Goal: Information Seeking & Learning: Learn about a topic

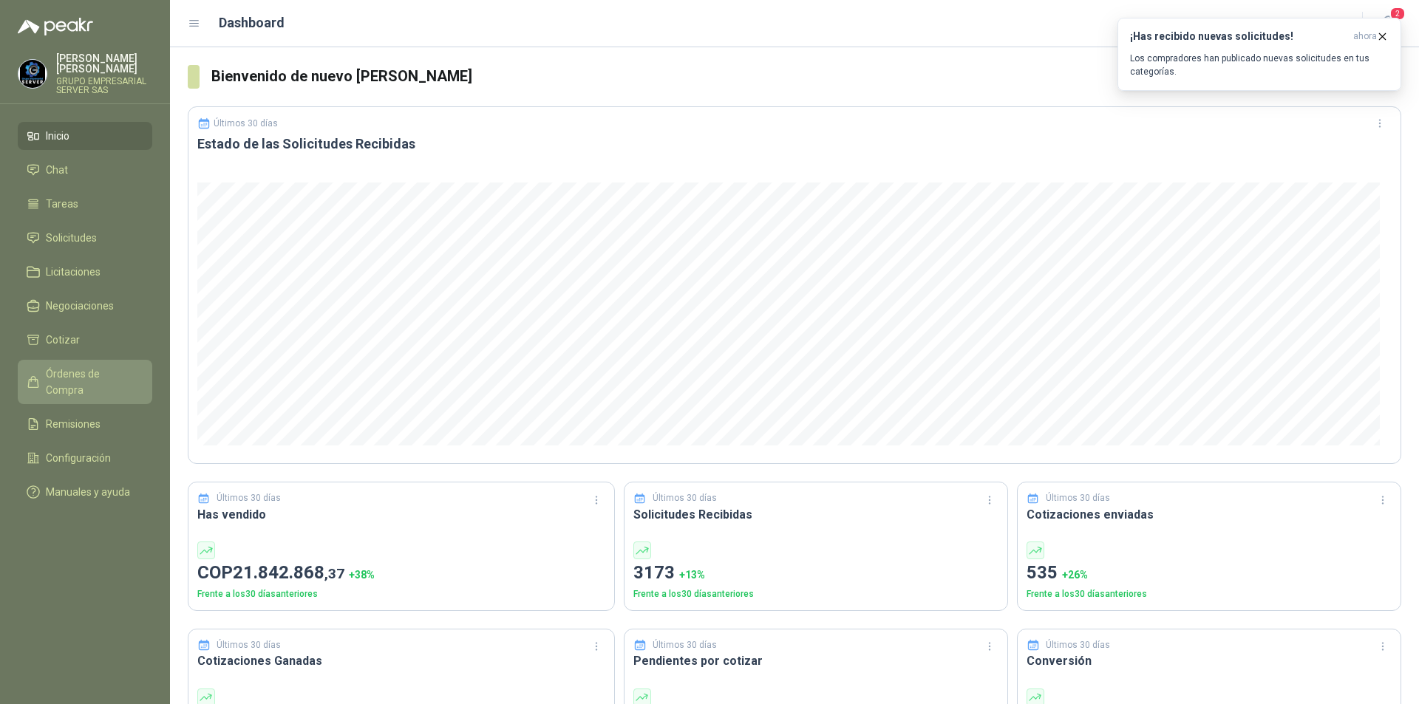
click at [122, 366] on span "Órdenes de Compra" at bounding box center [92, 382] width 92 height 33
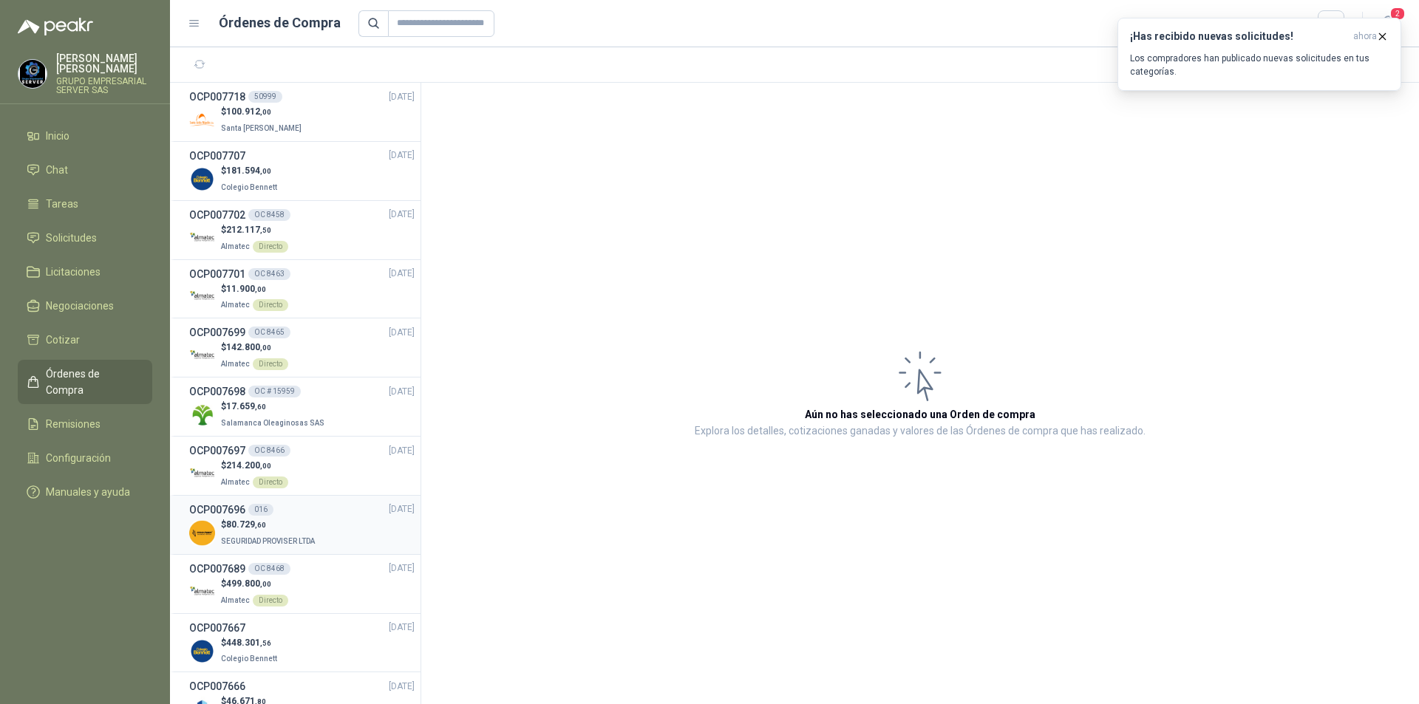
click at [322, 523] on div "$ 80.729 ,60 SEGURIDAD PROVISER LTDA" at bounding box center [301, 533] width 225 height 30
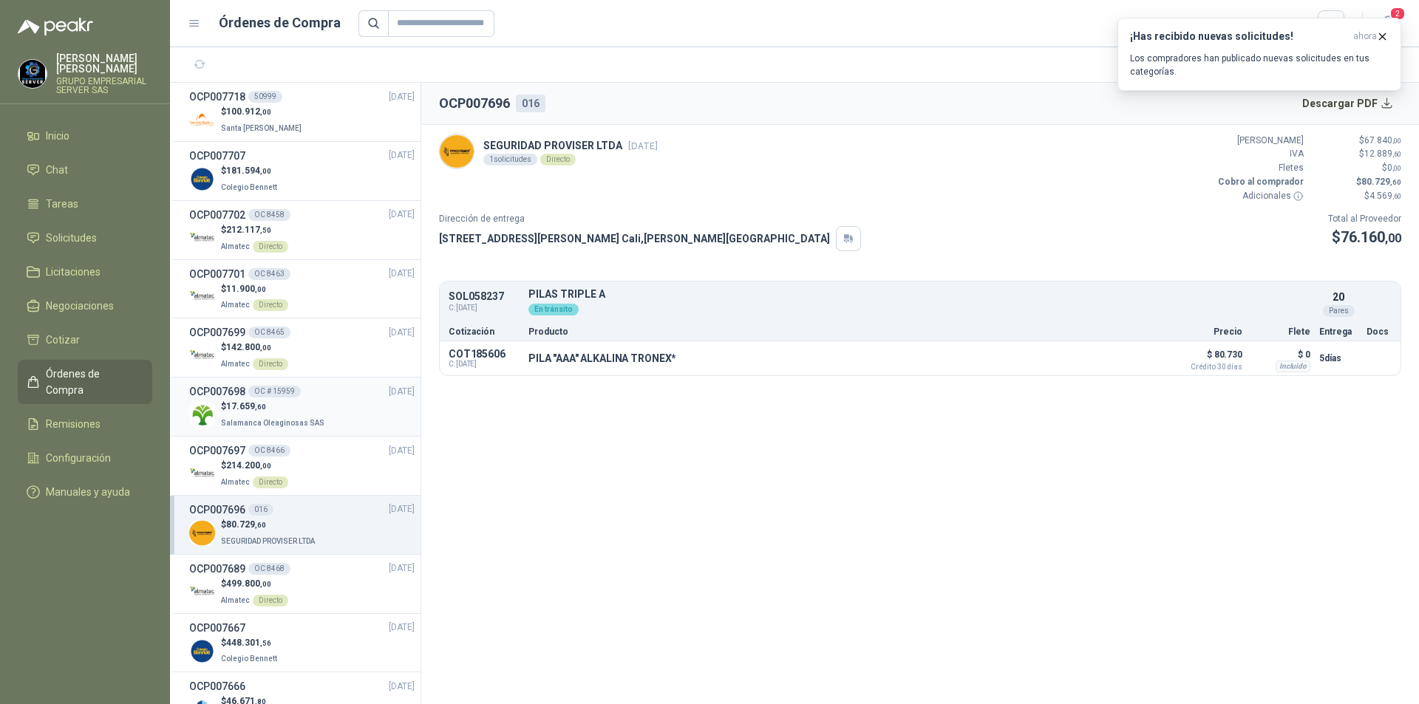
scroll to position [222, 0]
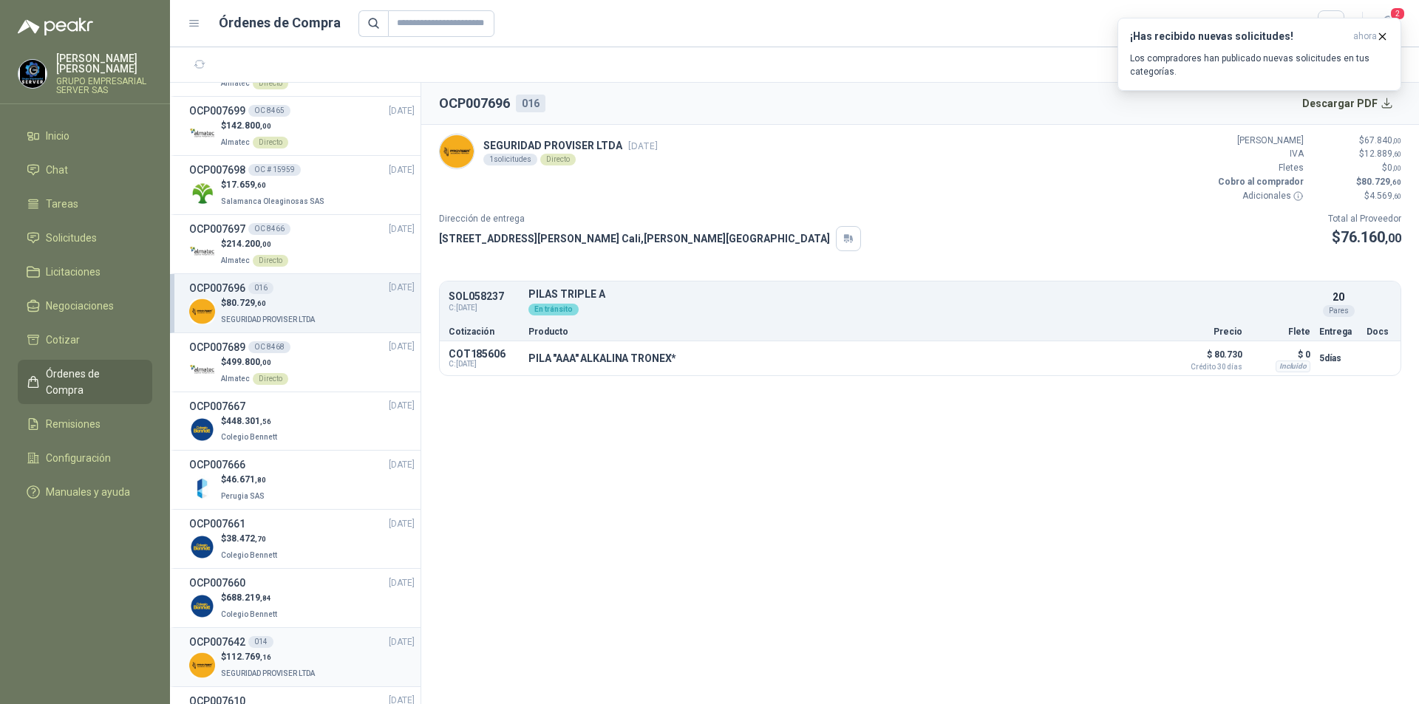
click at [301, 664] on p "SEGURIDAD PROVISER LTDA" at bounding box center [269, 672] width 97 height 16
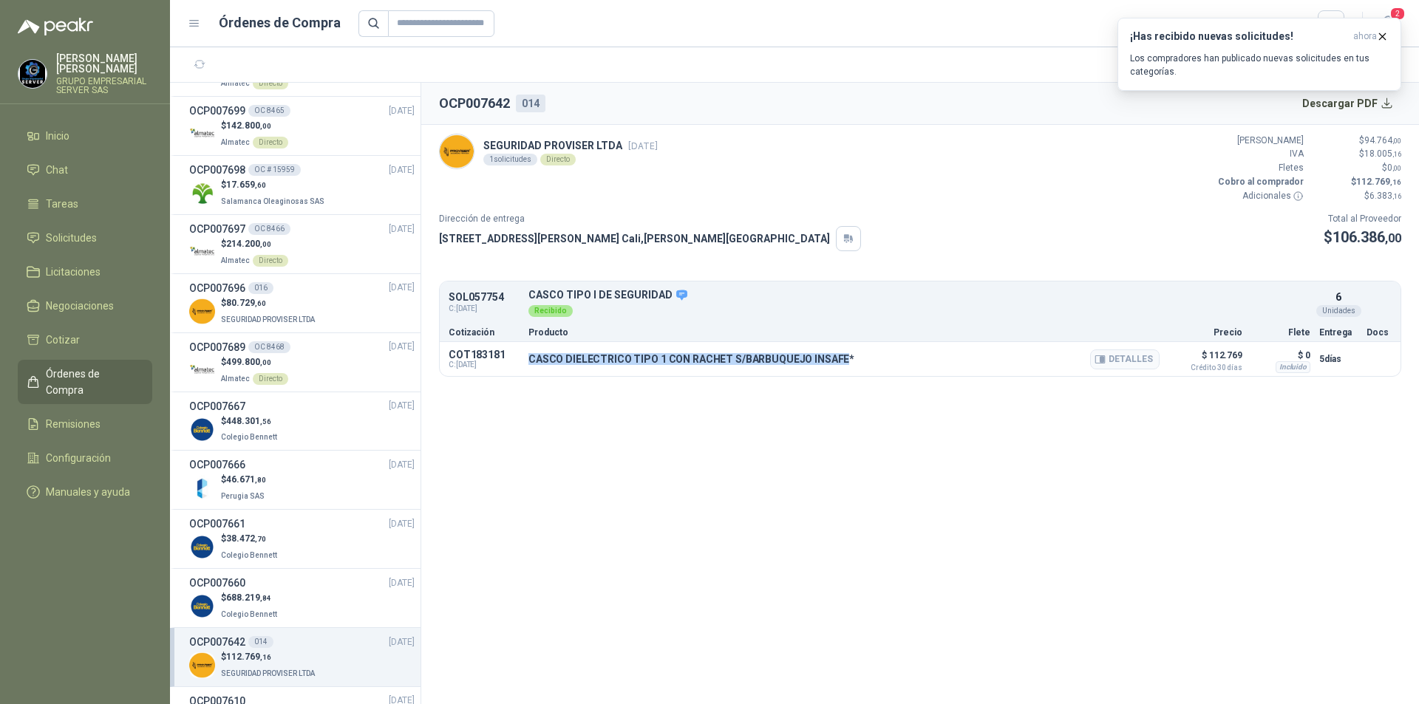
drag, startPoint x: 839, startPoint y: 358, endPoint x: 527, endPoint y: 357, distance: 311.9
click at [527, 357] on div "COT183181 C: [DATE] CASCO DIELECTRICO TIPO 1 CON RACHET S/BARBUQUEJO INSAFE* De…" at bounding box center [920, 359] width 961 height 34
copy p "CASCO DIELECTRICO TIPO 1 CON RACHET S/BARBUQUEJO INSAFE"
click at [1146, 358] on button "Detalles" at bounding box center [1124, 360] width 69 height 20
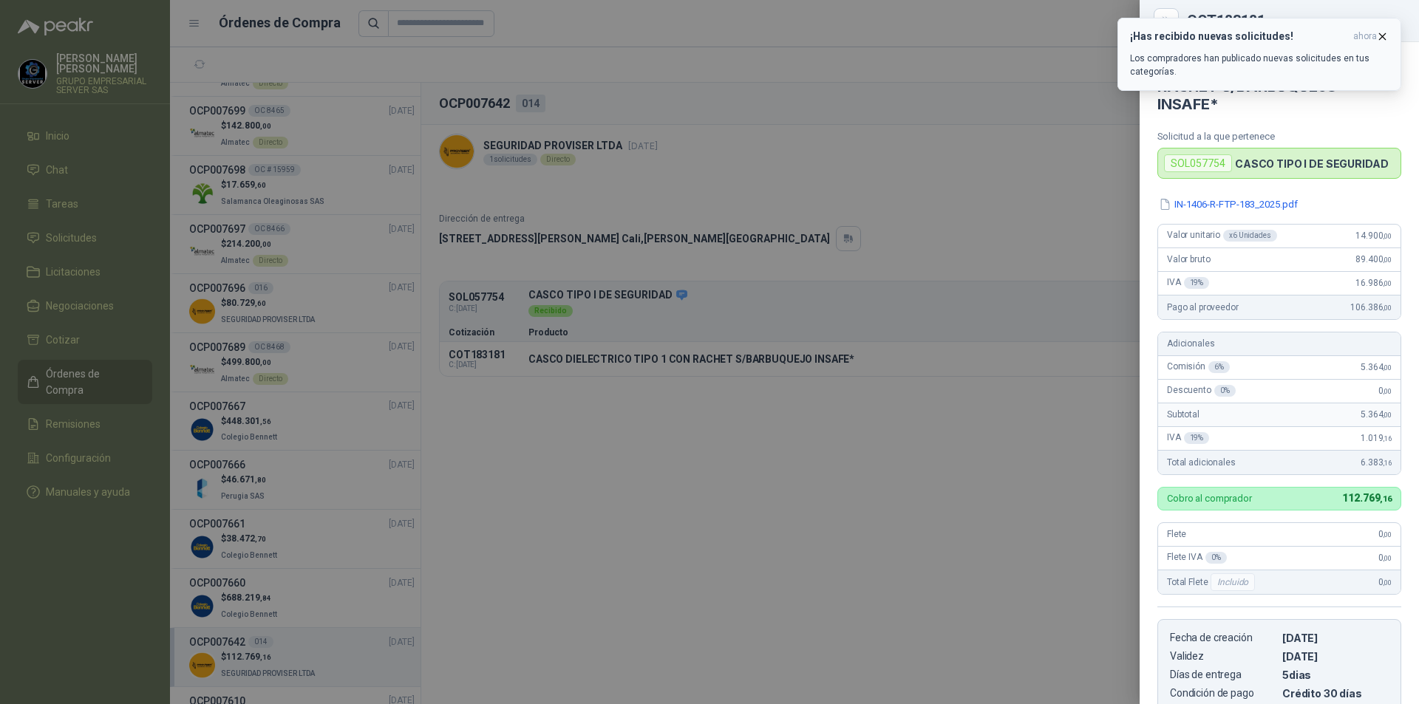
click at [1376, 34] on icon "button" at bounding box center [1382, 36] width 13 height 13
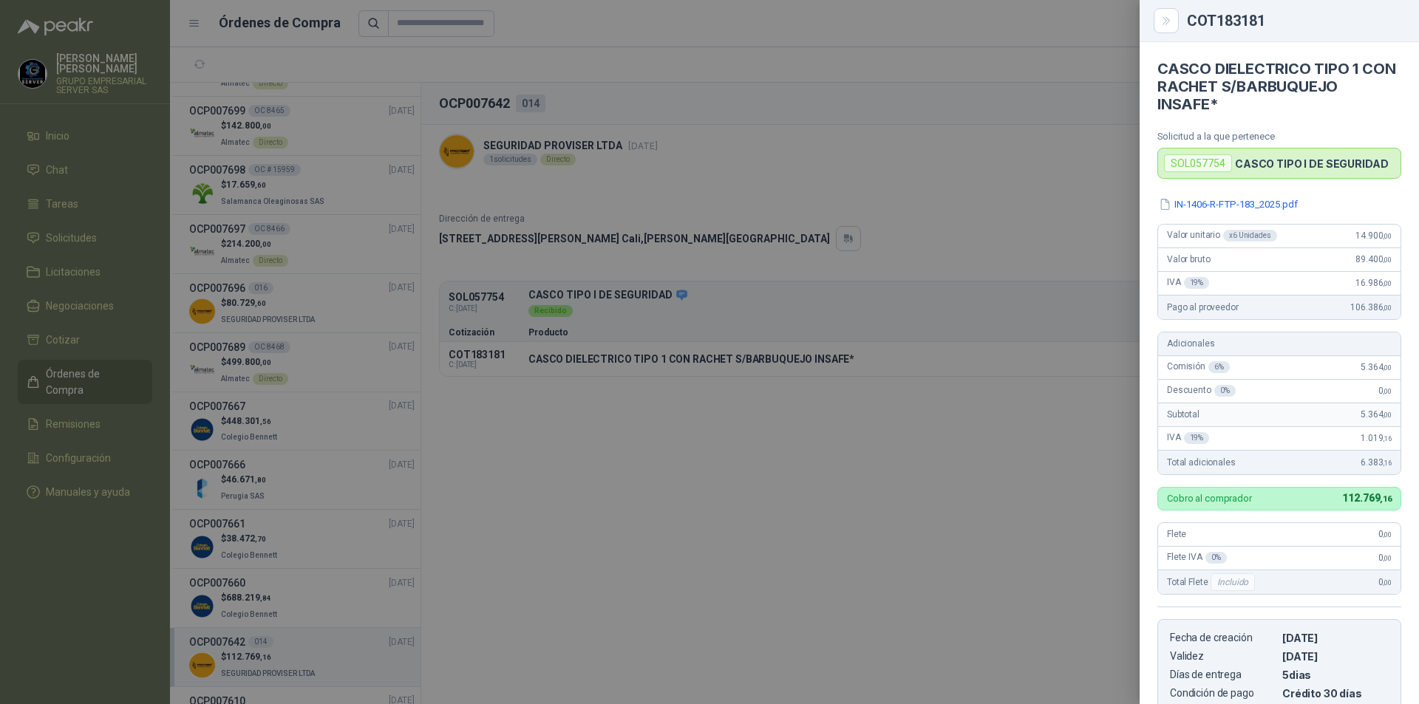
click at [1084, 263] on div at bounding box center [709, 352] width 1419 height 704
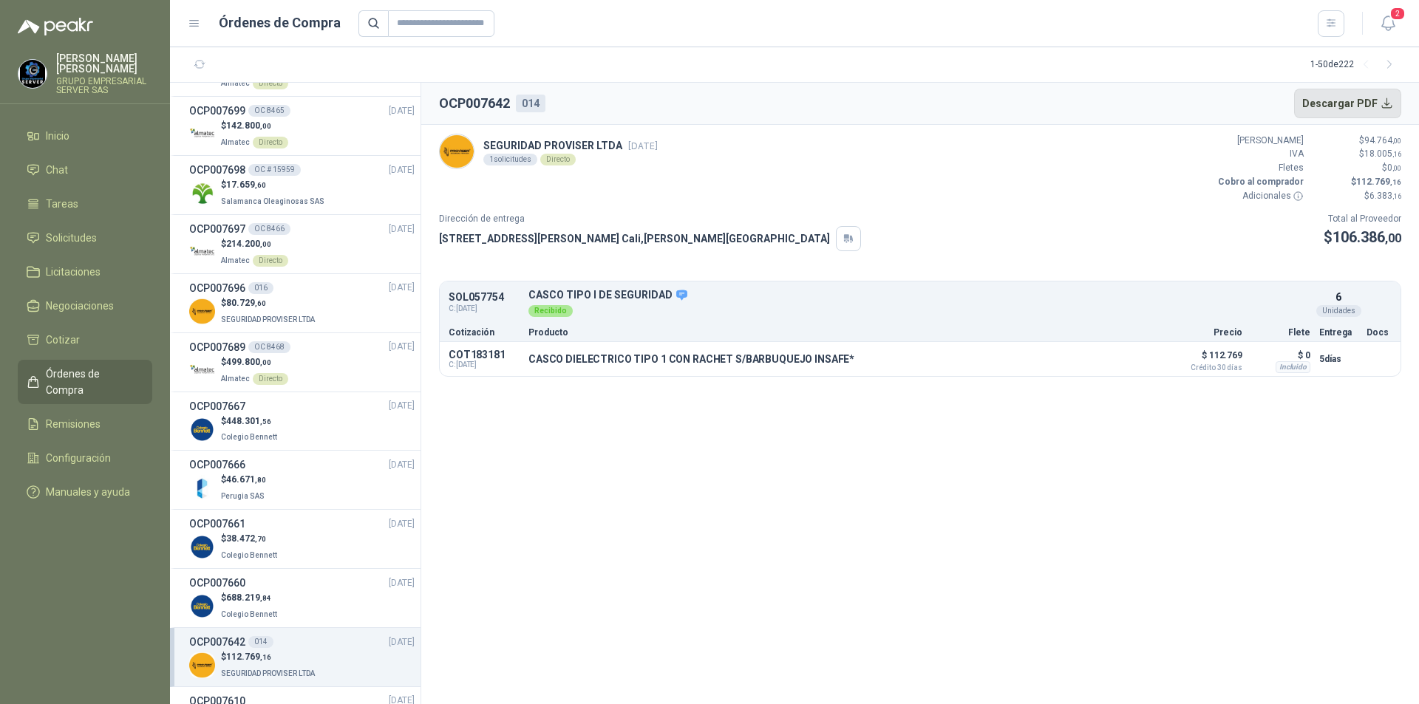
click at [1383, 115] on button "Descargar PDF" at bounding box center [1348, 104] width 108 height 30
click at [323, 582] on div "OCP007660 [DATE]" at bounding box center [301, 583] width 225 height 16
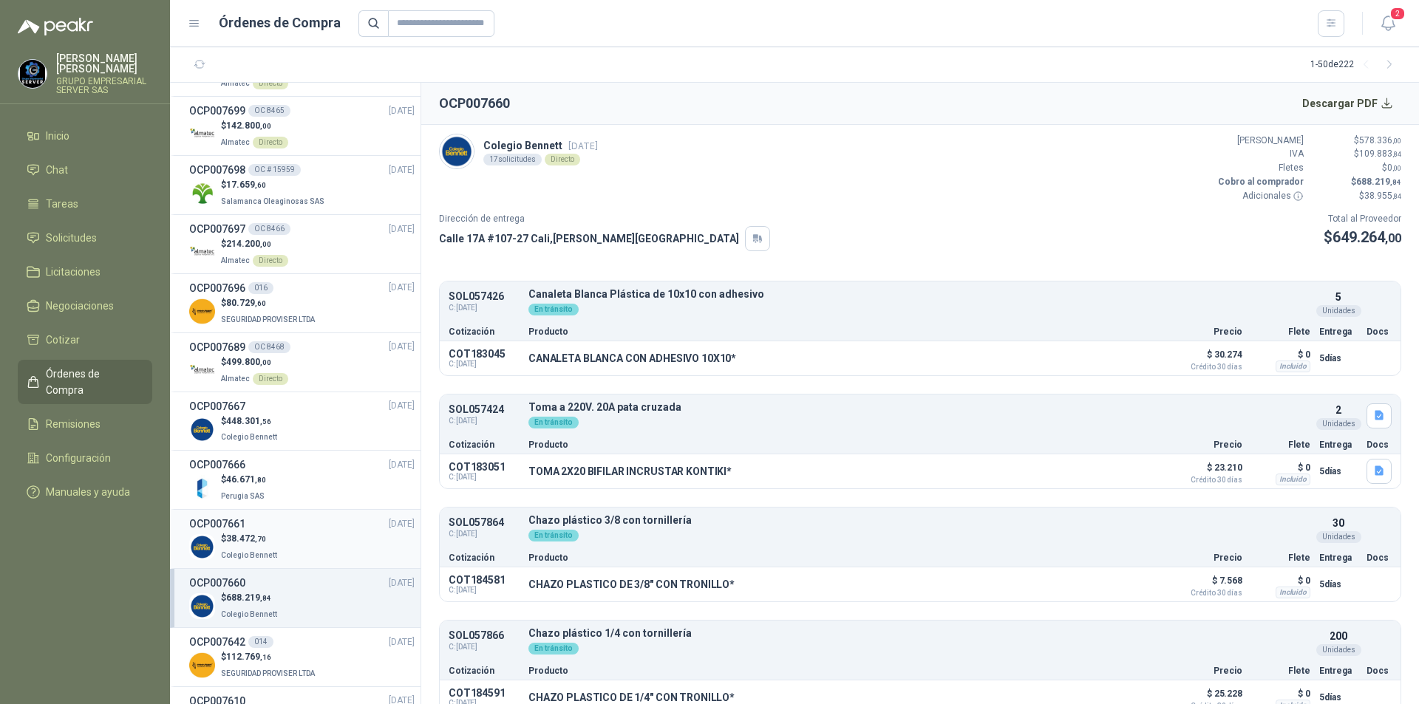
click at [341, 538] on div "$ 38.472 ,70 Colegio [PERSON_NAME]" at bounding box center [301, 547] width 225 height 30
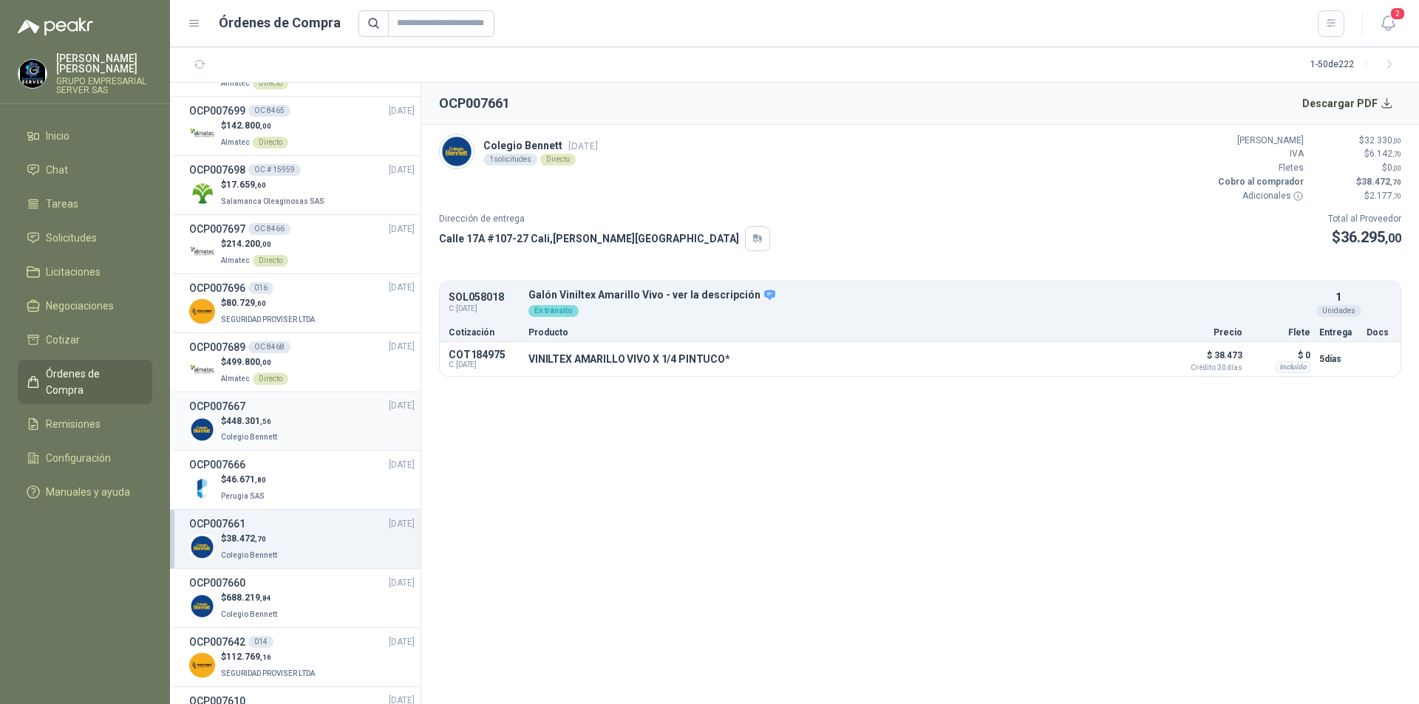
click at [339, 440] on div "$ 448.301 ,56 Colegio [PERSON_NAME]" at bounding box center [301, 430] width 225 height 30
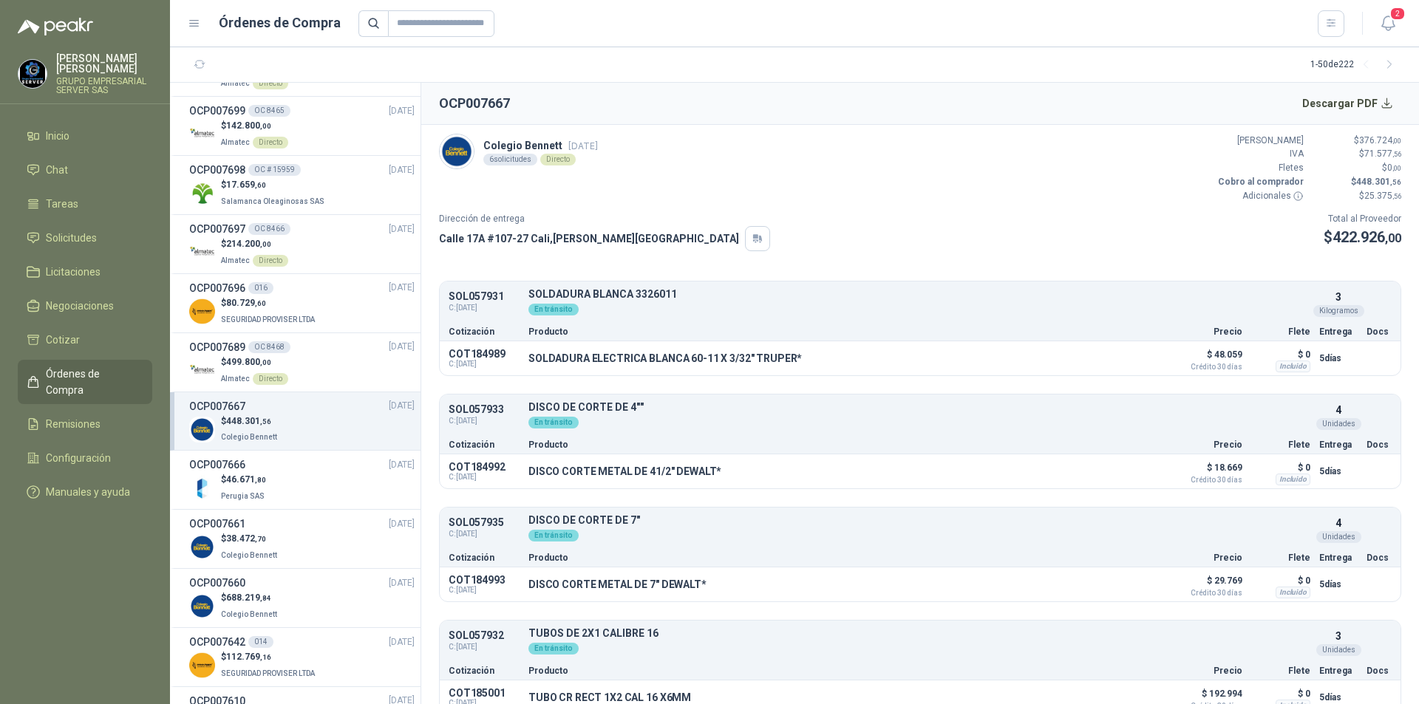
scroll to position [443, 0]
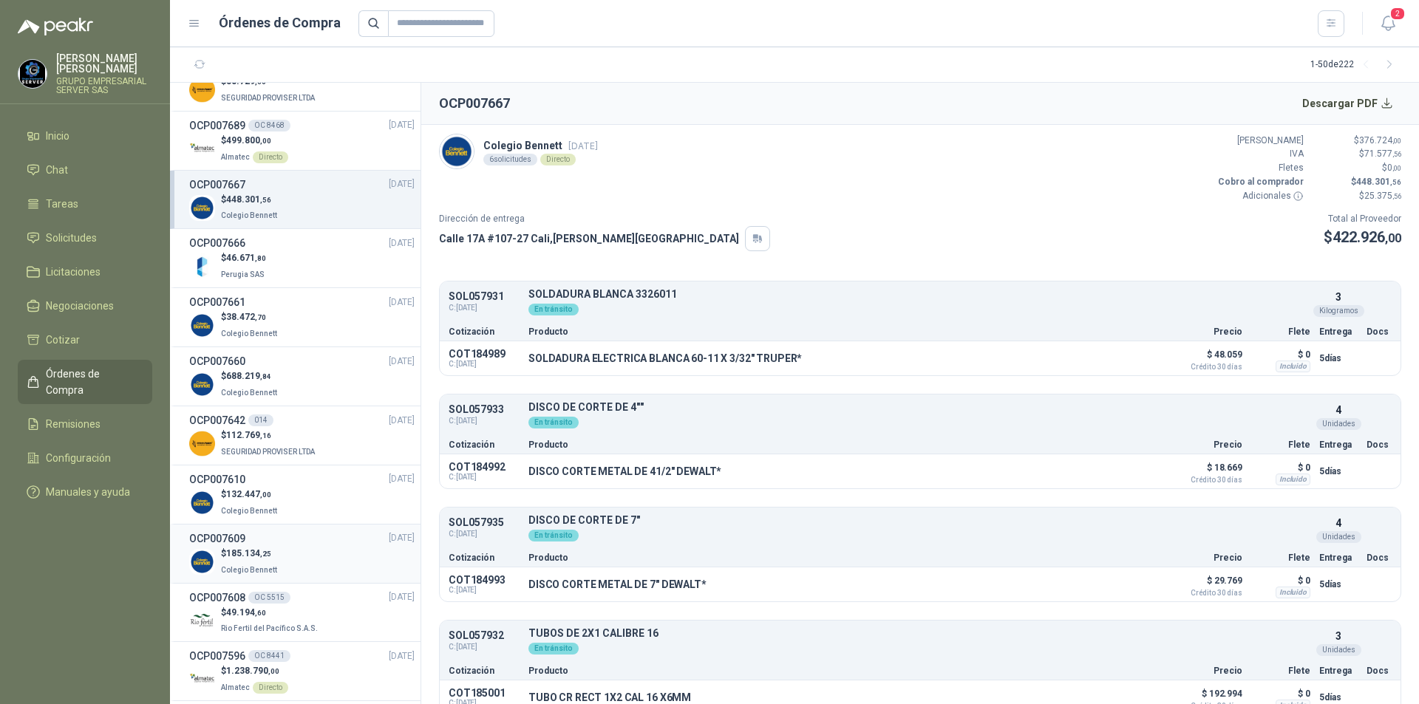
click at [307, 568] on div "$ 185.134 ,25 Colegio [PERSON_NAME]" at bounding box center [301, 562] width 225 height 30
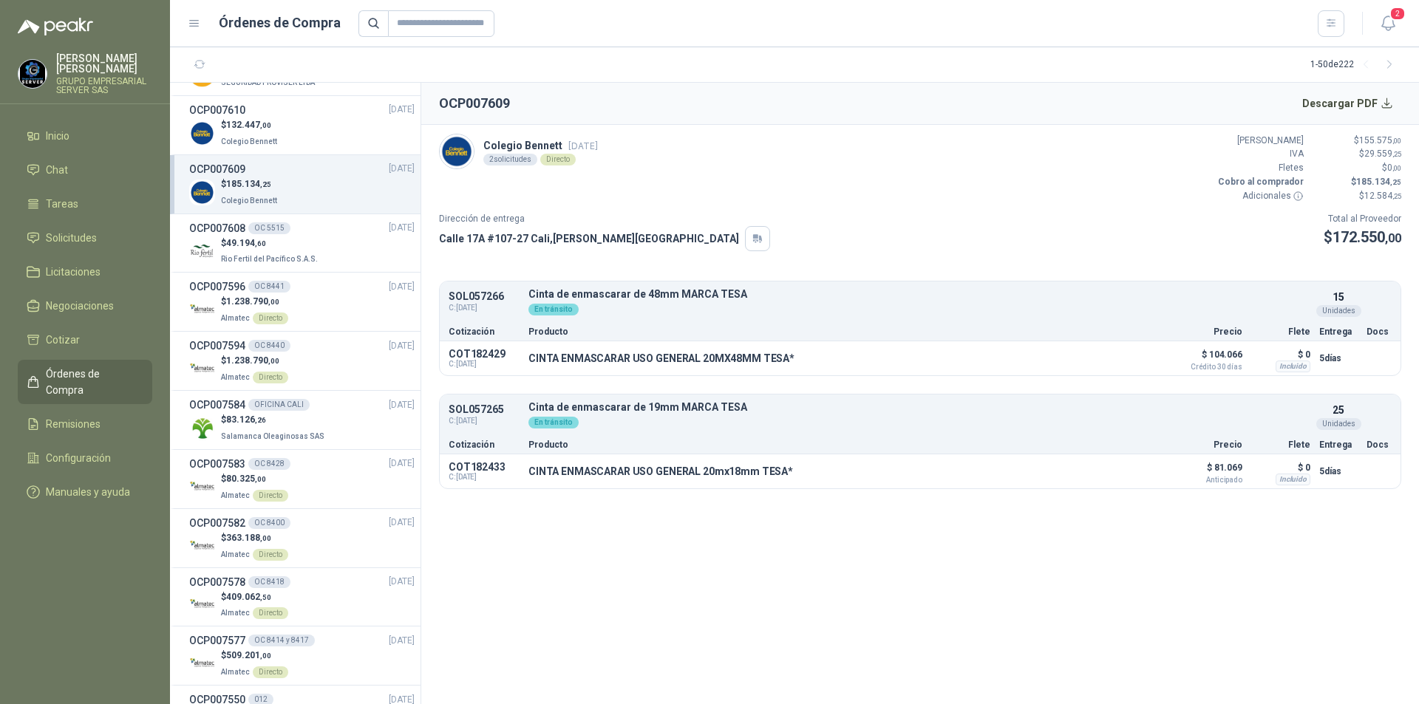
scroll to position [961, 0]
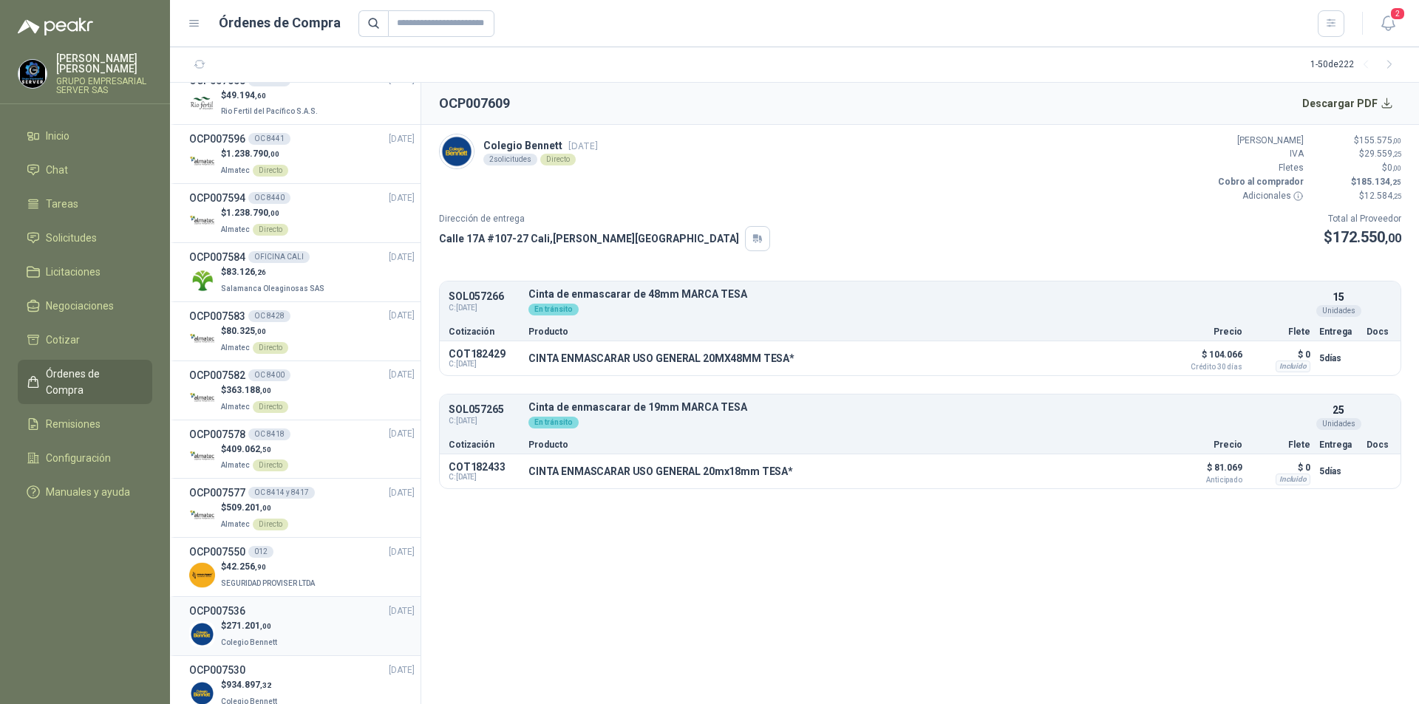
click at [293, 633] on div "$ 271.201 ,00 Colegio [PERSON_NAME]" at bounding box center [301, 634] width 225 height 30
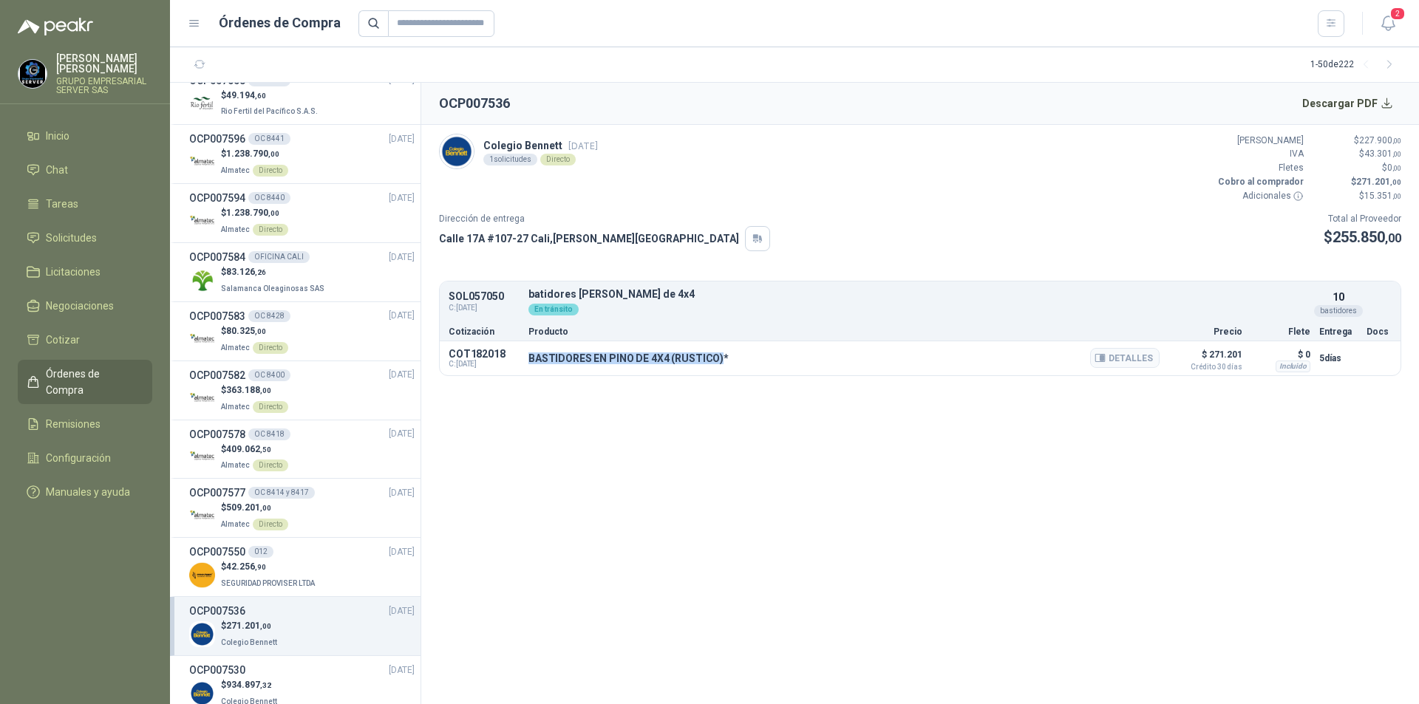
drag, startPoint x: 529, startPoint y: 357, endPoint x: 718, endPoint y: 358, distance: 189.2
click at [718, 358] on p "BASTIDORES EN PINO DE 4X4 (RUSTICO)*" at bounding box center [628, 359] width 200 height 12
copy p "BASTIDORES EN PINO DE 4X4 (RUSTICO)"
click at [1154, 358] on button "Detalles" at bounding box center [1124, 358] width 69 height 20
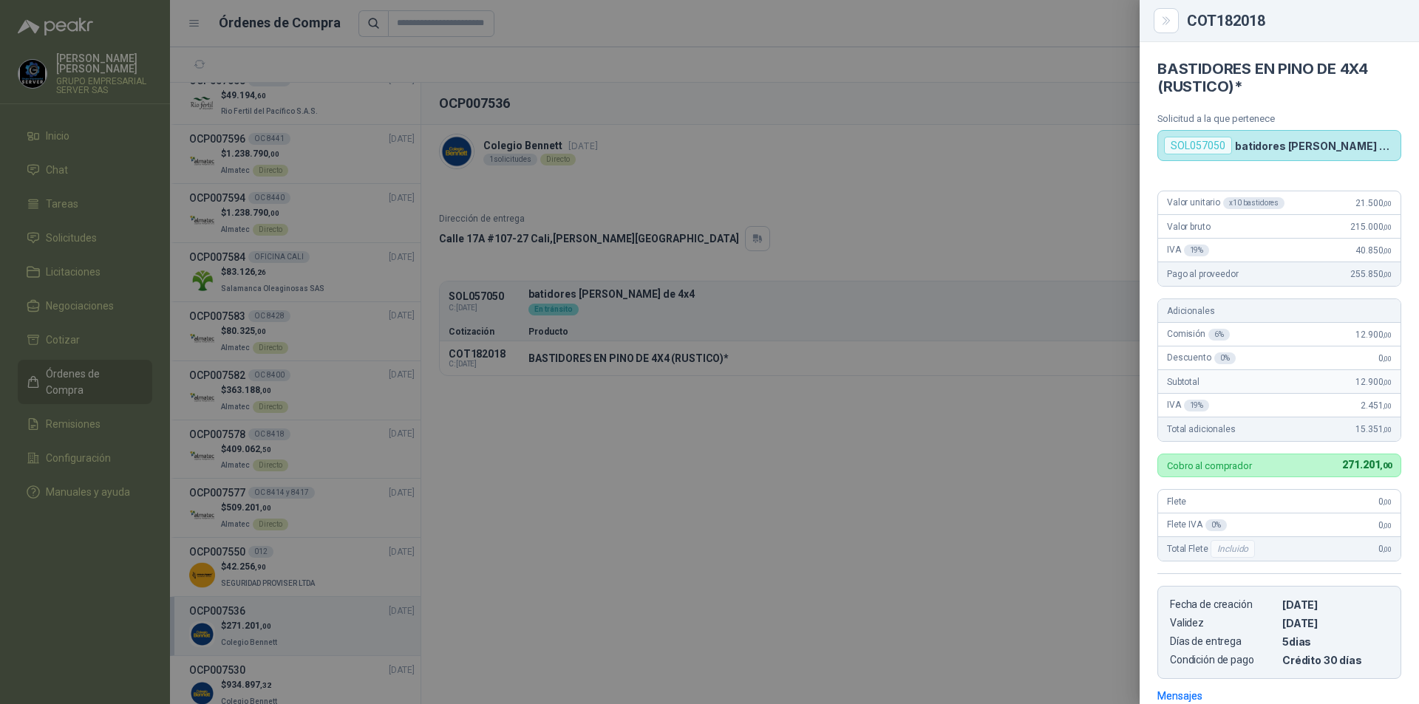
click at [1078, 131] on div at bounding box center [709, 352] width 1419 height 704
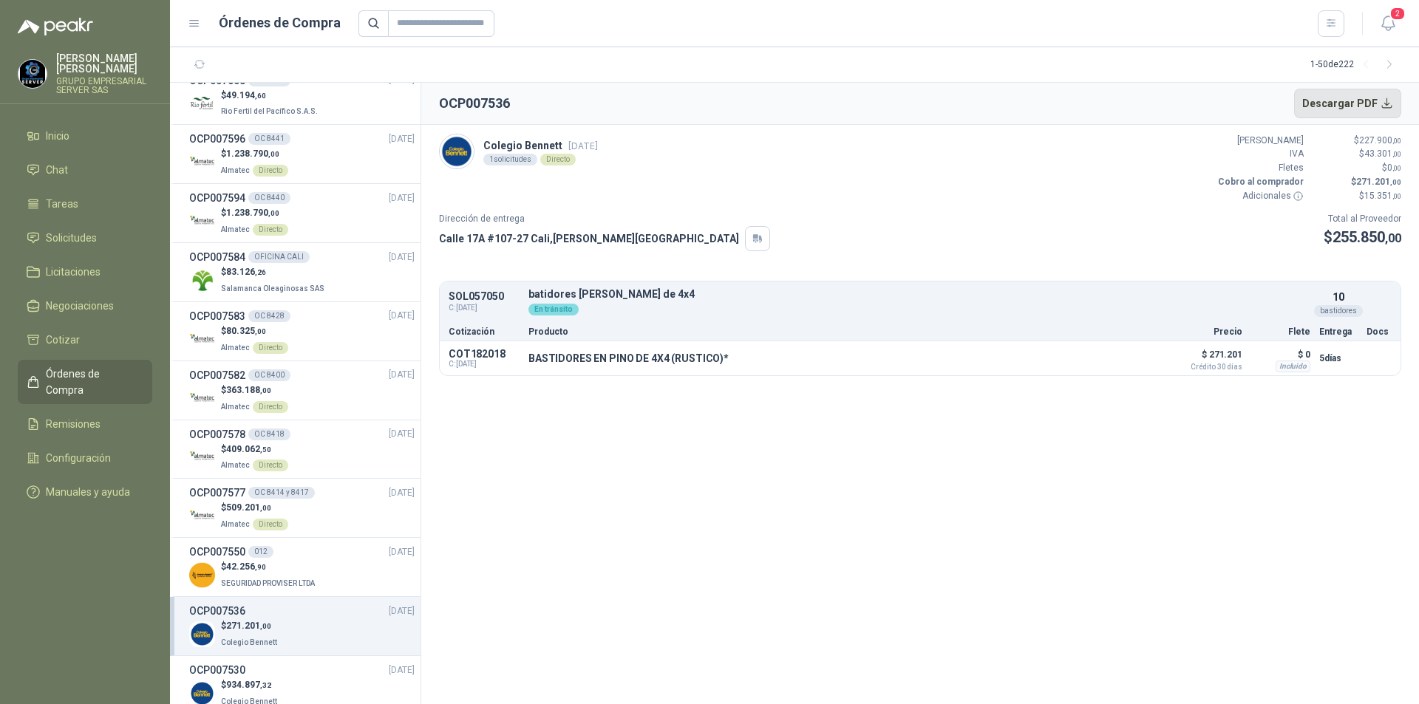
click at [1341, 101] on button "Descargar PDF" at bounding box center [1348, 104] width 108 height 30
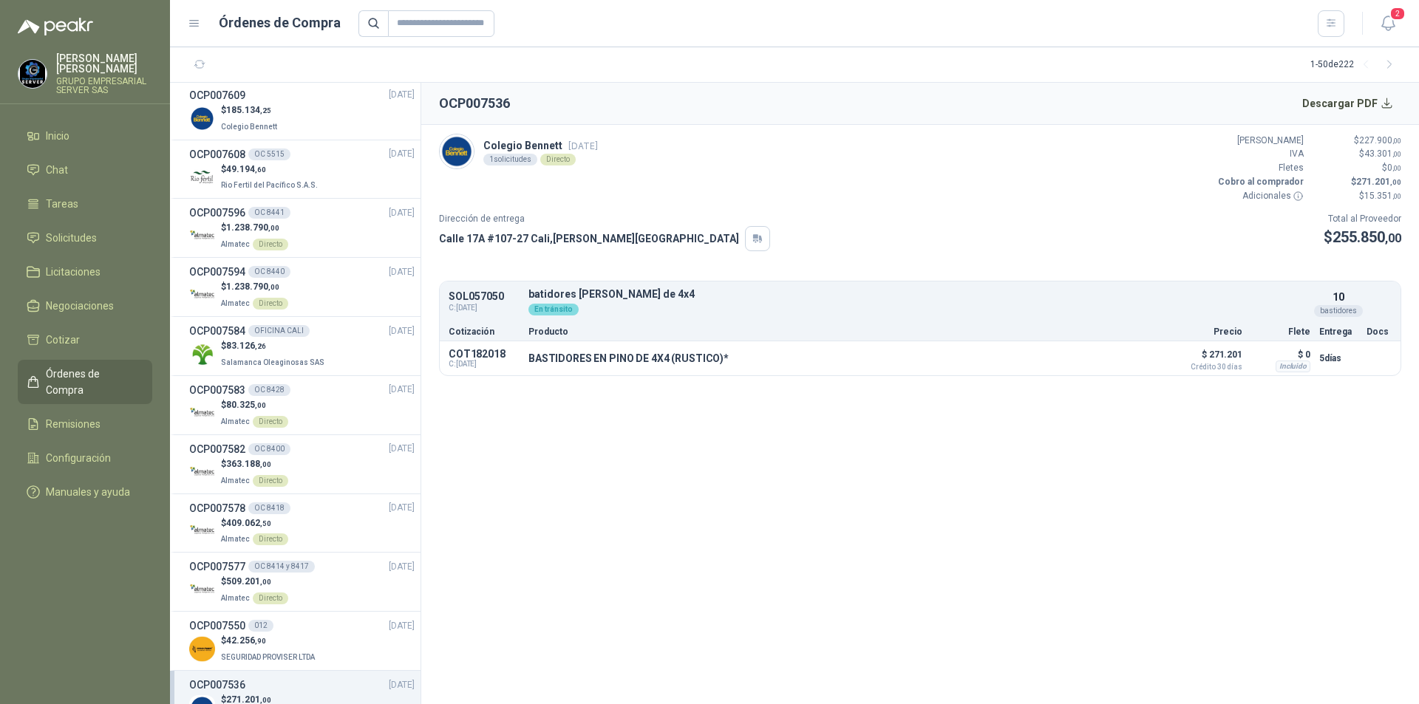
scroll to position [739, 0]
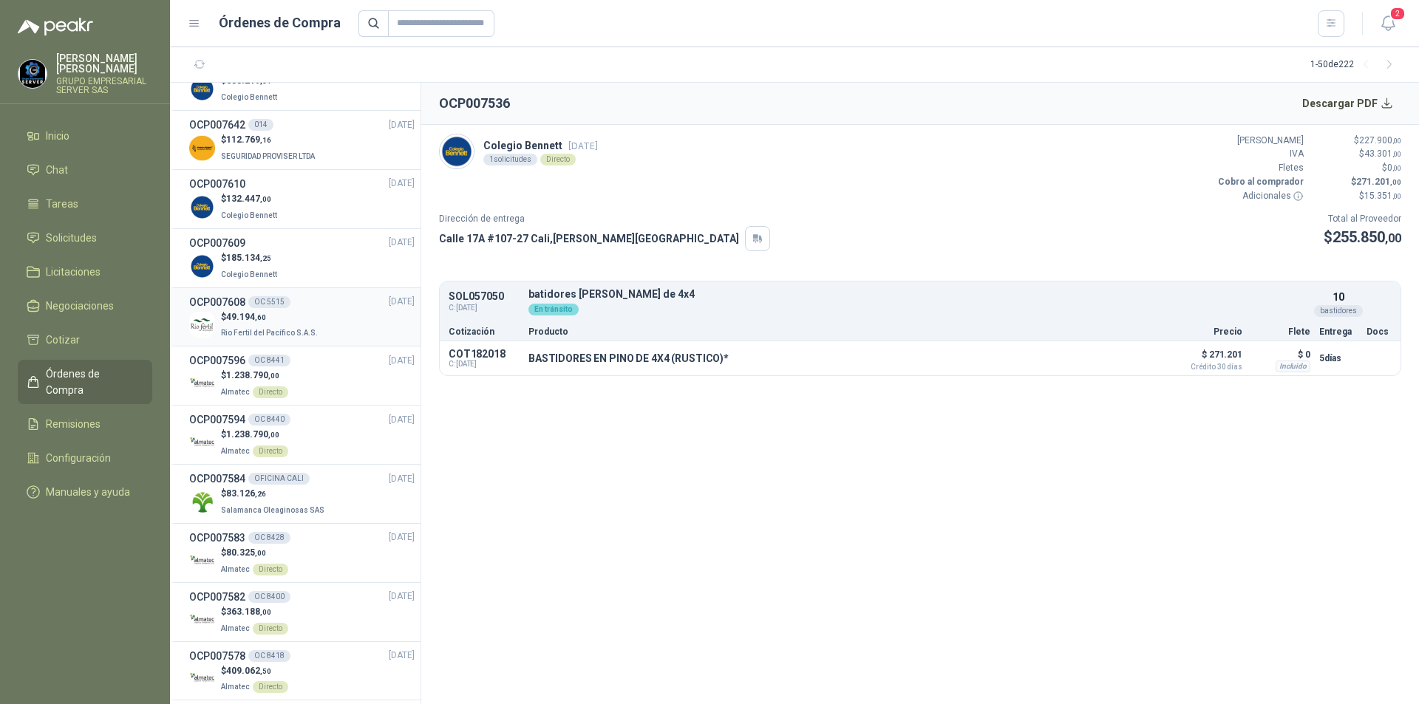
click at [321, 316] on div "$ 49.194 ,60 Rio Fertil [PERSON_NAME] S.A.S." at bounding box center [301, 325] width 225 height 30
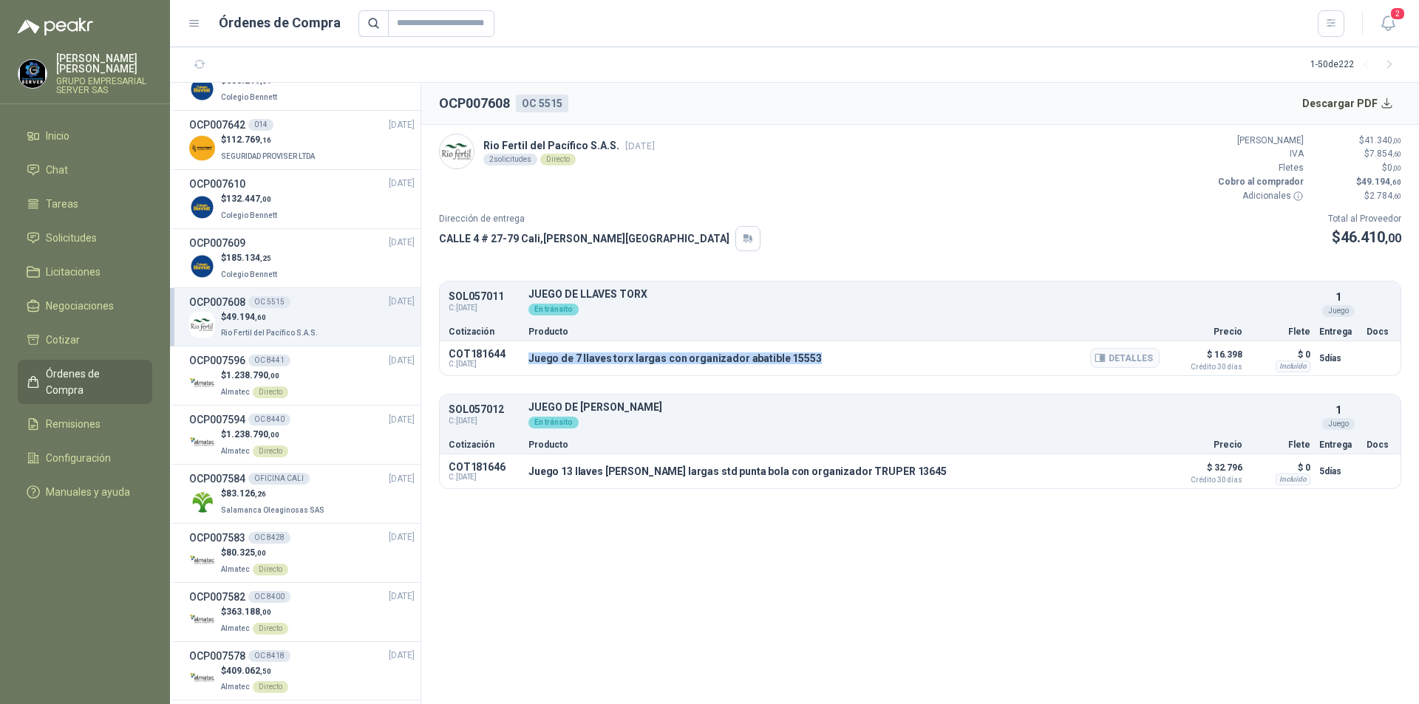
drag, startPoint x: 526, startPoint y: 359, endPoint x: 775, endPoint y: 356, distance: 249.8
click at [814, 362] on div "COT181644 C: [DATE] Juego de 7 llaves torx largas con organizador abatible 1555…" at bounding box center [920, 358] width 961 height 34
copy p "Juego de 7 llaves torx largas con organizador abatible 15553"
click at [1136, 361] on button "Detalles" at bounding box center [1124, 358] width 69 height 20
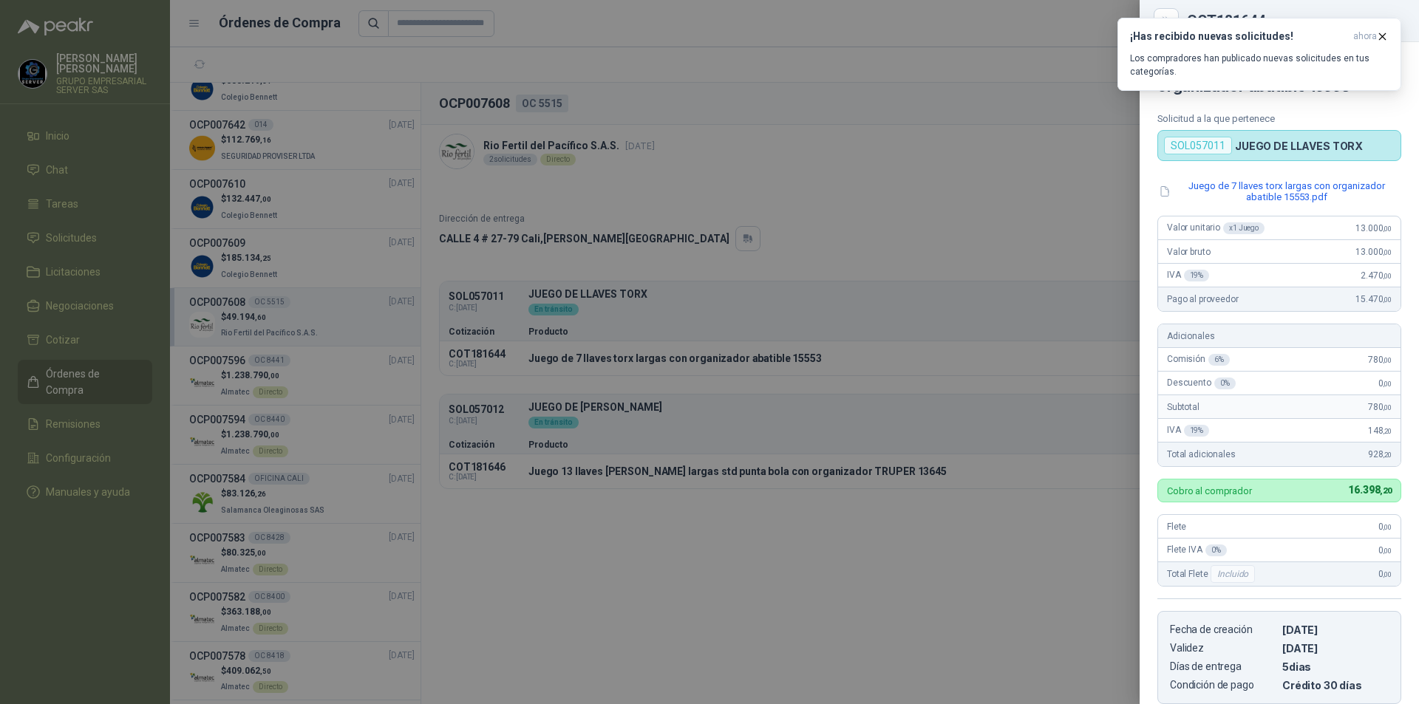
click at [841, 526] on div at bounding box center [709, 352] width 1419 height 704
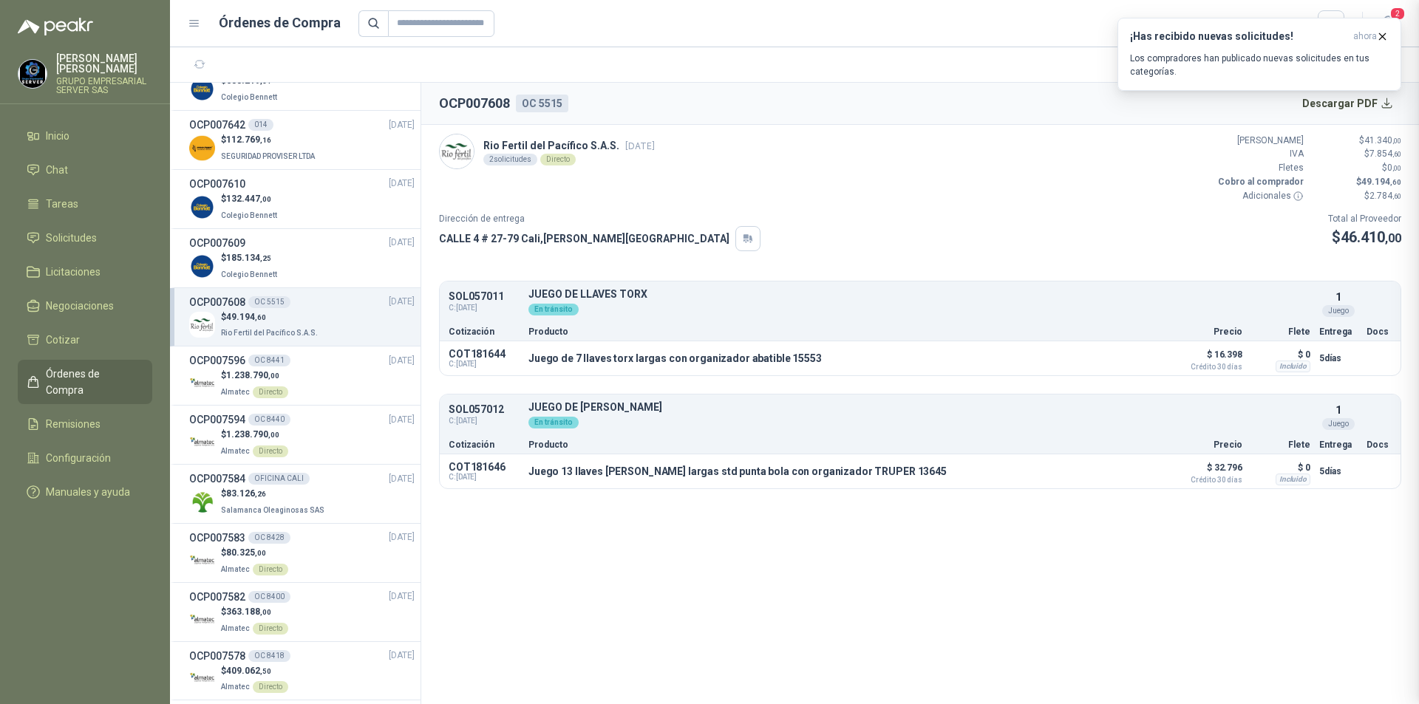
scroll to position [247, 0]
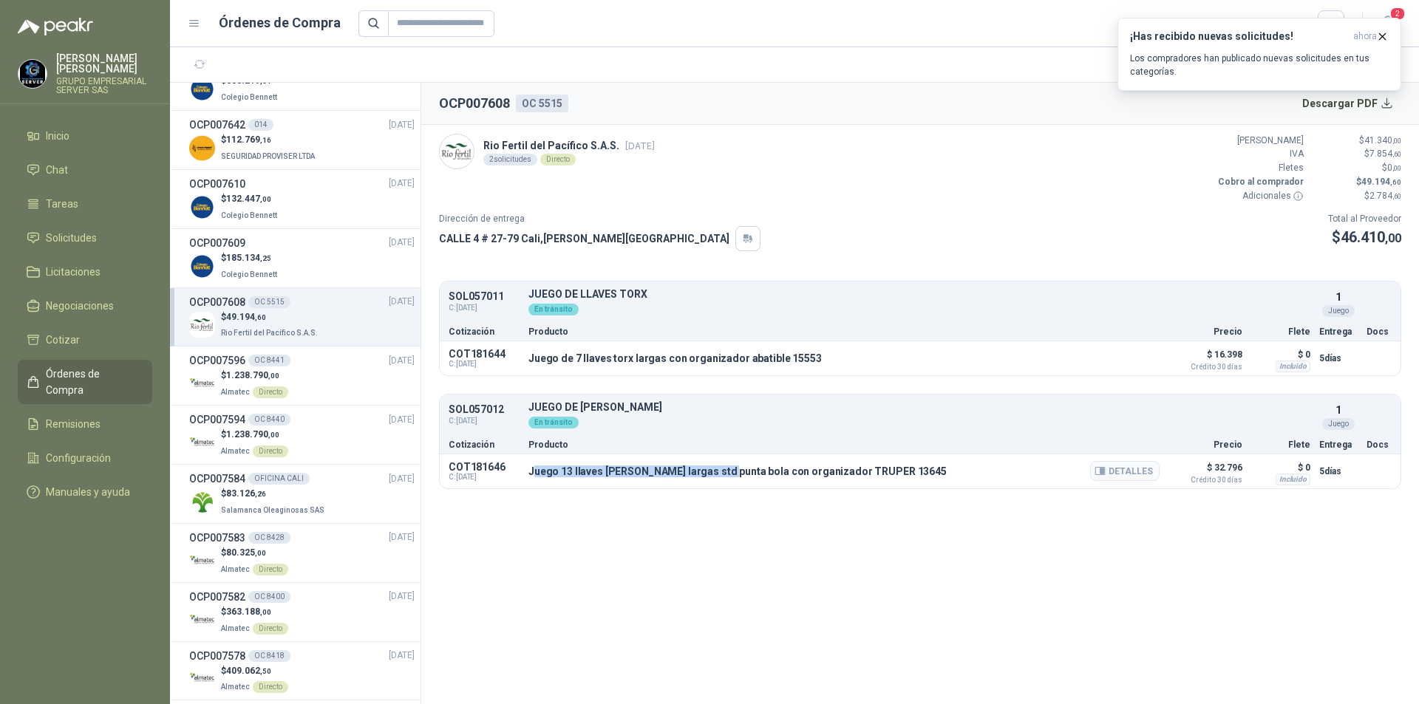
drag, startPoint x: 534, startPoint y: 473, endPoint x: 641, endPoint y: 473, distance: 106.4
click at [708, 475] on p "Juego 13 llaves [PERSON_NAME] largas std punta bola con organizador TRUPER 13645" at bounding box center [737, 472] width 418 height 12
drag, startPoint x: 526, startPoint y: 472, endPoint x: 885, endPoint y: 469, distance: 359.2
click at [885, 469] on div "COT181646 C: [DATE] Juego 13 llaves [PERSON_NAME] largas std punta bola con org…" at bounding box center [920, 472] width 961 height 34
copy p "Juego 13 llaves [PERSON_NAME] largas std punta bola con organizador TRUPER 13645"
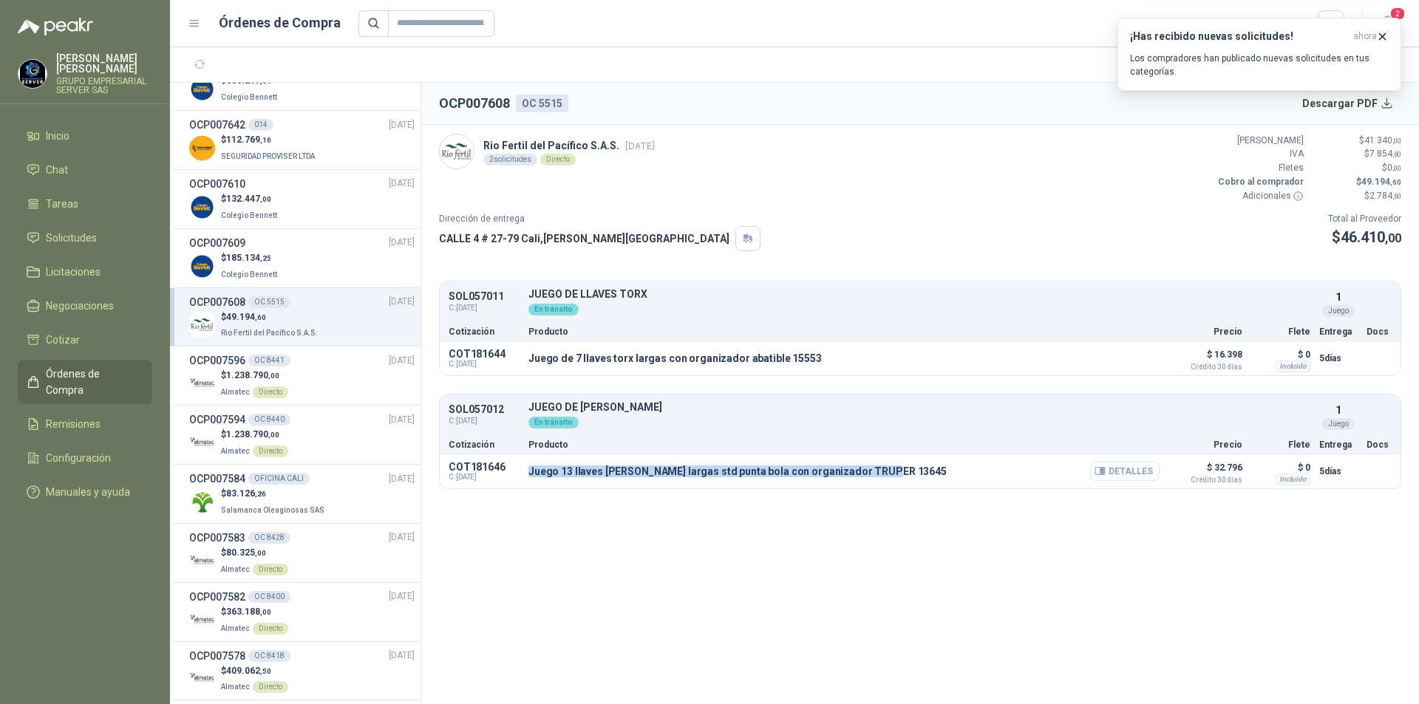
click at [1142, 476] on button "Detalles" at bounding box center [1124, 471] width 69 height 20
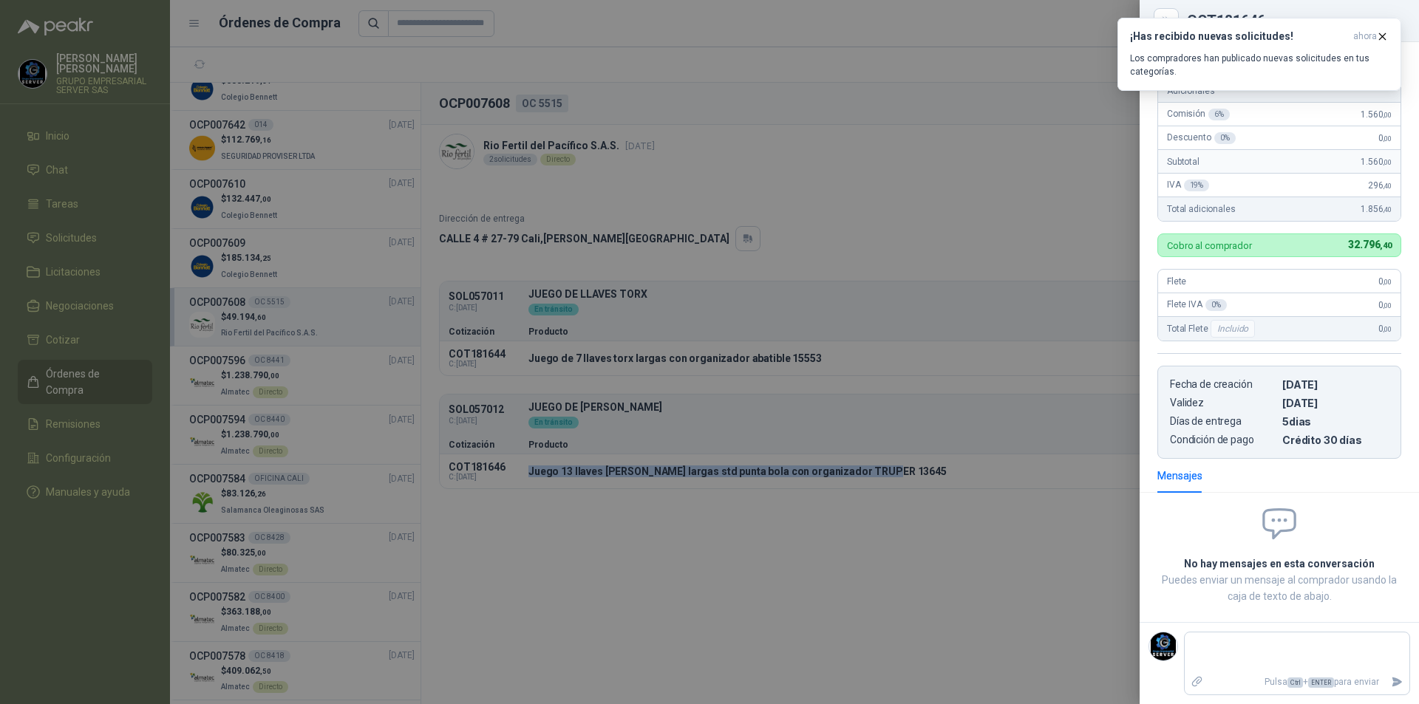
scroll to position [0, 0]
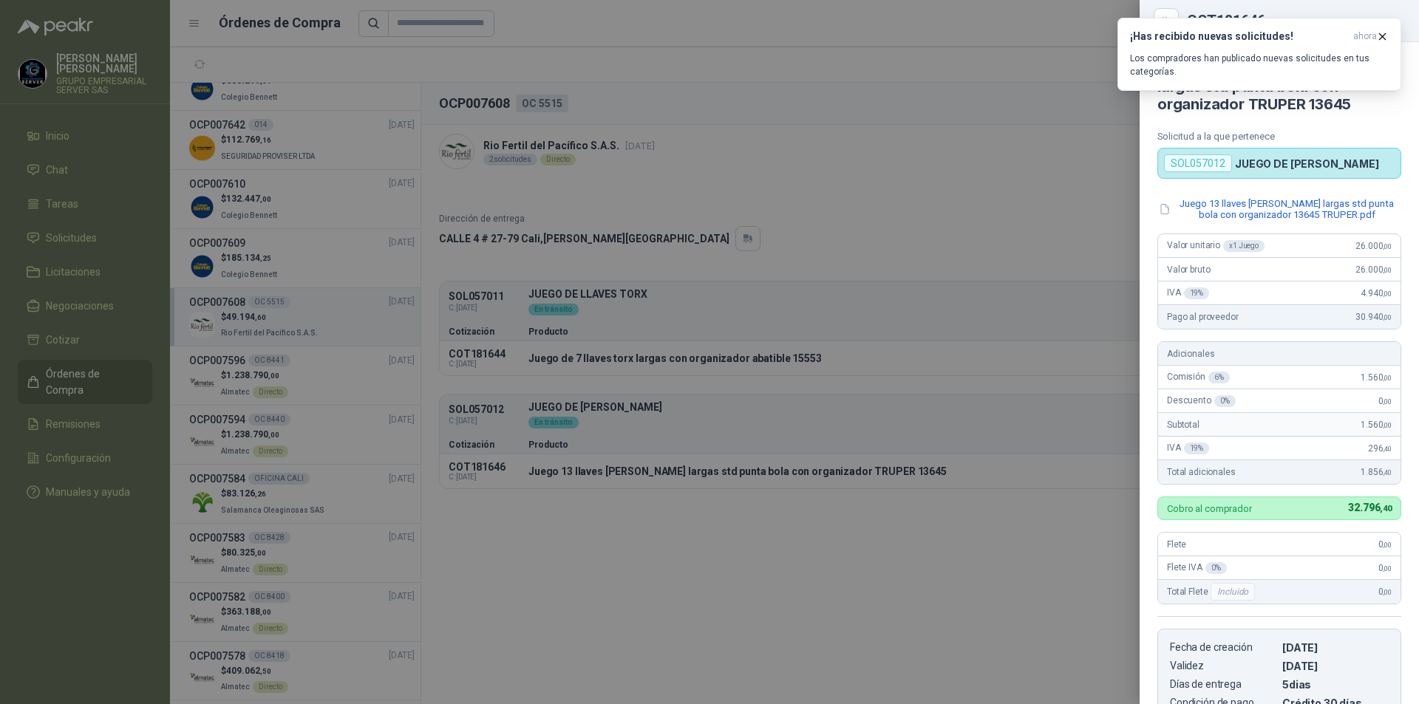
click at [1140, 214] on div "Juego 13 llaves [PERSON_NAME] largas std punta bola con organizador 13645 TRUPE…" at bounding box center [1279, 460] width 279 height 526
click at [1118, 217] on div at bounding box center [709, 352] width 1419 height 704
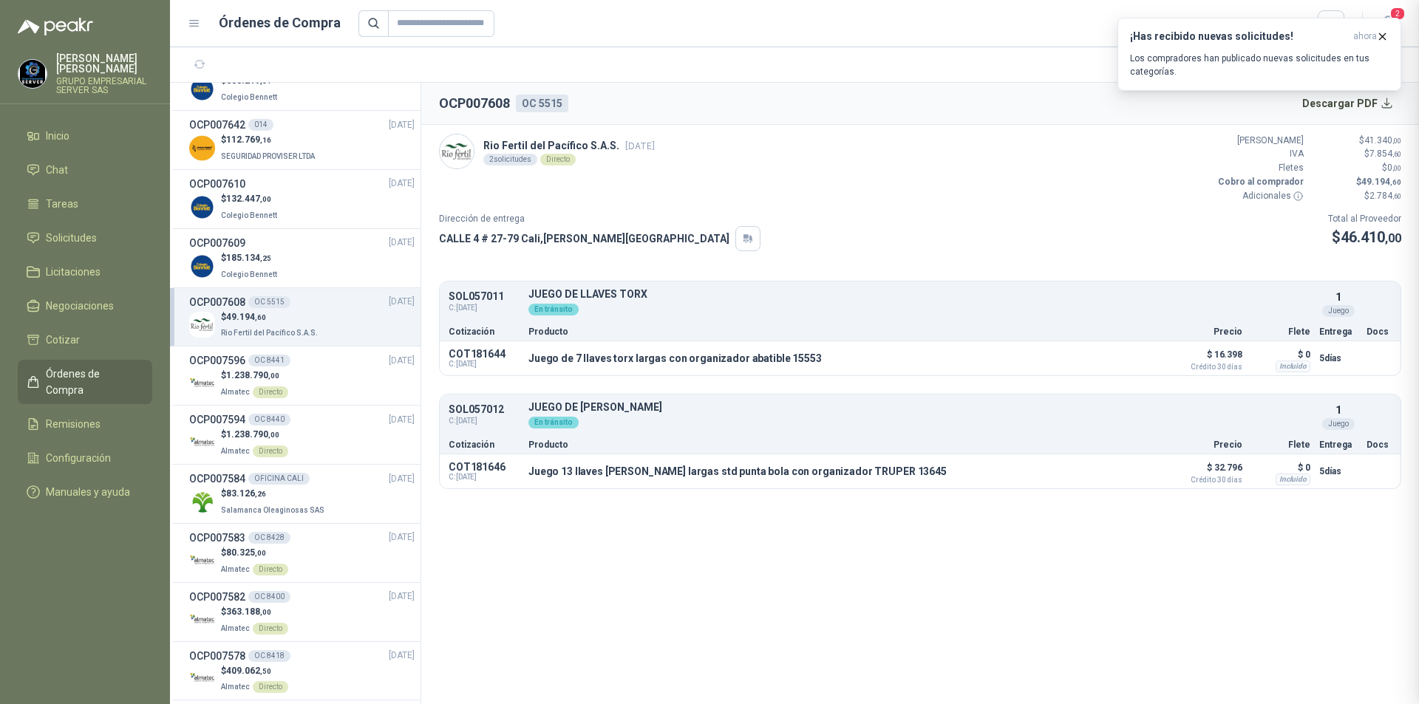
scroll to position [265, 0]
click at [1369, 106] on button "Descargar PDF" at bounding box center [1348, 104] width 108 height 30
click at [279, 268] on div "$ 185.134 ,25 Colegio [PERSON_NAME]" at bounding box center [301, 266] width 225 height 30
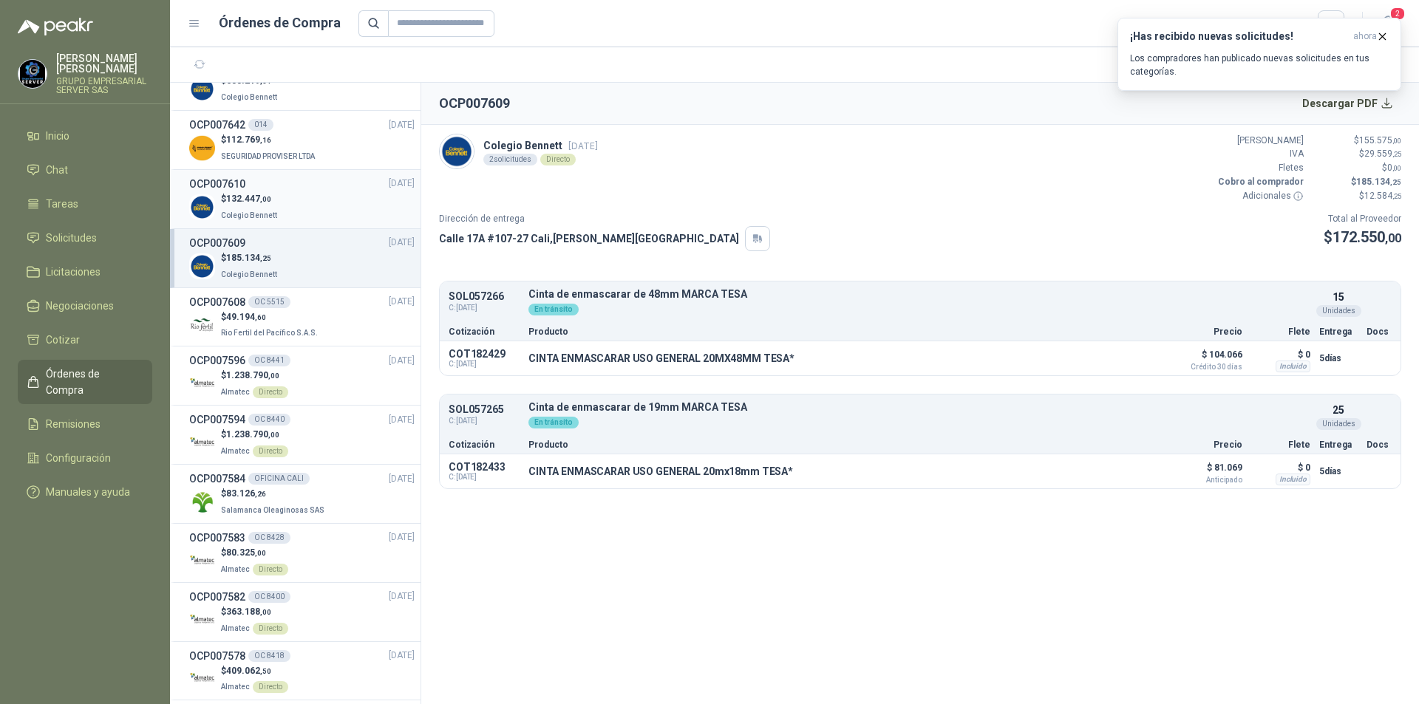
click at [343, 203] on div "$ 132.447 ,00 Colegio [PERSON_NAME]" at bounding box center [301, 207] width 225 height 30
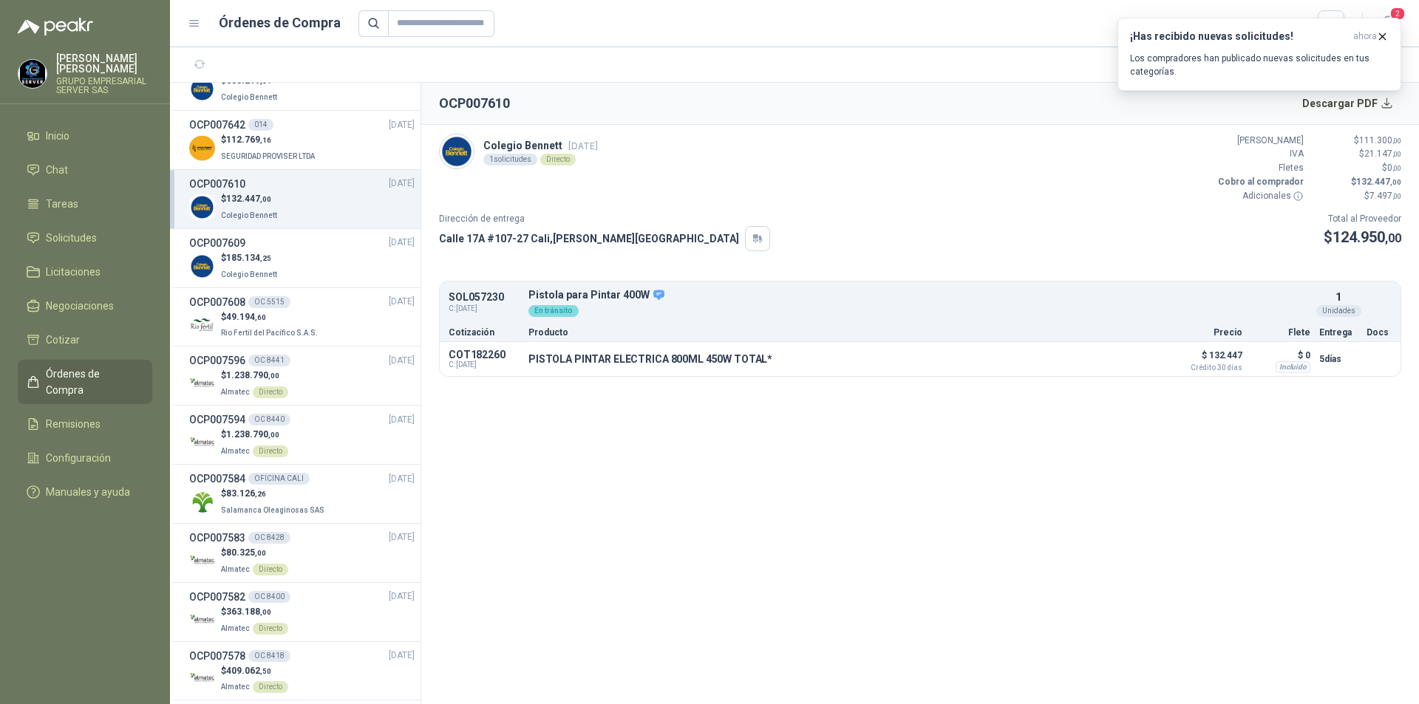
scroll to position [591, 0]
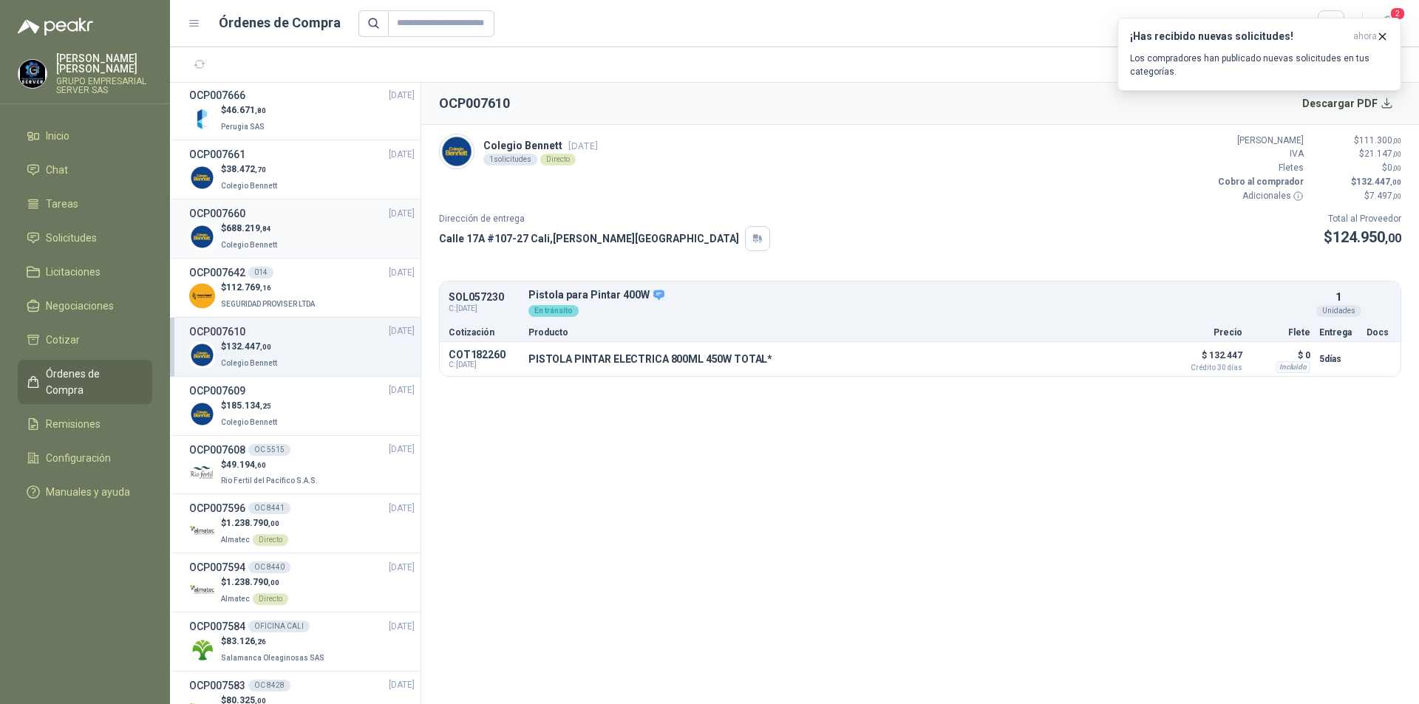
click at [341, 218] on div "OCP007660 [DATE]" at bounding box center [301, 213] width 225 height 16
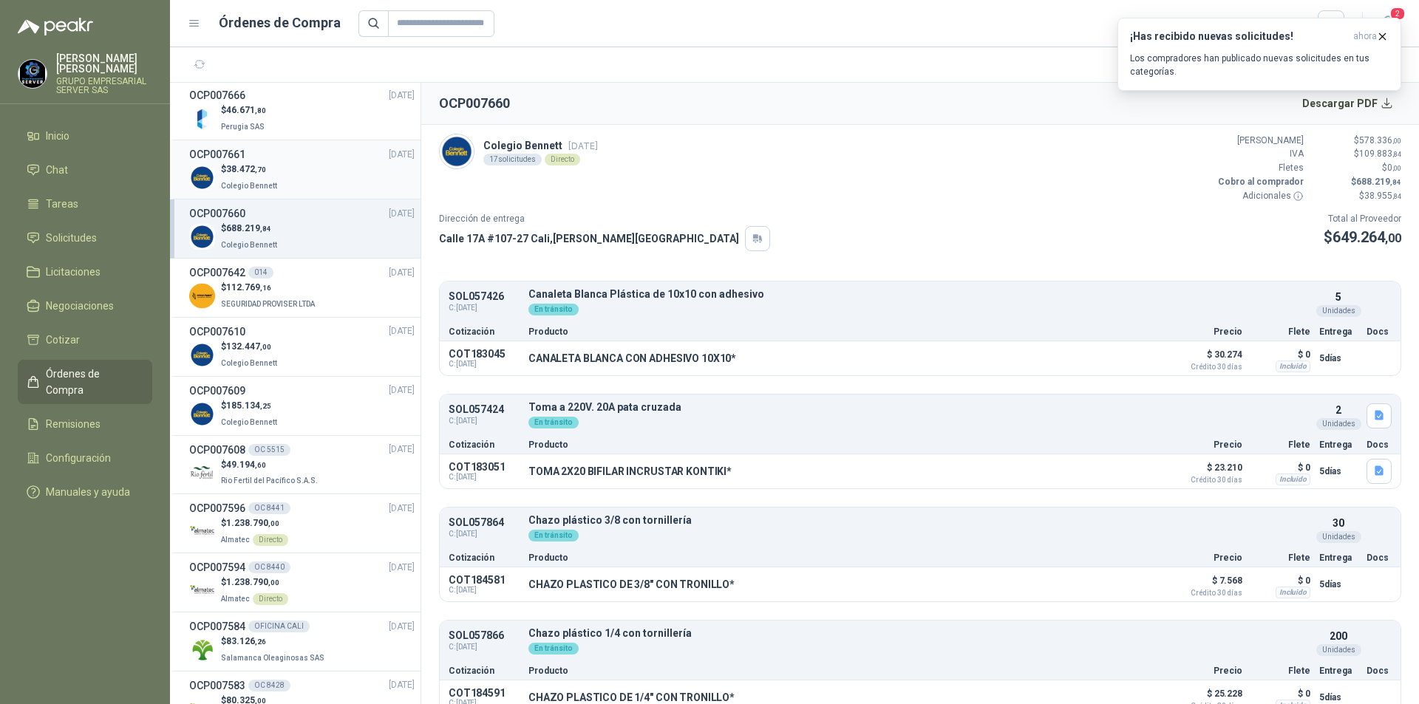
click at [342, 183] on div "$ 38.472 ,70 Colegio [PERSON_NAME]" at bounding box center [301, 178] width 225 height 30
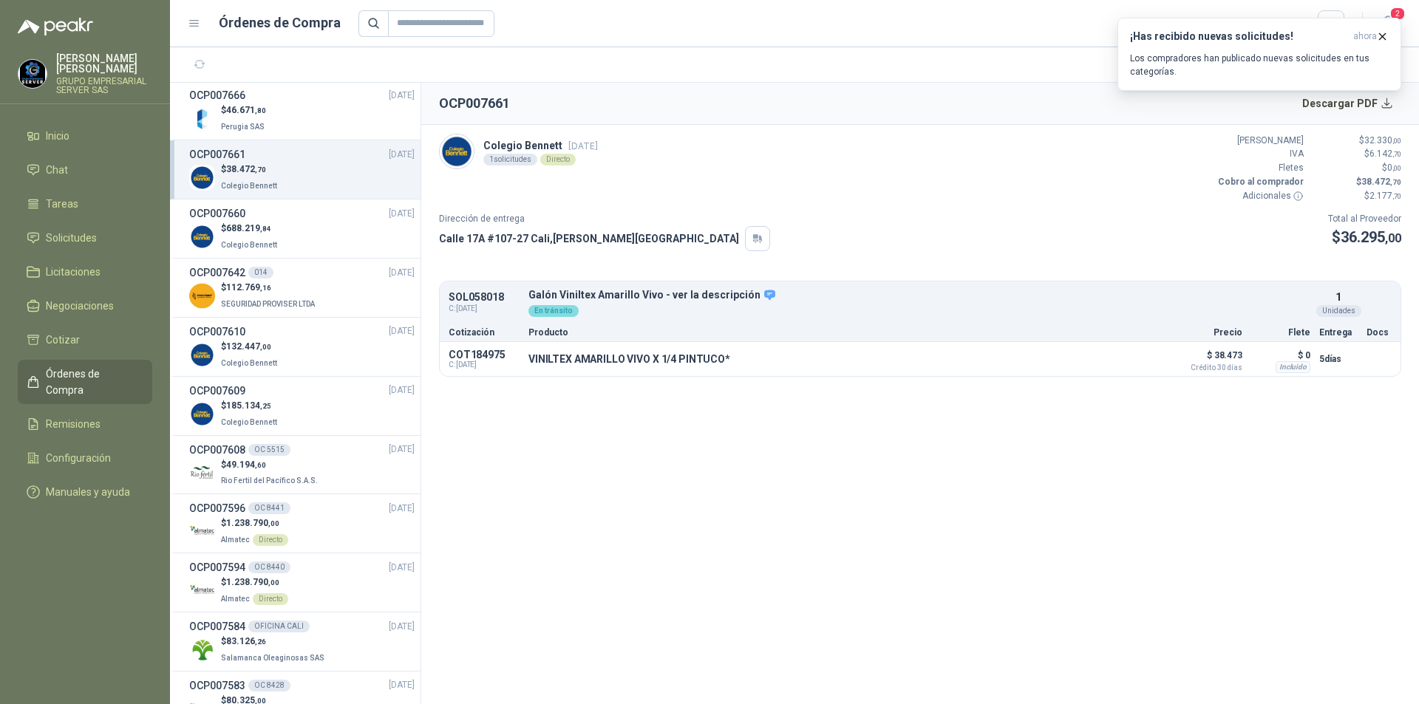
scroll to position [370, 0]
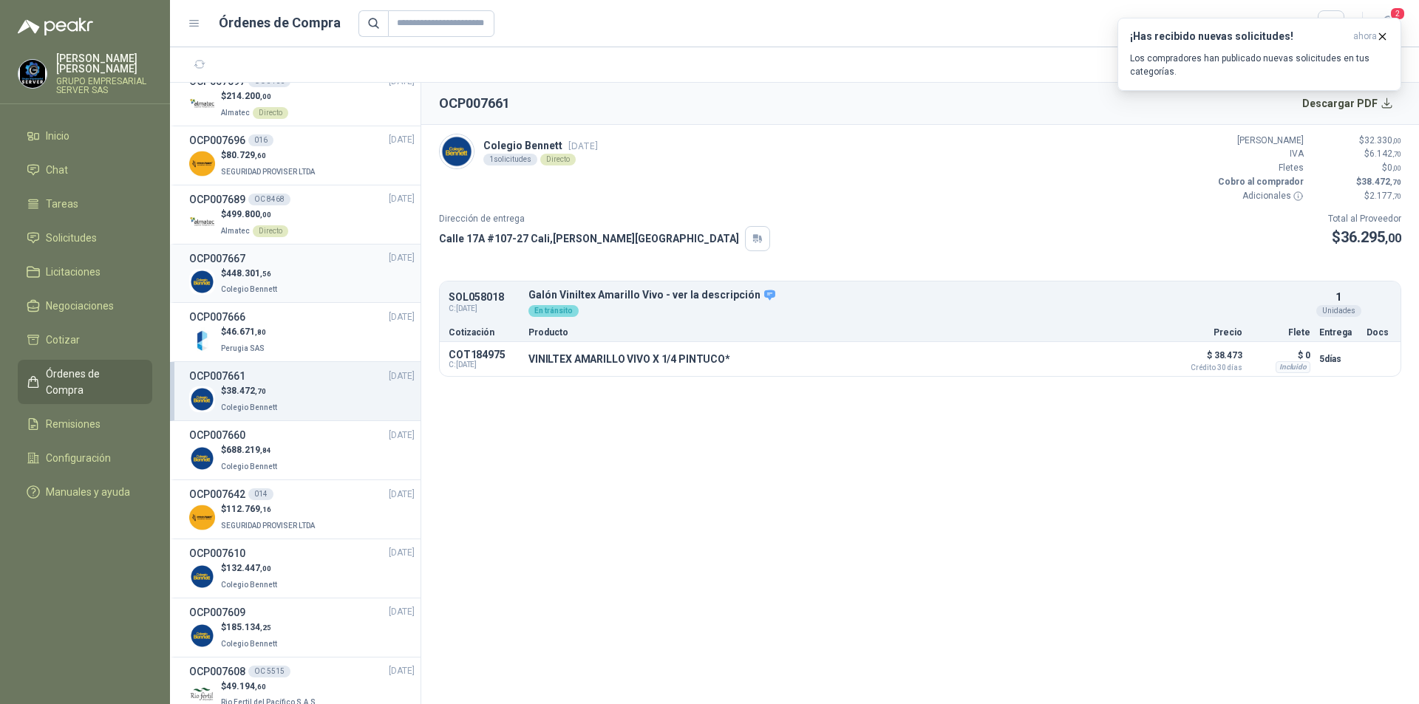
click at [313, 268] on div "$ 448.301 ,56 Colegio [PERSON_NAME]" at bounding box center [301, 282] width 225 height 30
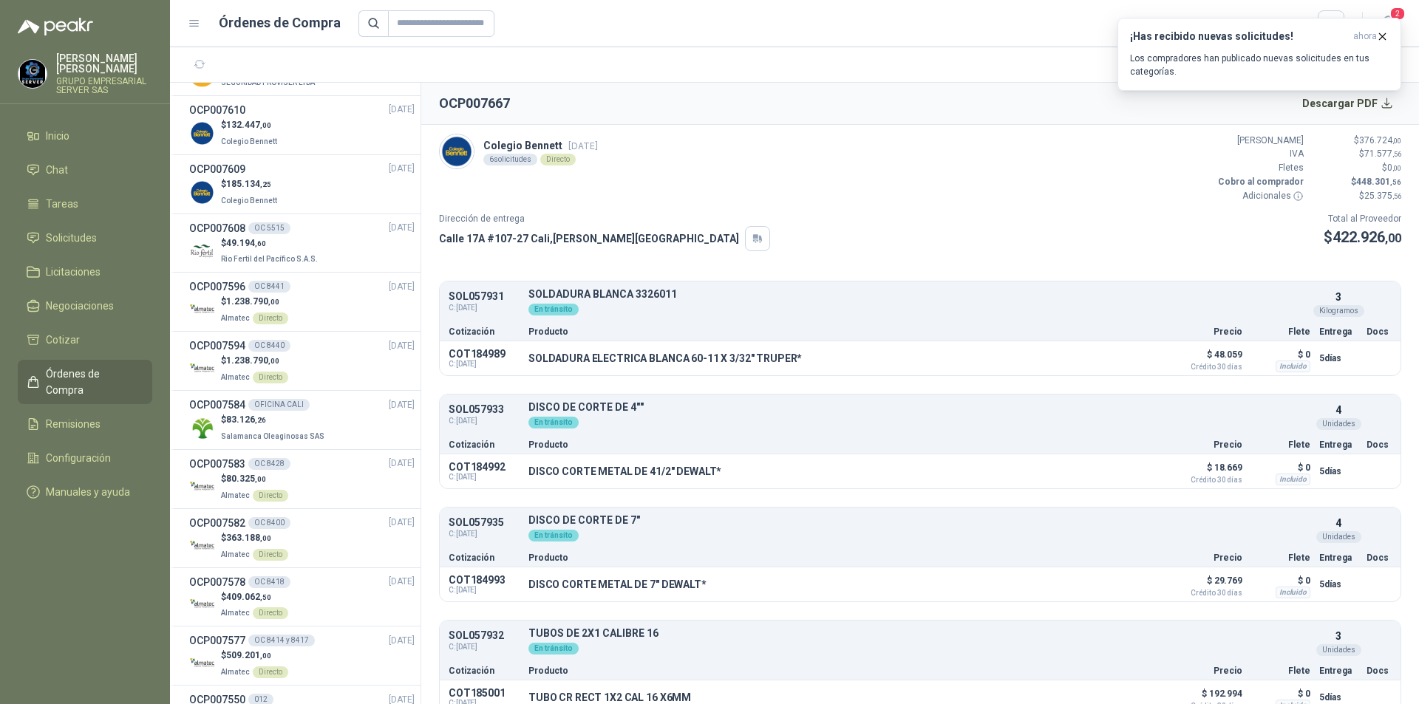
scroll to position [1256, 0]
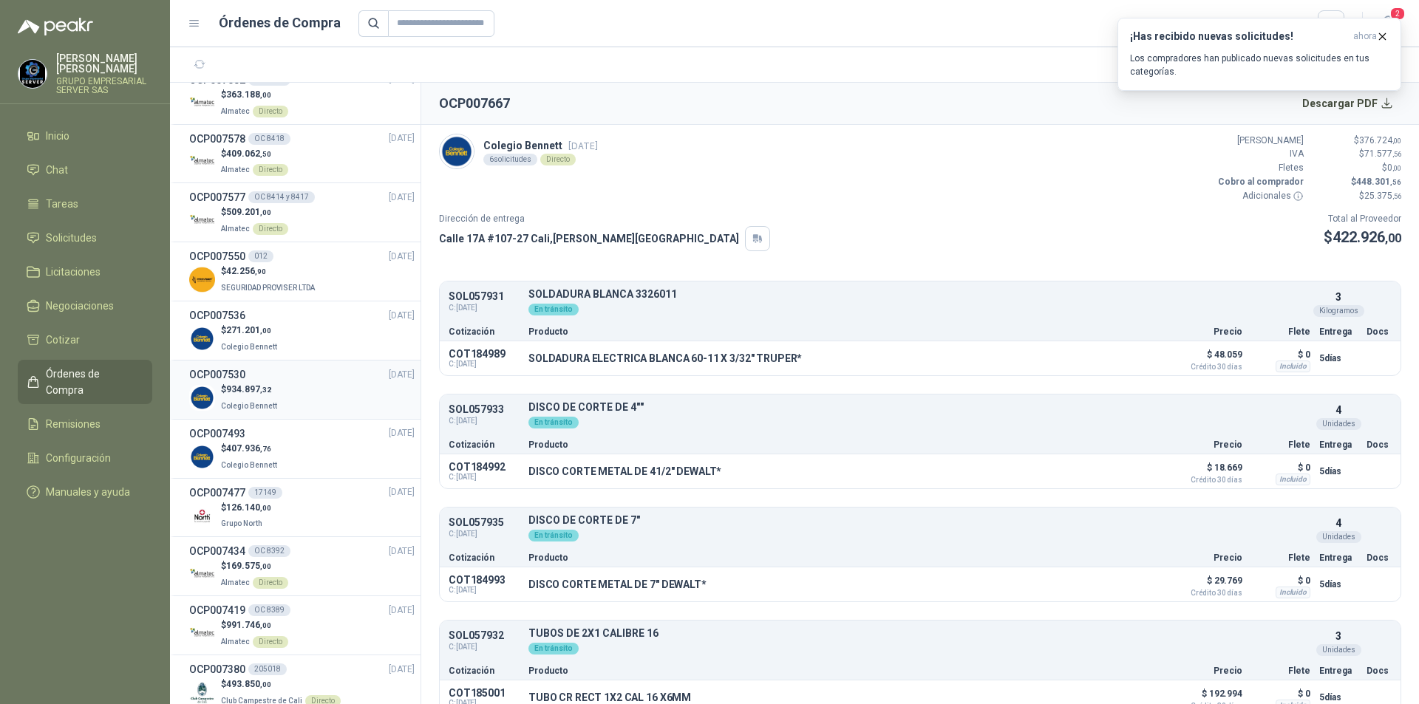
click at [281, 377] on div "OCP007530 [DATE]" at bounding box center [301, 375] width 225 height 16
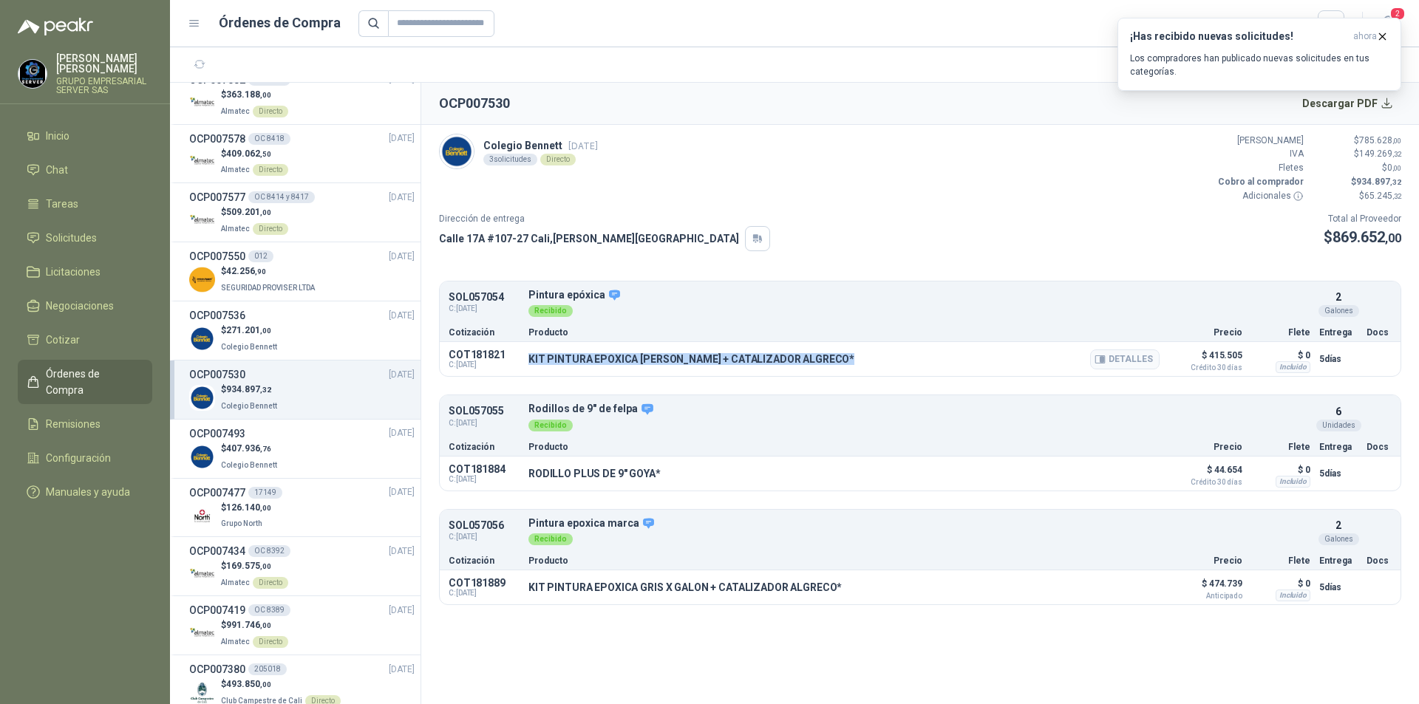
drag, startPoint x: 844, startPoint y: 358, endPoint x: 527, endPoint y: 359, distance: 317.1
click at [527, 359] on div "COT181821 C: [DATE] KIT PINTURA EPOXICA [PERSON_NAME] + CATALIZADOR ALGRECO* De…" at bounding box center [920, 359] width 961 height 34
copy p "KIT PINTURA EPOXICA [PERSON_NAME] + CATALIZADOR ALGRECO"
click at [1132, 358] on button "Detalles" at bounding box center [1124, 360] width 69 height 20
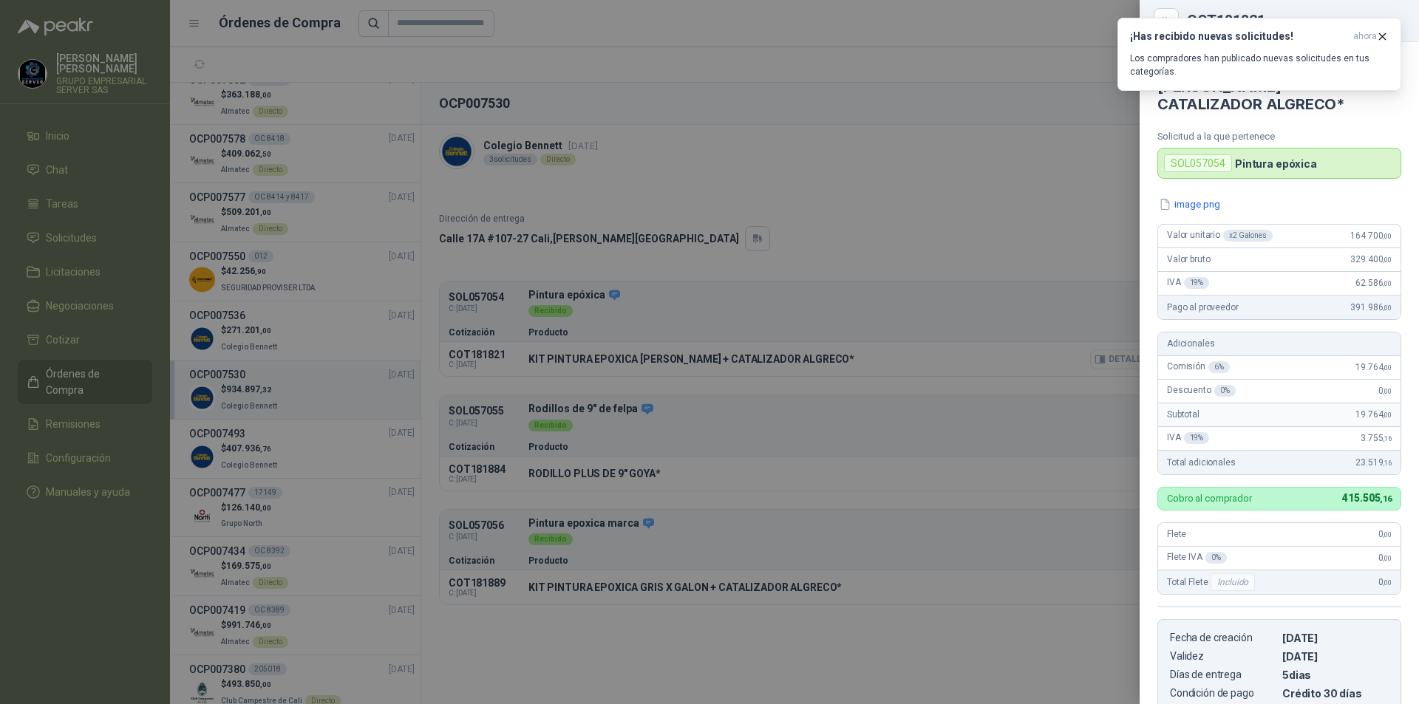
scroll to position [246, 0]
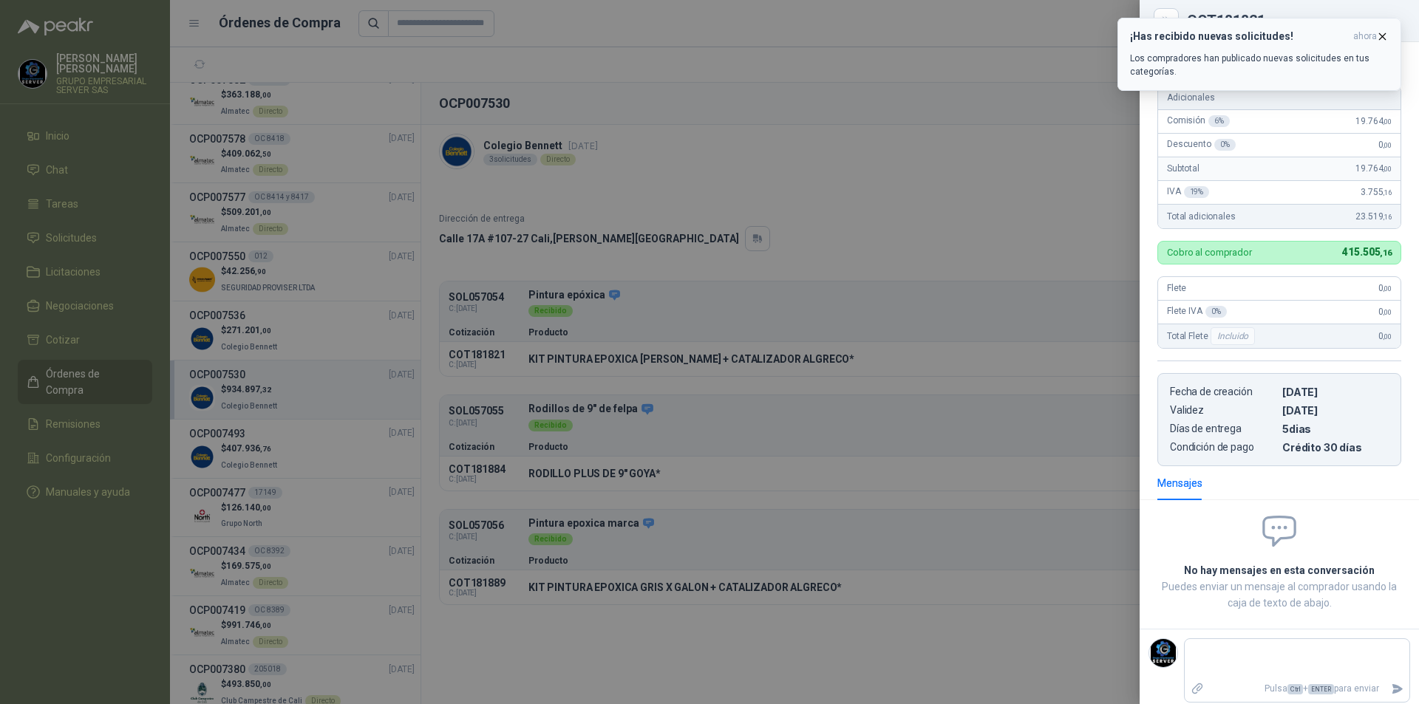
click at [1384, 31] on icon "button" at bounding box center [1382, 36] width 13 height 13
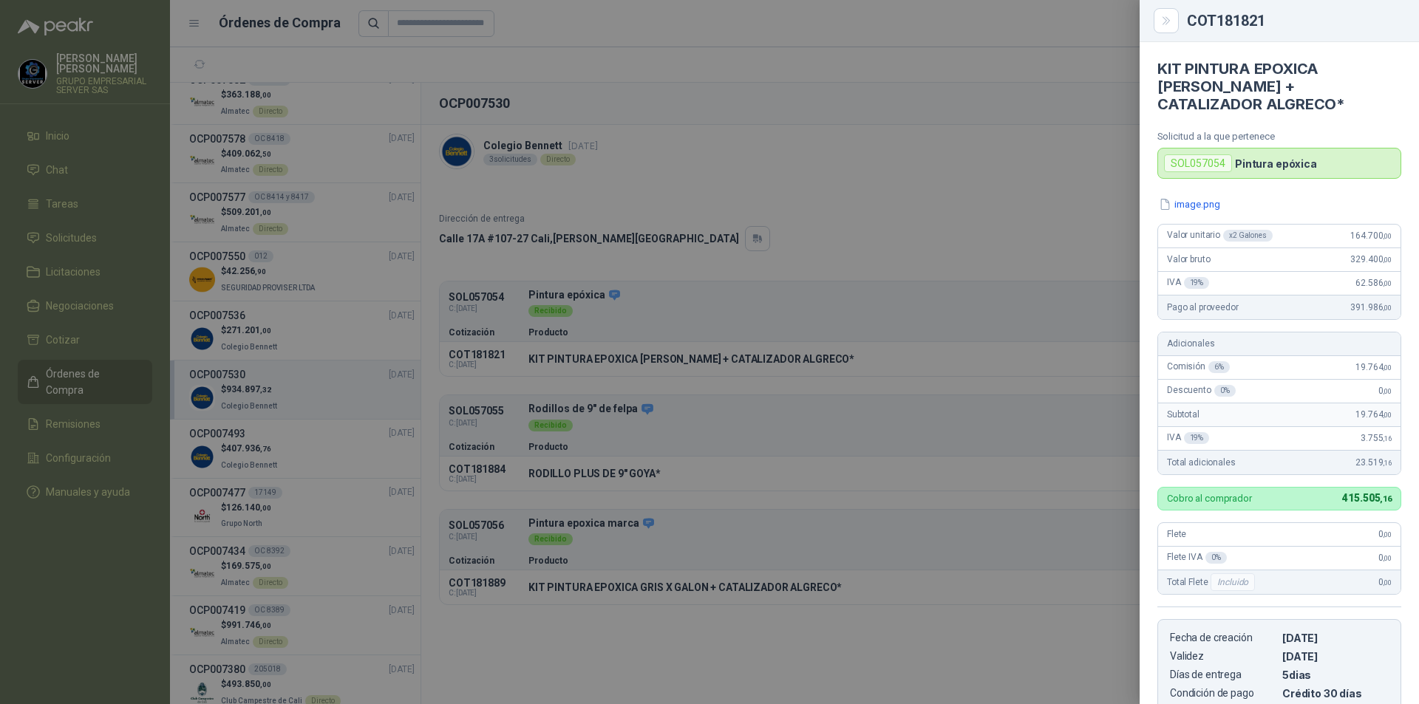
click at [548, 466] on div at bounding box center [709, 352] width 1419 height 704
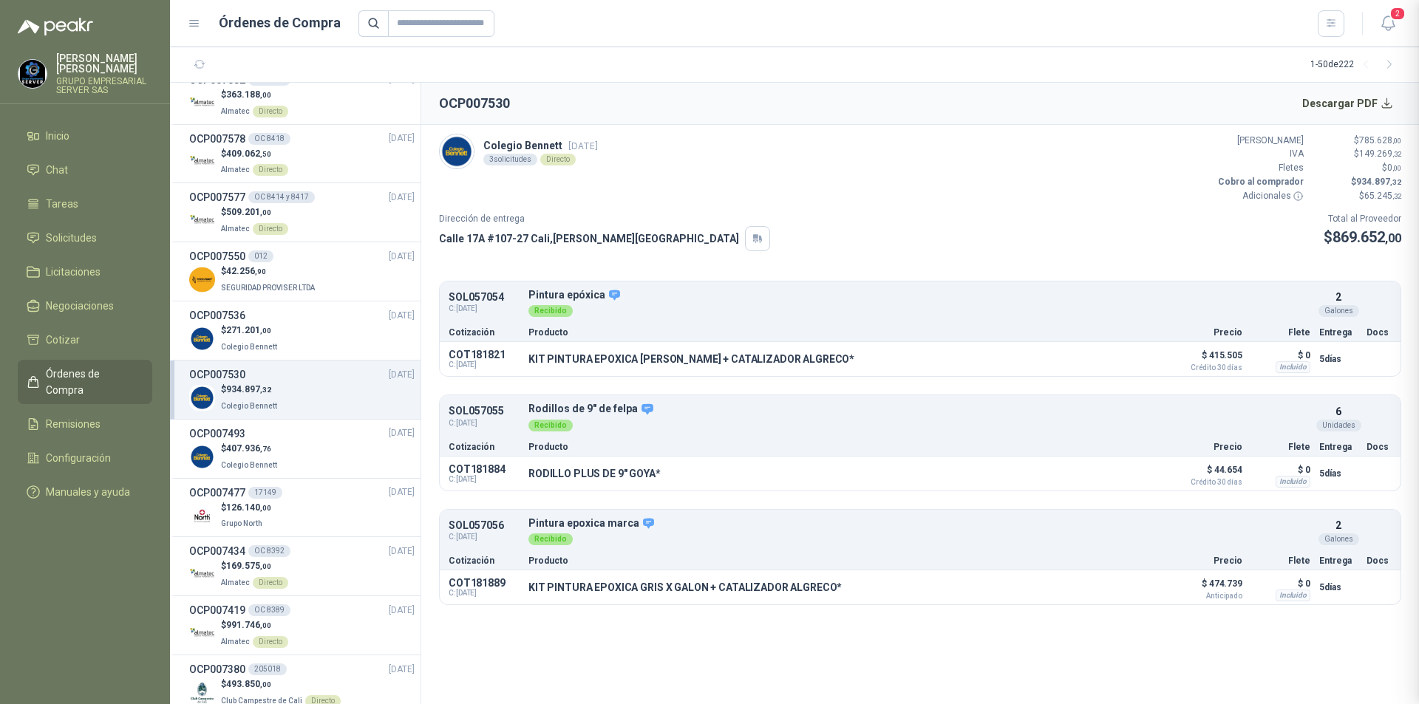
scroll to position [254, 0]
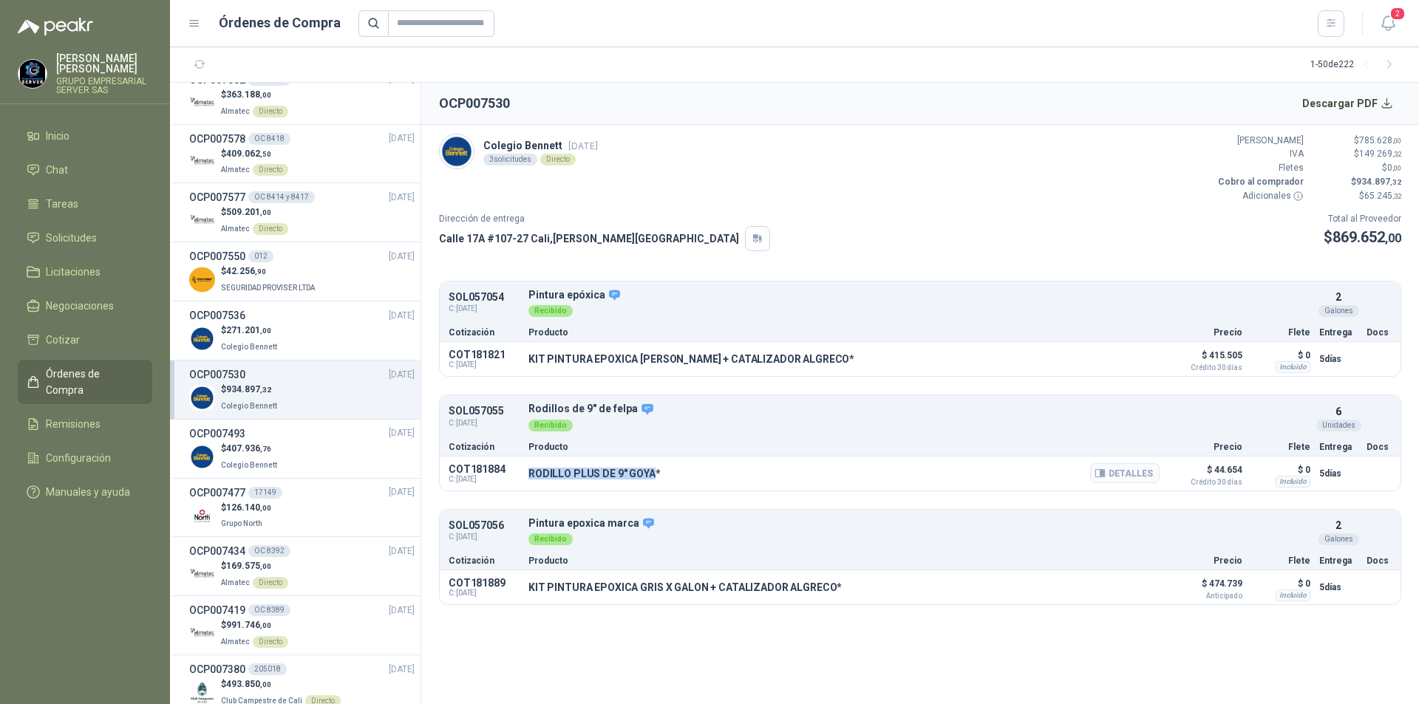
drag, startPoint x: 531, startPoint y: 477, endPoint x: 651, endPoint y: 477, distance: 120.5
click at [651, 477] on p "RODILLO PLUS DE 9" GOYA*" at bounding box center [594, 474] width 132 height 12
copy p "RODILLO PLUS DE 9" GOYA"
click at [1136, 479] on button "Detalles" at bounding box center [1124, 473] width 69 height 20
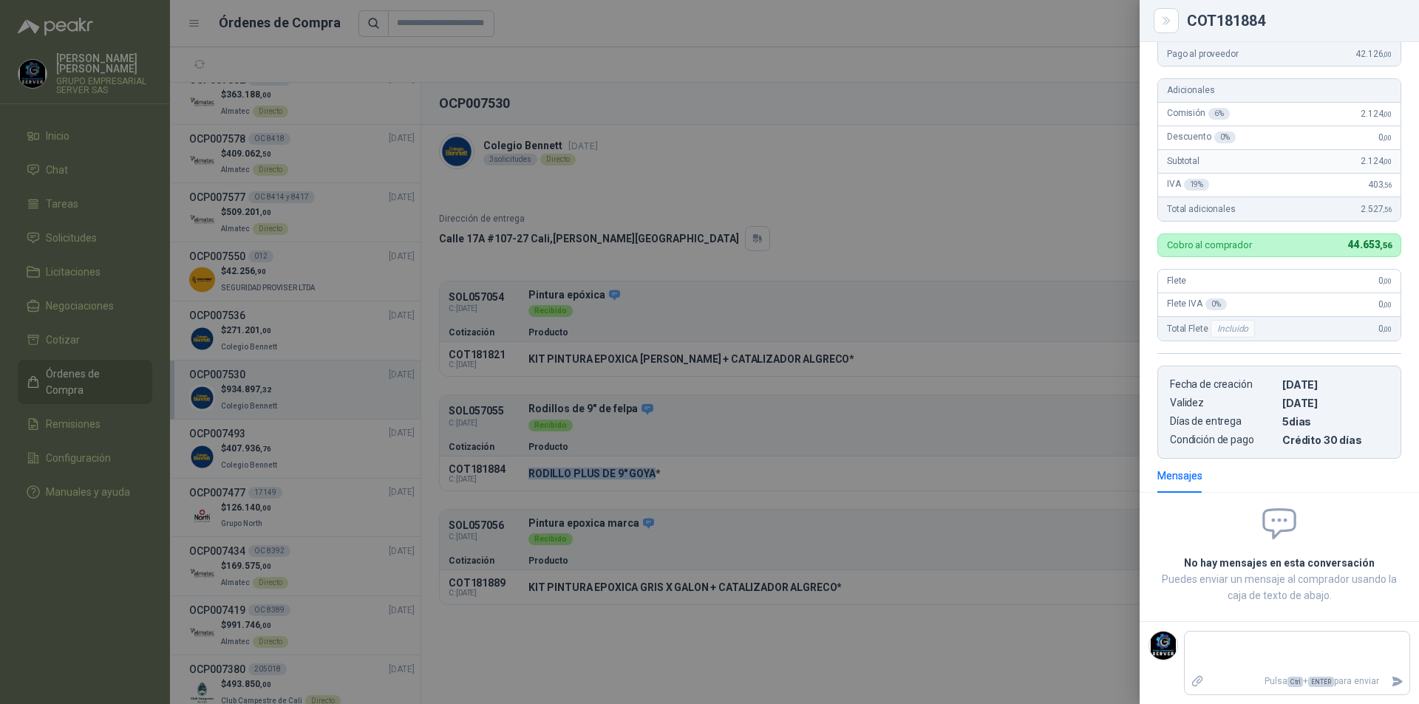
scroll to position [0, 0]
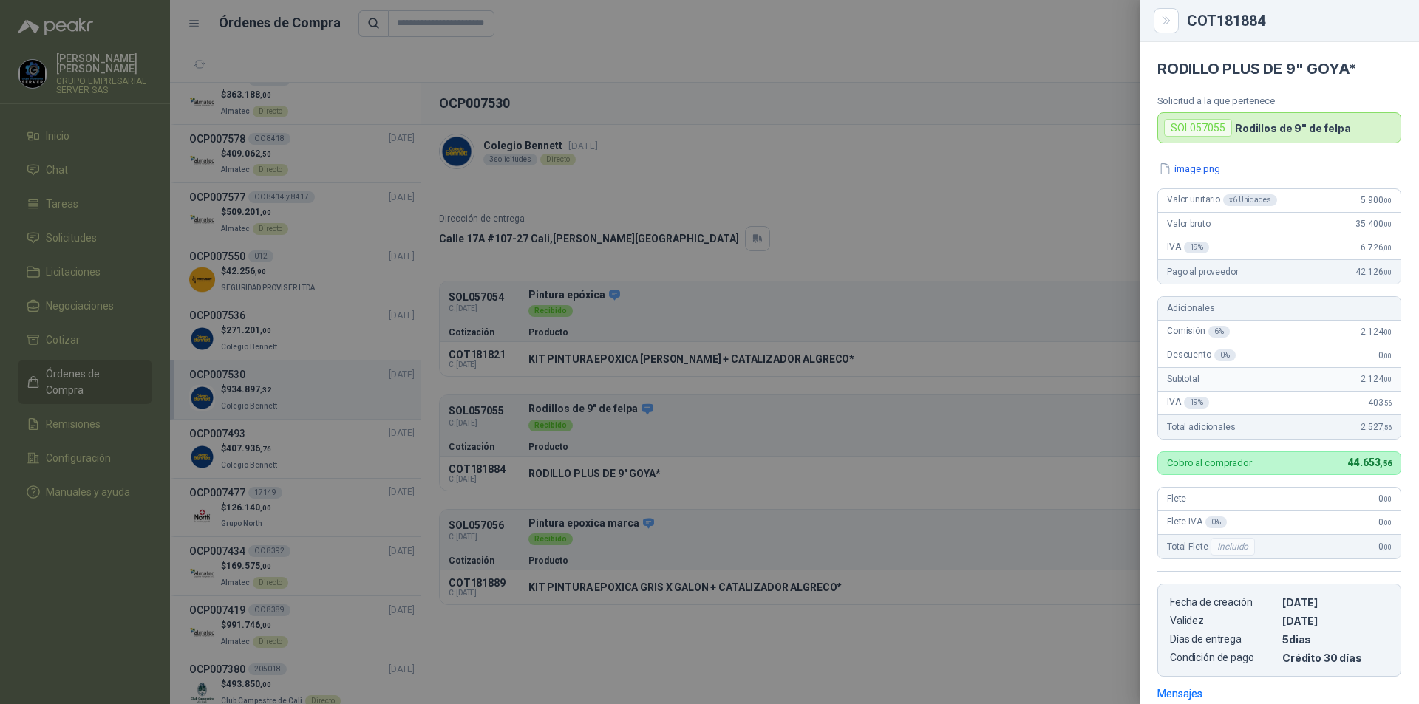
click at [836, 384] on div at bounding box center [709, 352] width 1419 height 704
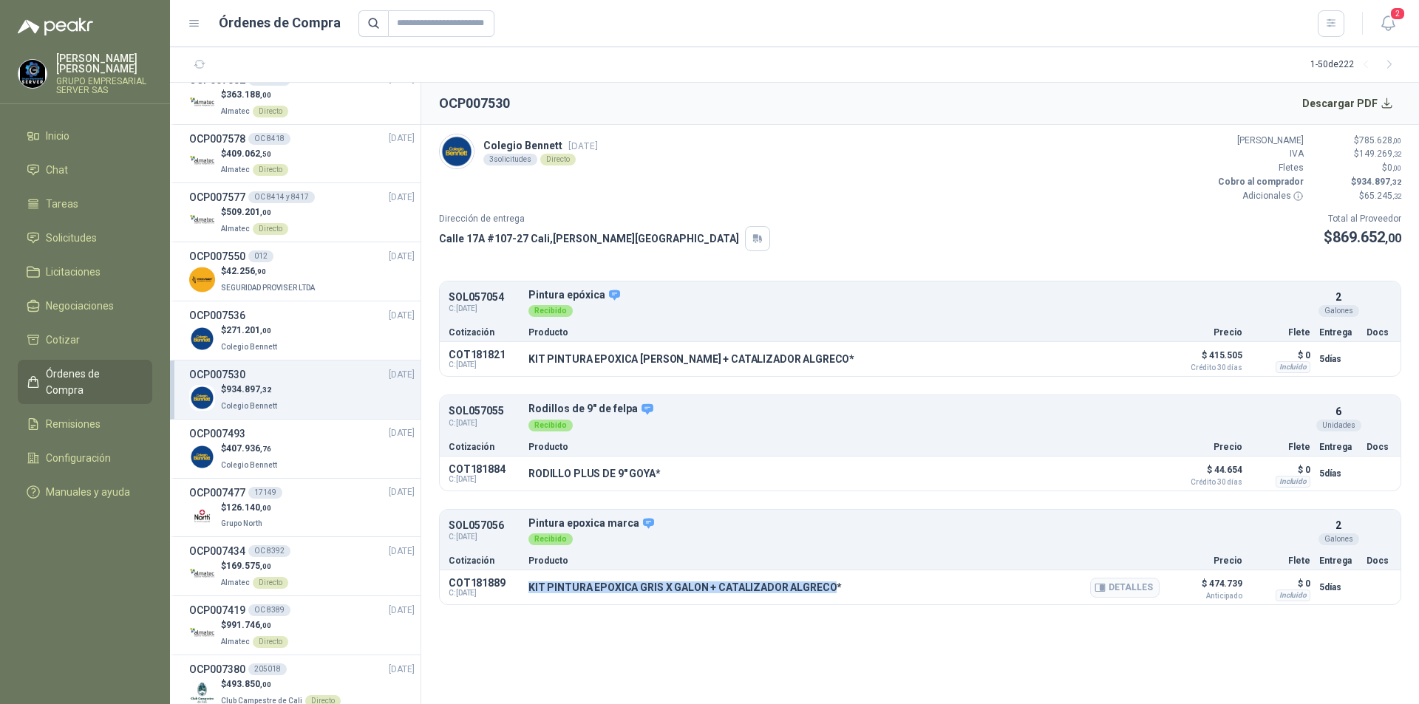
drag, startPoint x: 527, startPoint y: 586, endPoint x: 826, endPoint y: 588, distance: 299.3
click at [826, 588] on div "COT181889 C: [DATE] KIT PINTURA EPOXICA GRIS X GALON + CATALIZADOR ALGRECO* Det…" at bounding box center [920, 588] width 961 height 34
copy p "KIT PINTURA EPOXICA GRIS X GALON + CATALIZADOR ALGRECO"
click at [1158, 585] on button "Detalles" at bounding box center [1124, 588] width 69 height 20
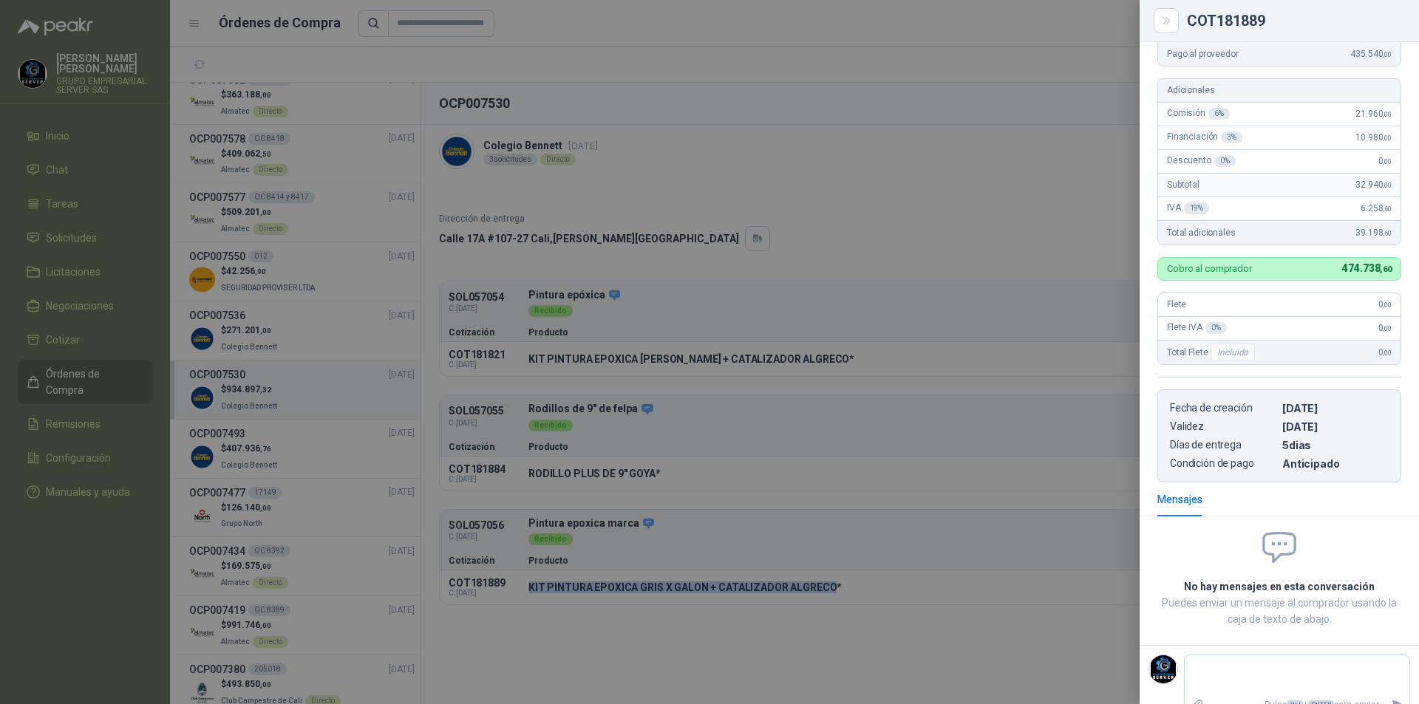
scroll to position [0, 0]
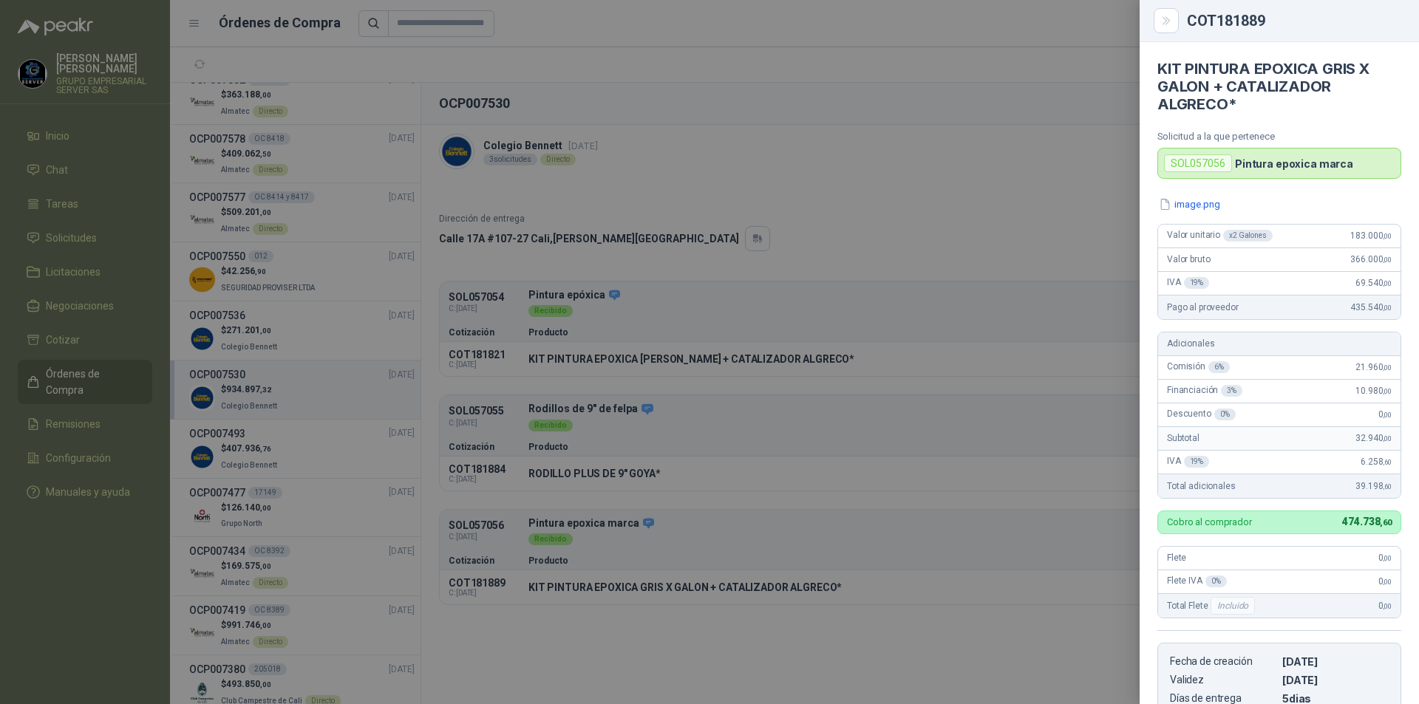
click at [1011, 125] on div at bounding box center [709, 352] width 1419 height 704
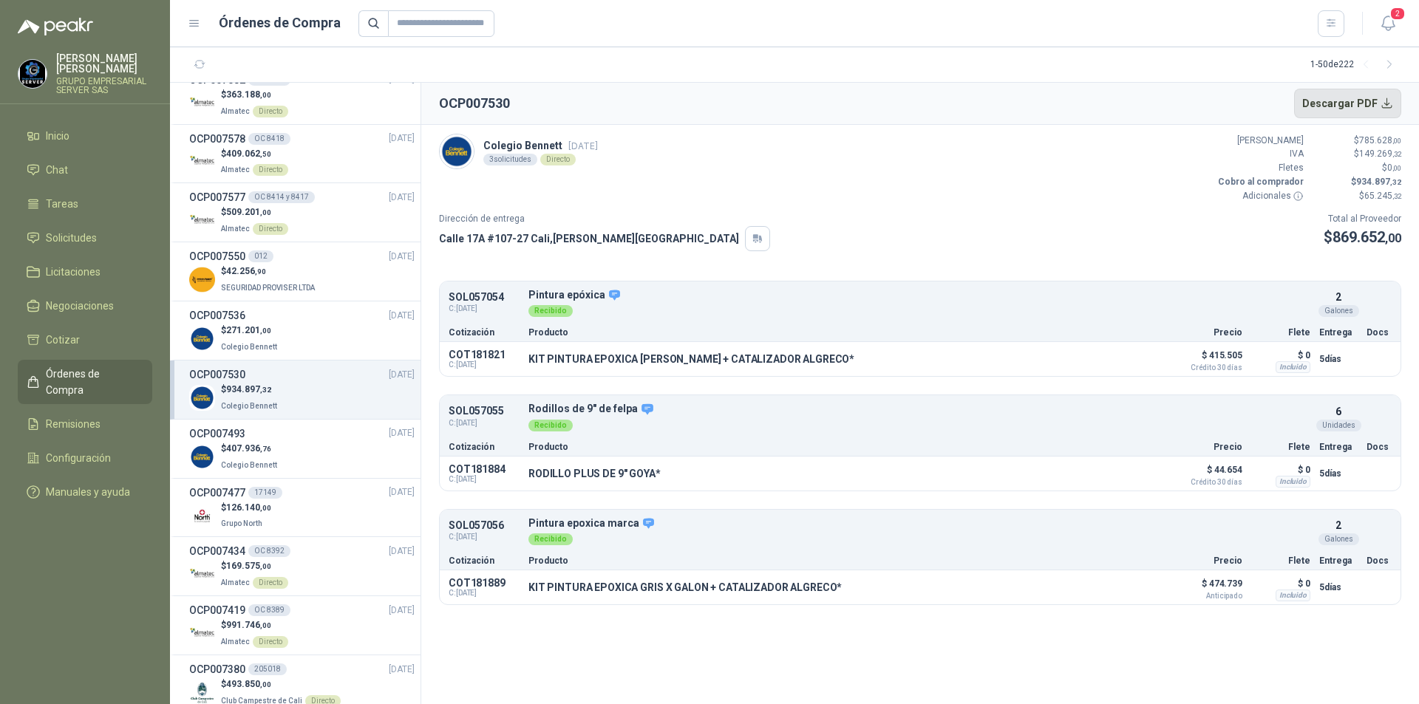
click at [1332, 106] on button "Descargar PDF" at bounding box center [1348, 104] width 108 height 30
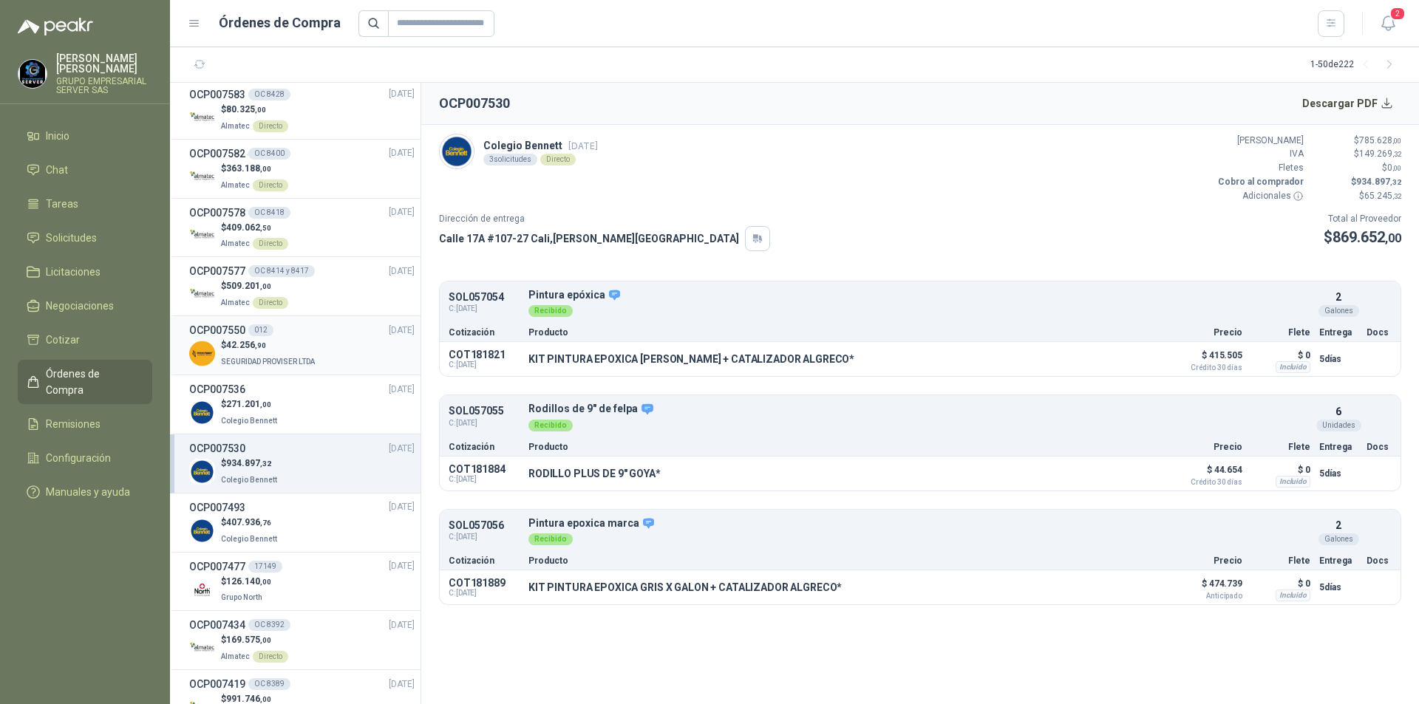
scroll to position [1109, 0]
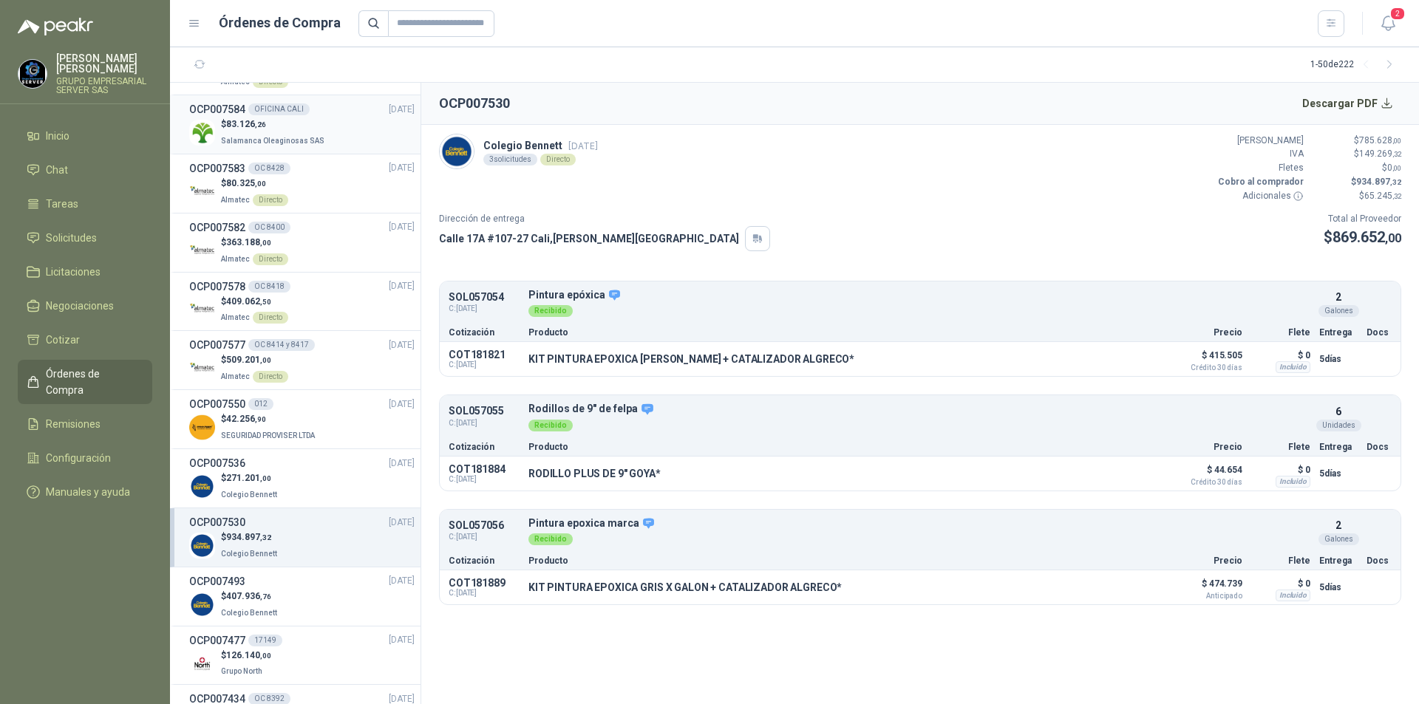
click at [320, 143] on div "$ 83.126 ,26 Salamanca Oleaginosas SAS" at bounding box center [301, 133] width 225 height 30
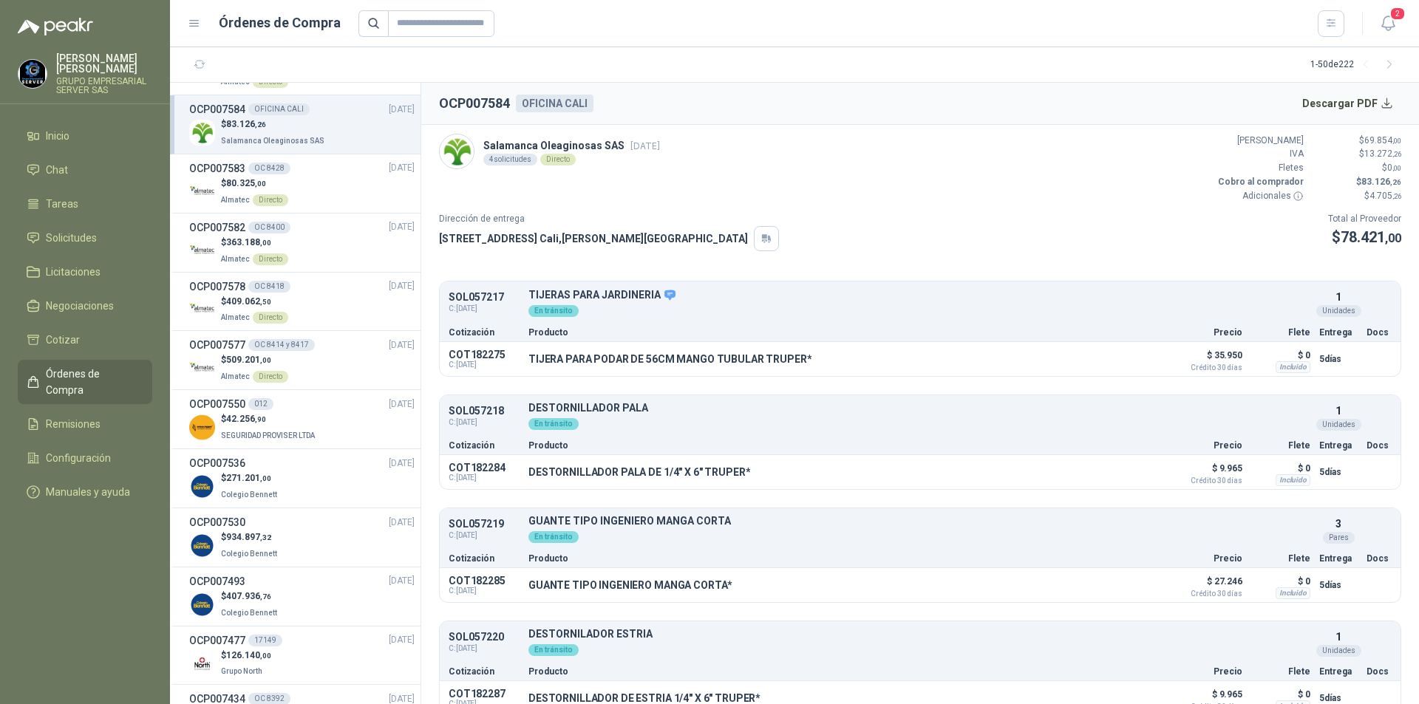
scroll to position [21, 0]
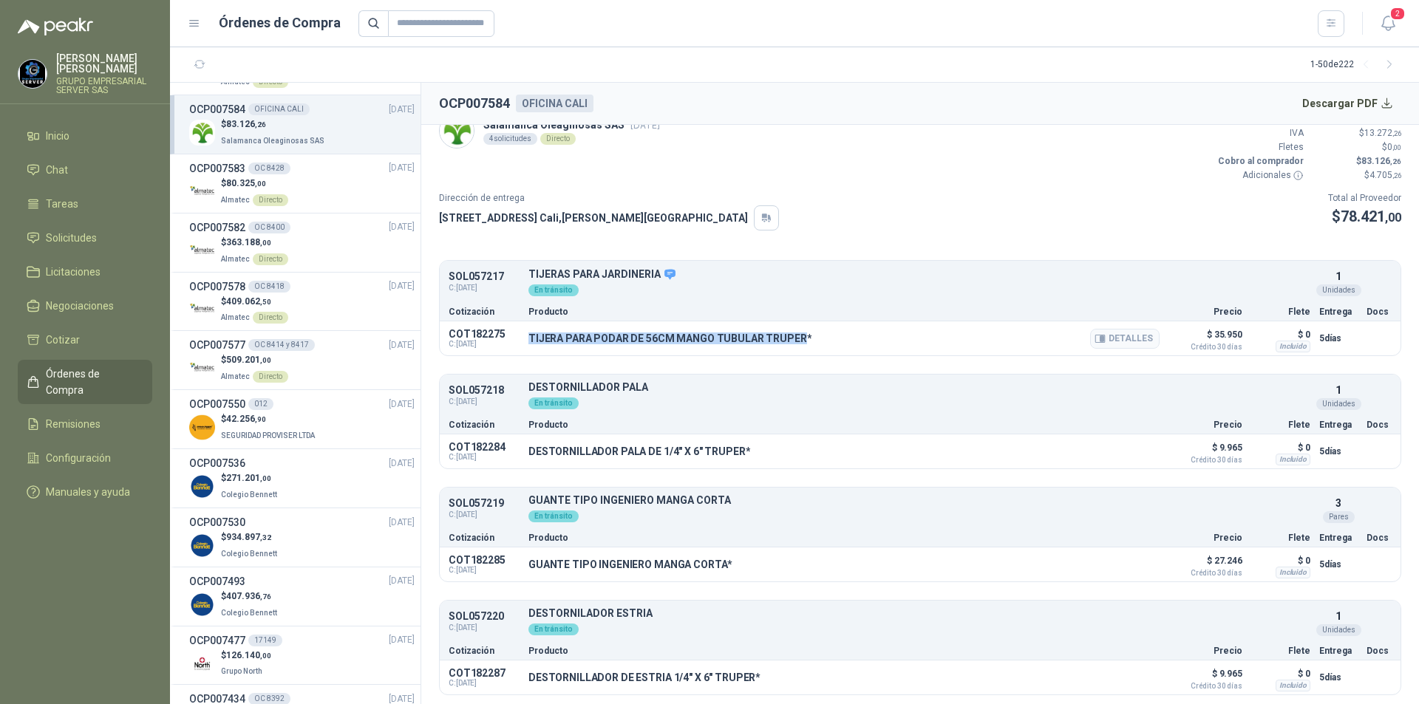
drag, startPoint x: 526, startPoint y: 341, endPoint x: 799, endPoint y: 347, distance: 272.8
click at [799, 347] on div "COT182275 C: [DATE] TIJERA PARA PODAR DE 56CM MANGO TUBULAR TRUPER* Detalles $ …" at bounding box center [920, 339] width 961 height 34
copy p "TIJERA PARA PODAR DE 56CM MANGO TUBULAR TRUPER"
click at [1124, 338] on button "Detalles" at bounding box center [1124, 339] width 69 height 20
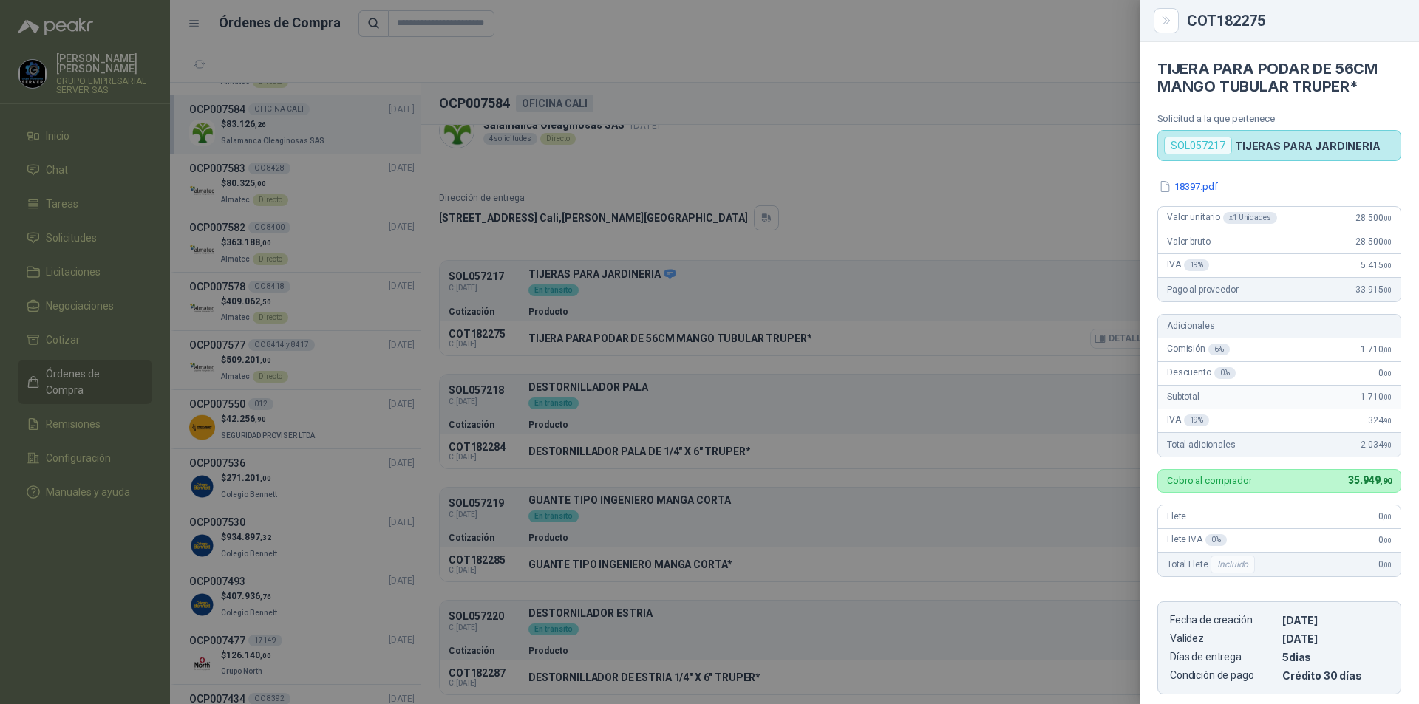
click at [1122, 338] on div at bounding box center [709, 352] width 1419 height 704
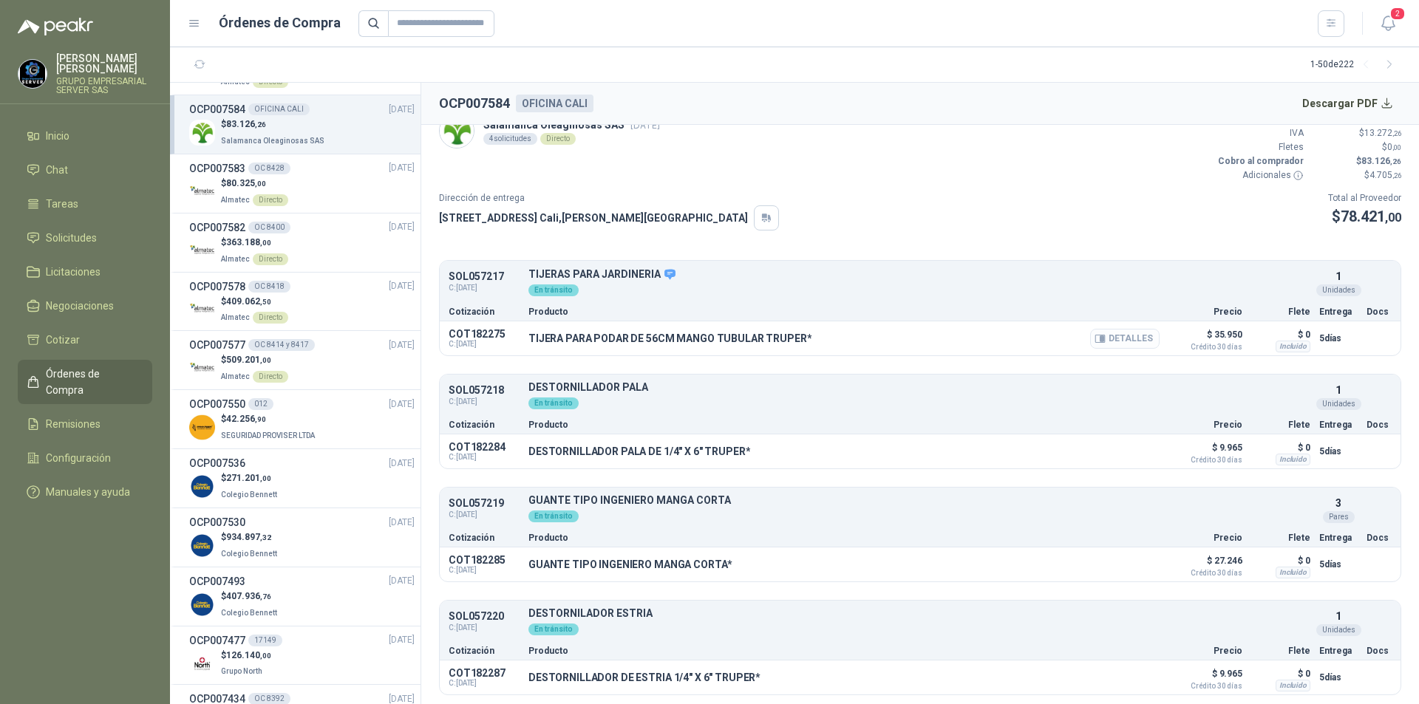
click at [1122, 338] on button "Detalles" at bounding box center [1124, 339] width 69 height 20
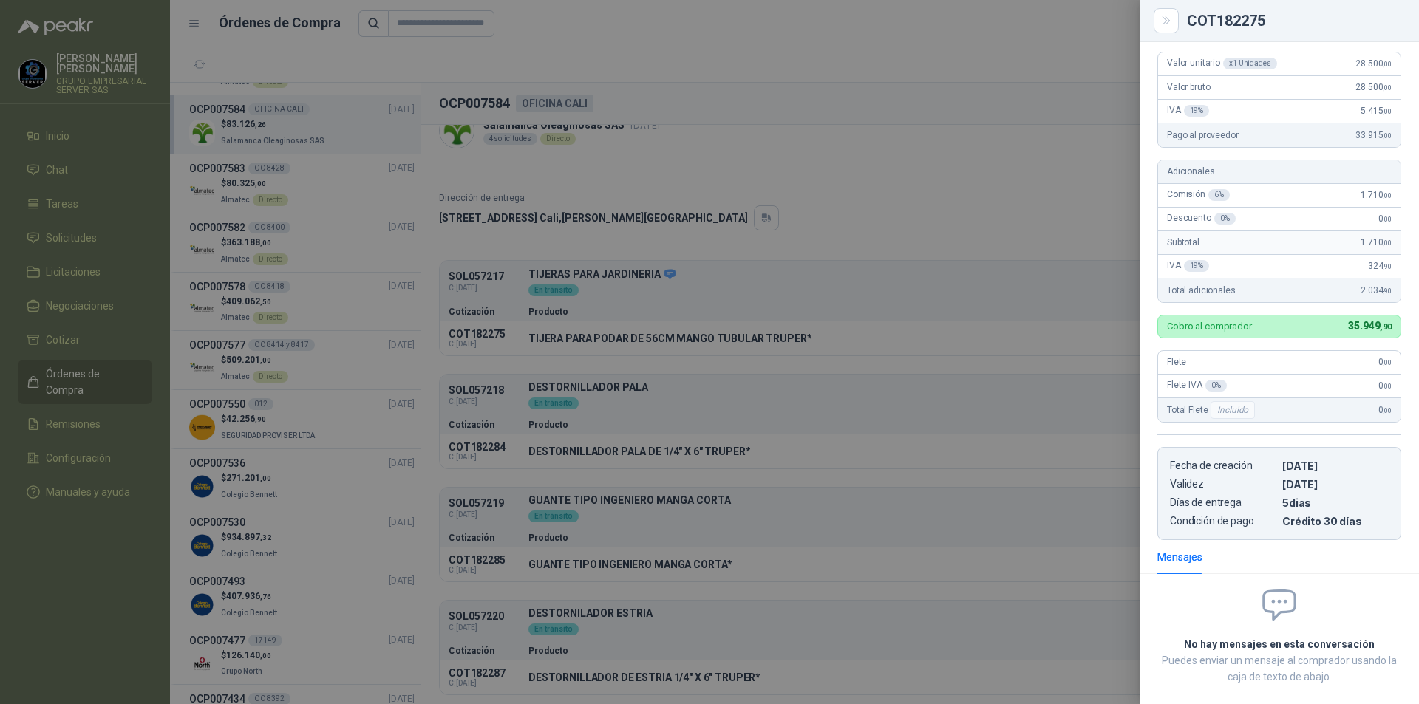
scroll to position [81, 0]
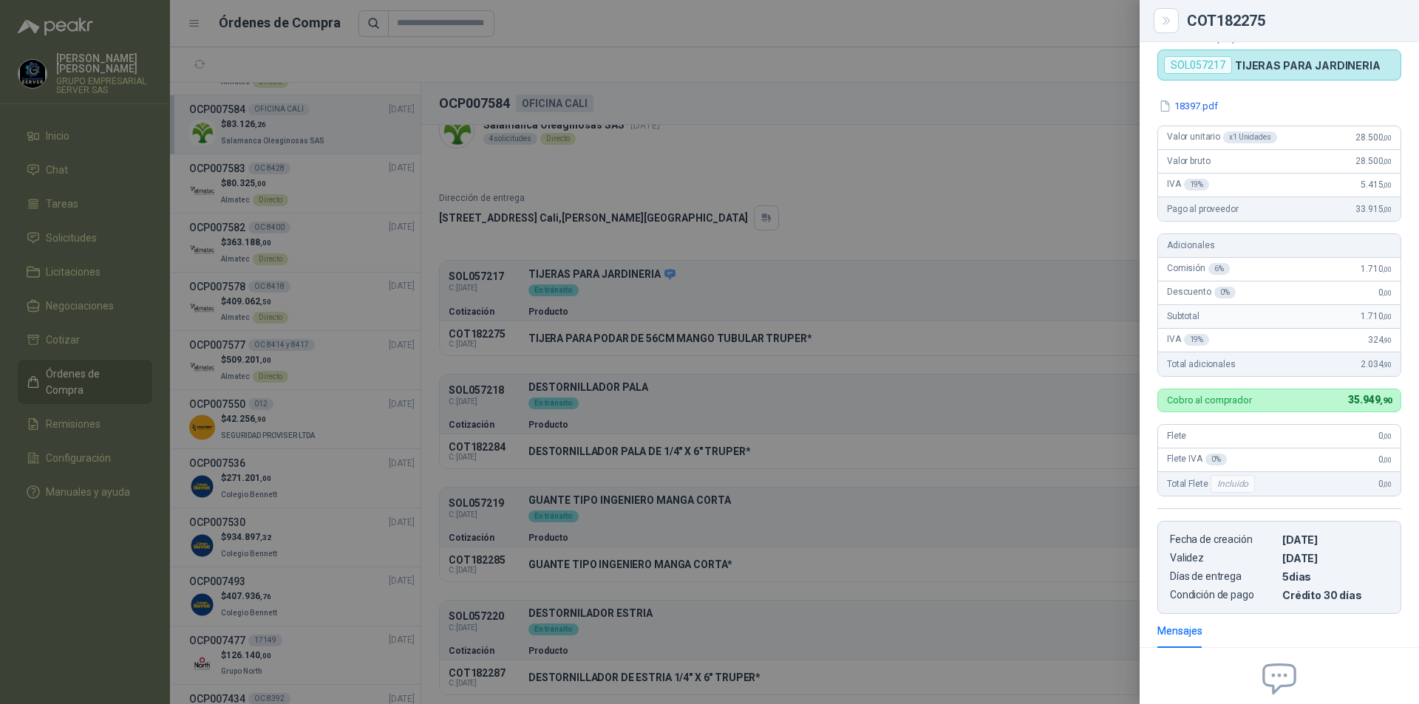
click at [551, 398] on div at bounding box center [709, 352] width 1419 height 704
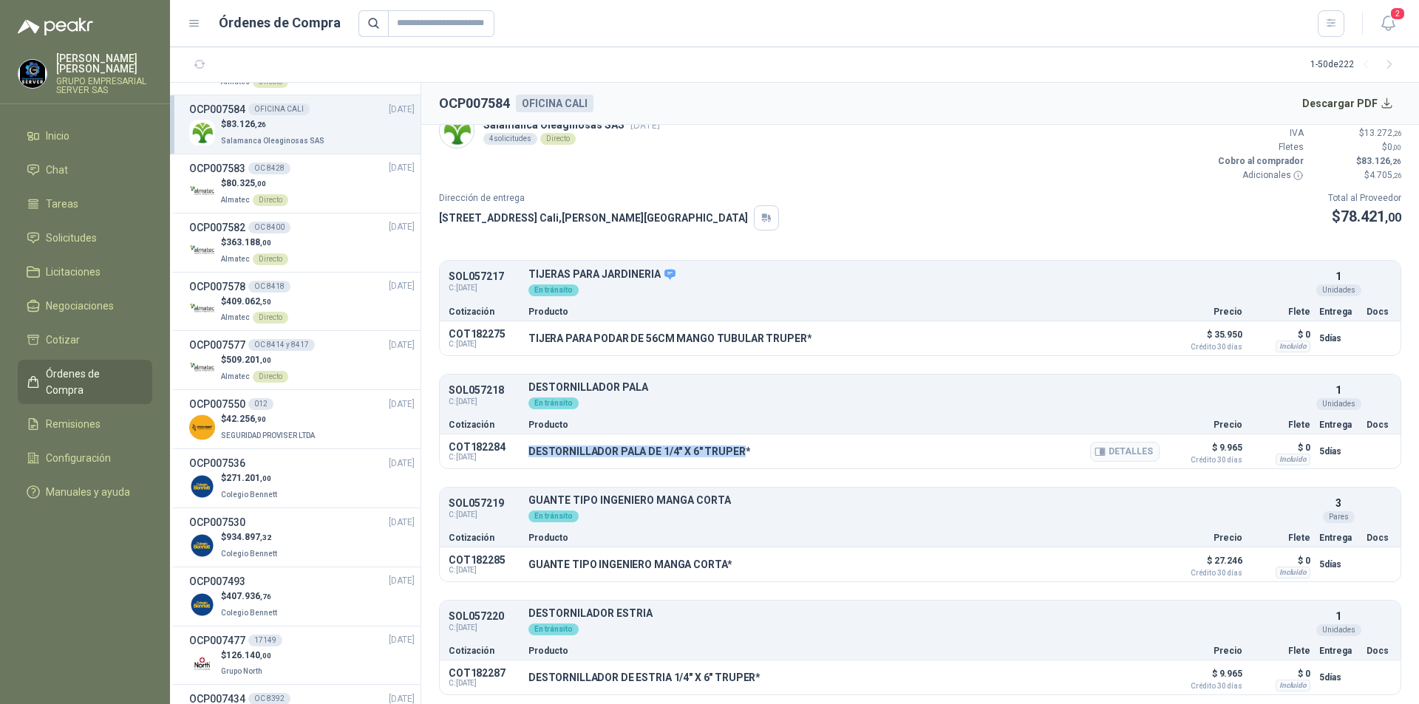
drag, startPoint x: 528, startPoint y: 447, endPoint x: 741, endPoint y: 451, distance: 213.6
click at [741, 451] on div "COT182284 C: [DATE] DESTORNILLADOR PALA DE 1/4" X 6" TRUPER* Detalles $ 9.965 C…" at bounding box center [920, 452] width 961 height 34
copy p "DESTORNILLADOR PALA DE 1/4" X 6" TRUPER"
click at [1123, 449] on button "Detalles" at bounding box center [1124, 452] width 69 height 20
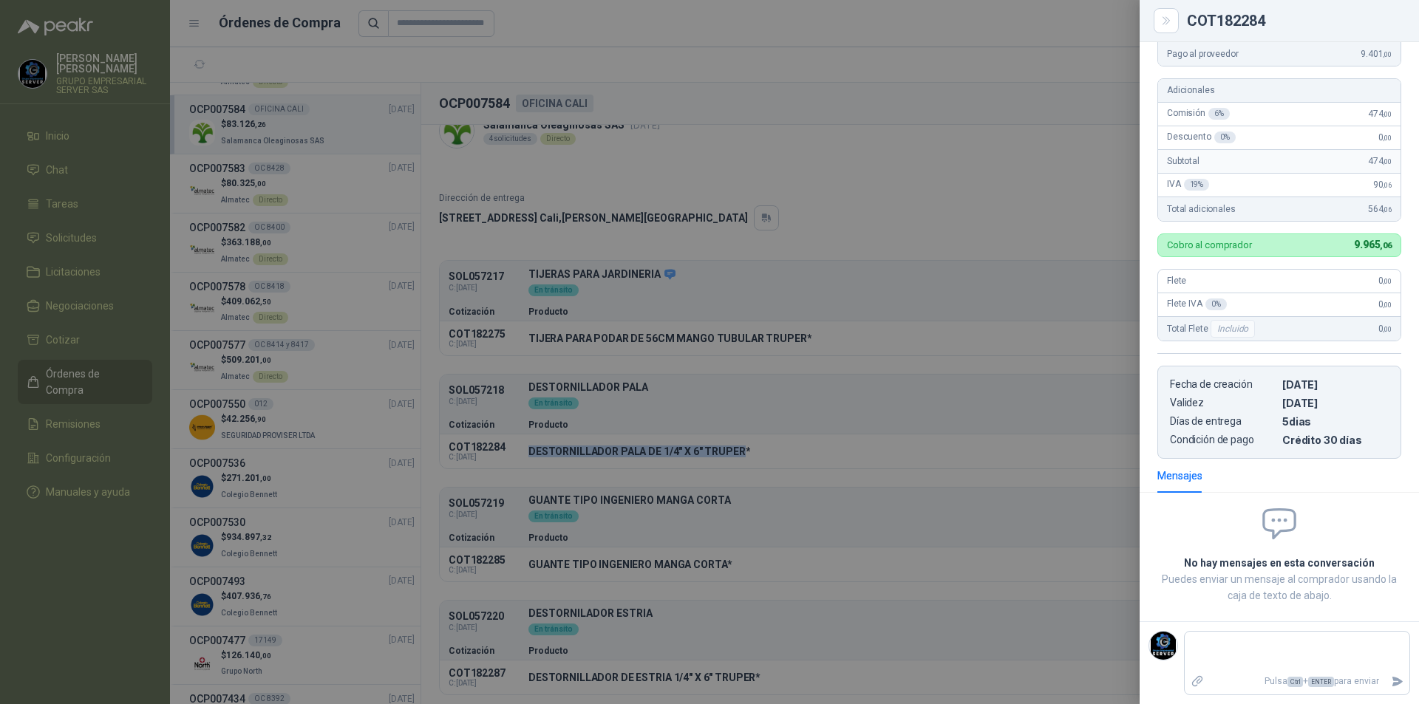
scroll to position [0, 0]
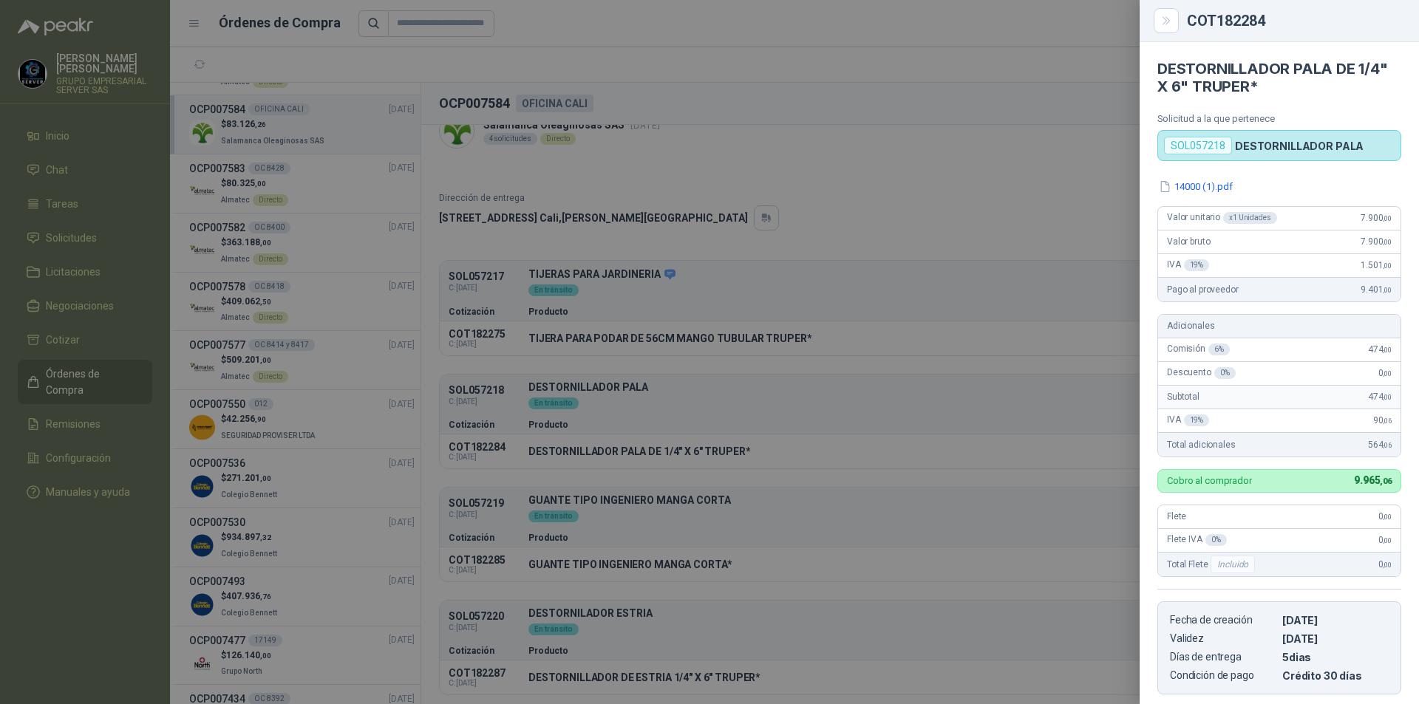
click at [749, 552] on div at bounding box center [709, 352] width 1419 height 704
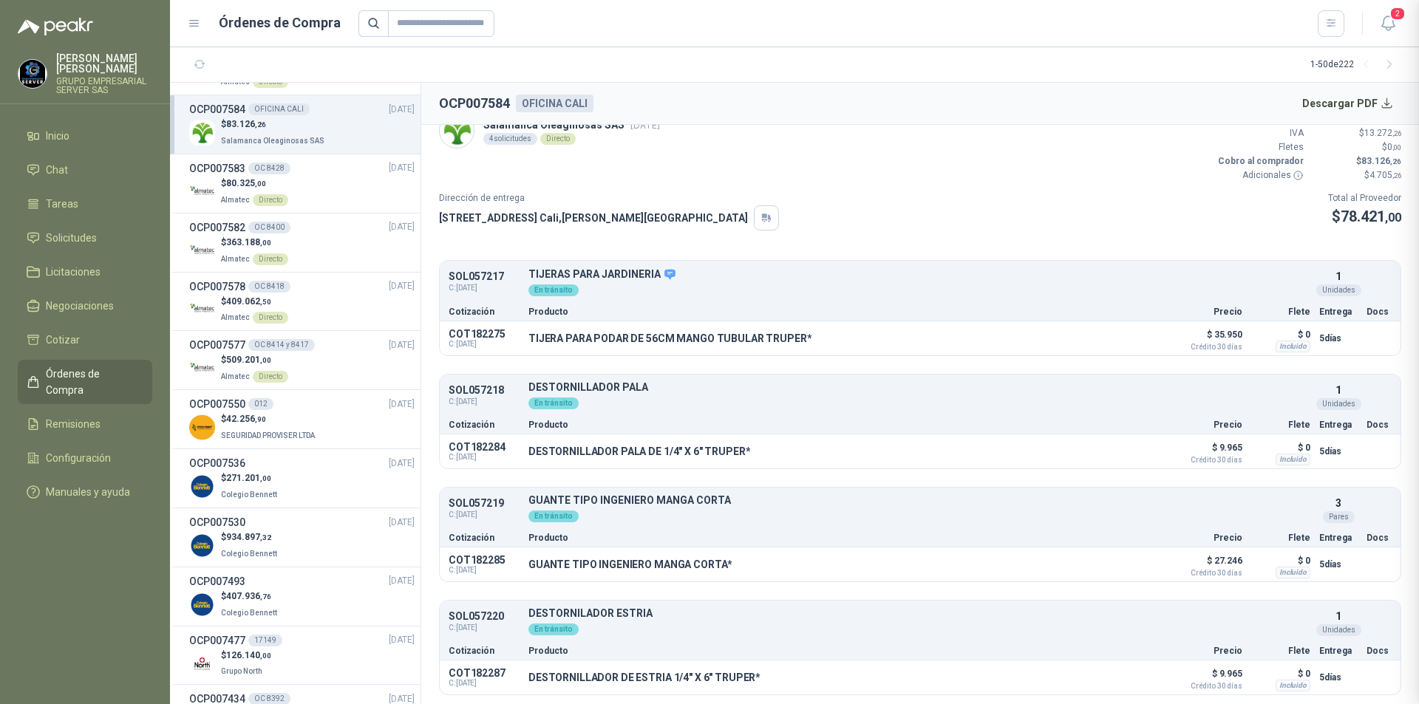
scroll to position [236, 0]
drag, startPoint x: 531, startPoint y: 568, endPoint x: 722, endPoint y: 560, distance: 191.6
click at [722, 560] on p "GUANTE TIPO INGENIERO MANGA CORTA*" at bounding box center [630, 565] width 204 height 12
copy p "GUANTE TIPO INGENIERO MANGA CORTA"
click at [1129, 561] on button "Detalles" at bounding box center [1124, 565] width 69 height 20
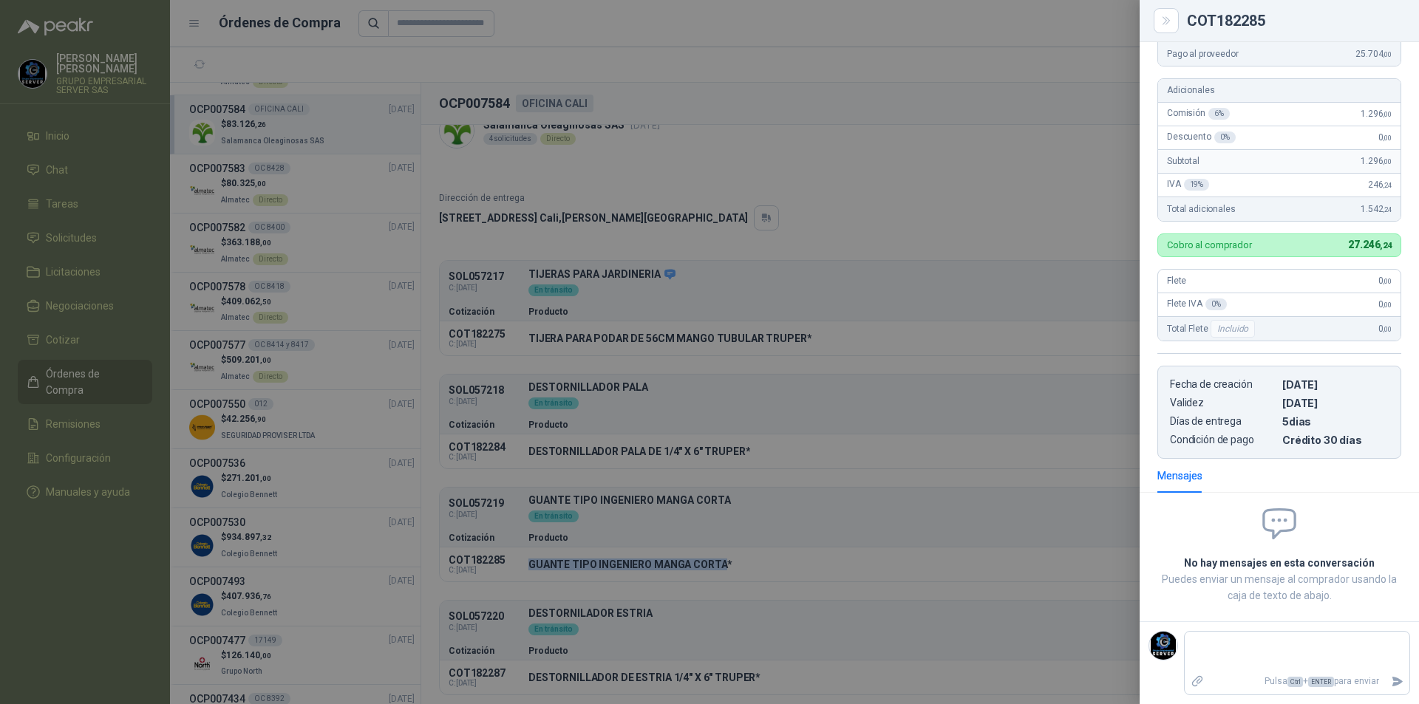
scroll to position [0, 0]
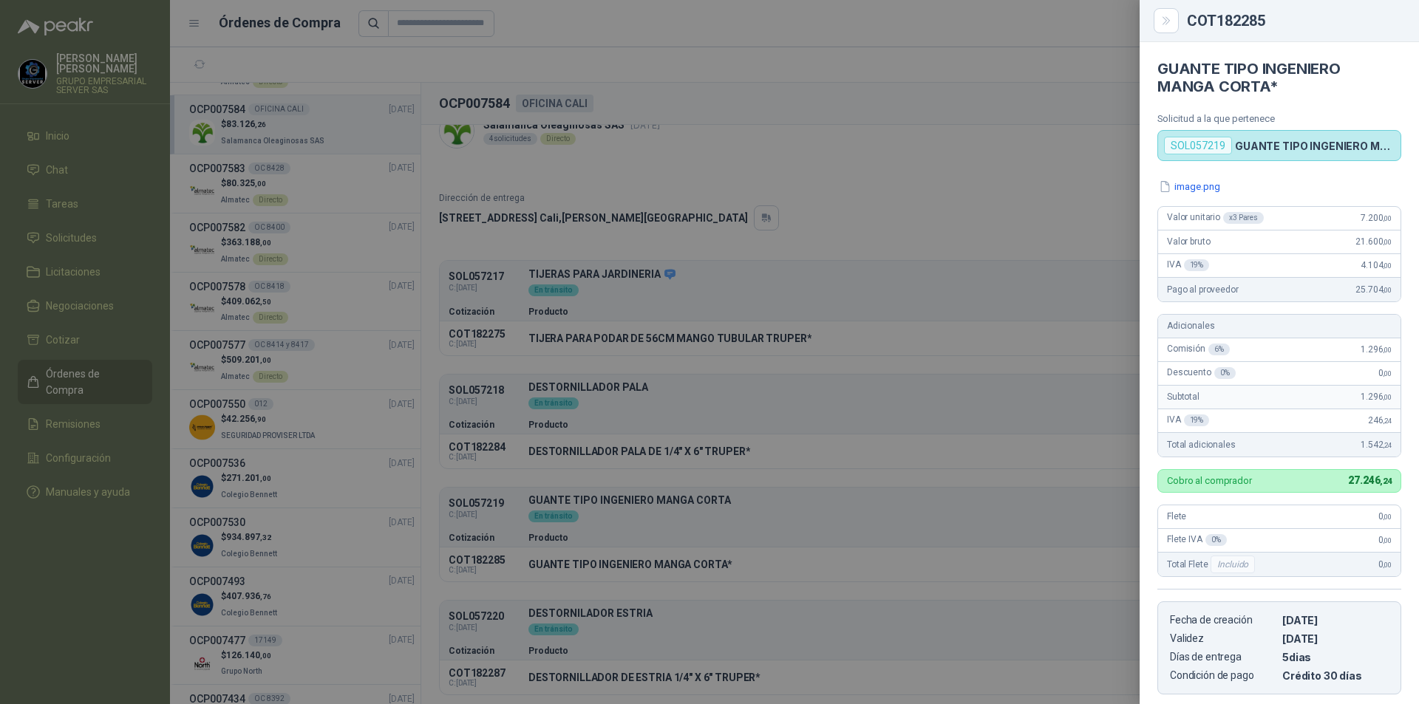
click at [615, 627] on div at bounding box center [709, 352] width 1419 height 704
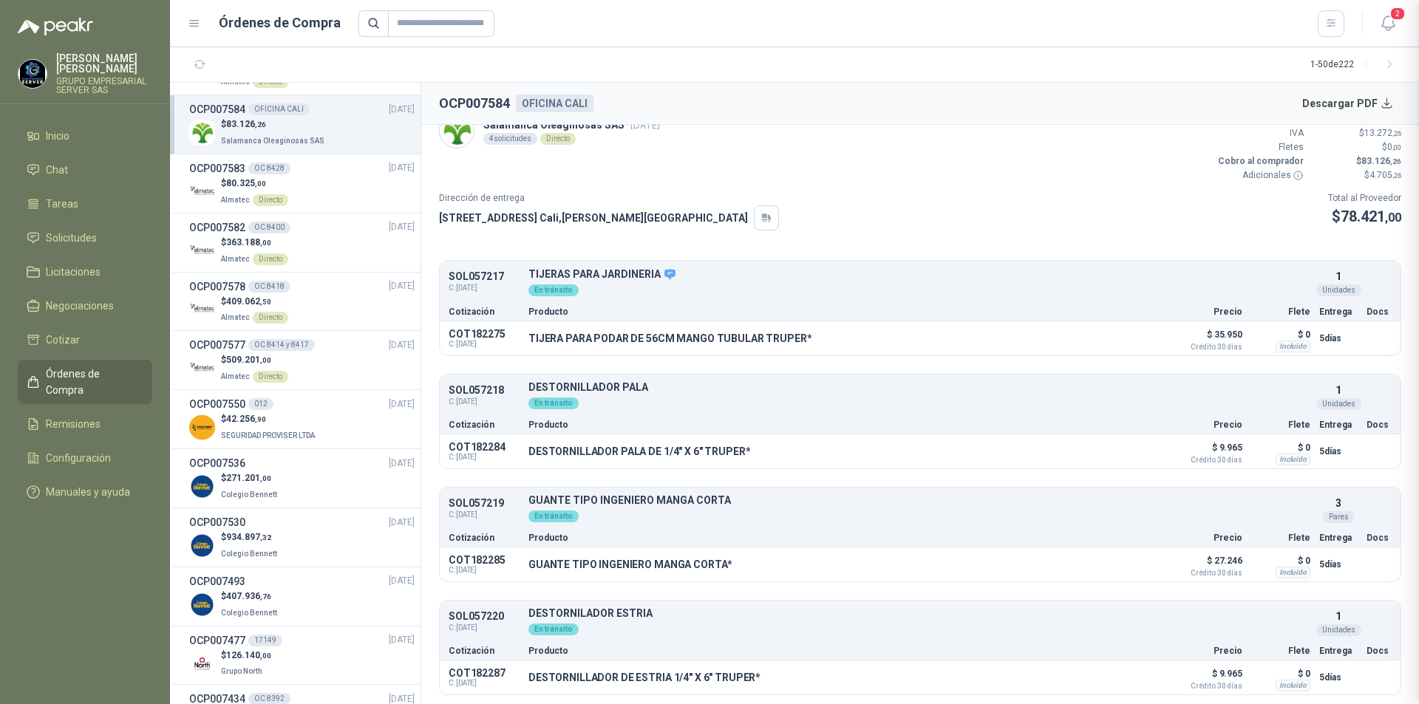
scroll to position [236, 0]
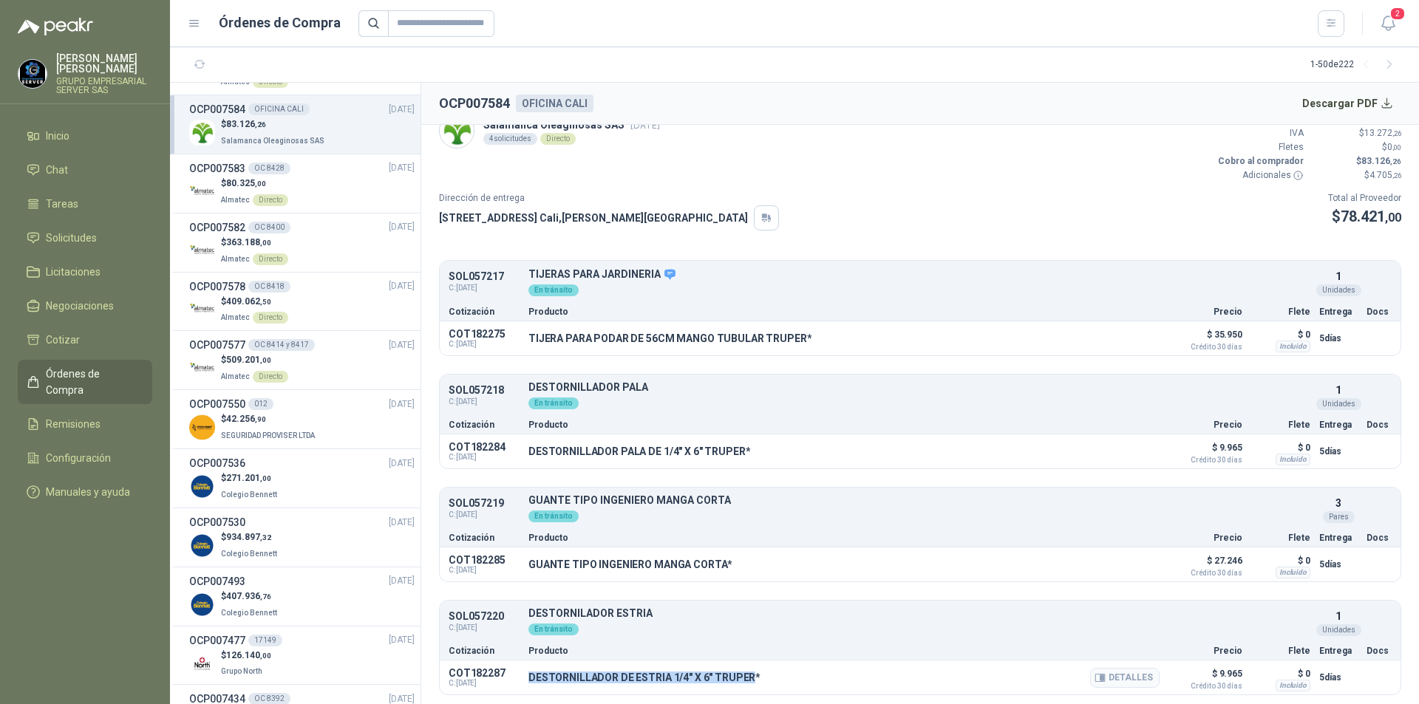
drag, startPoint x: 528, startPoint y: 680, endPoint x: 749, endPoint y: 681, distance: 221.0
click at [749, 681] on div "COT182287 C: [DATE] DESTORNILLADOR DE ESTRIA 1/4" X 6" TRUPER* Detalles $ 9.965…" at bounding box center [920, 678] width 961 height 34
click at [1134, 678] on button "Detalles" at bounding box center [1124, 678] width 69 height 20
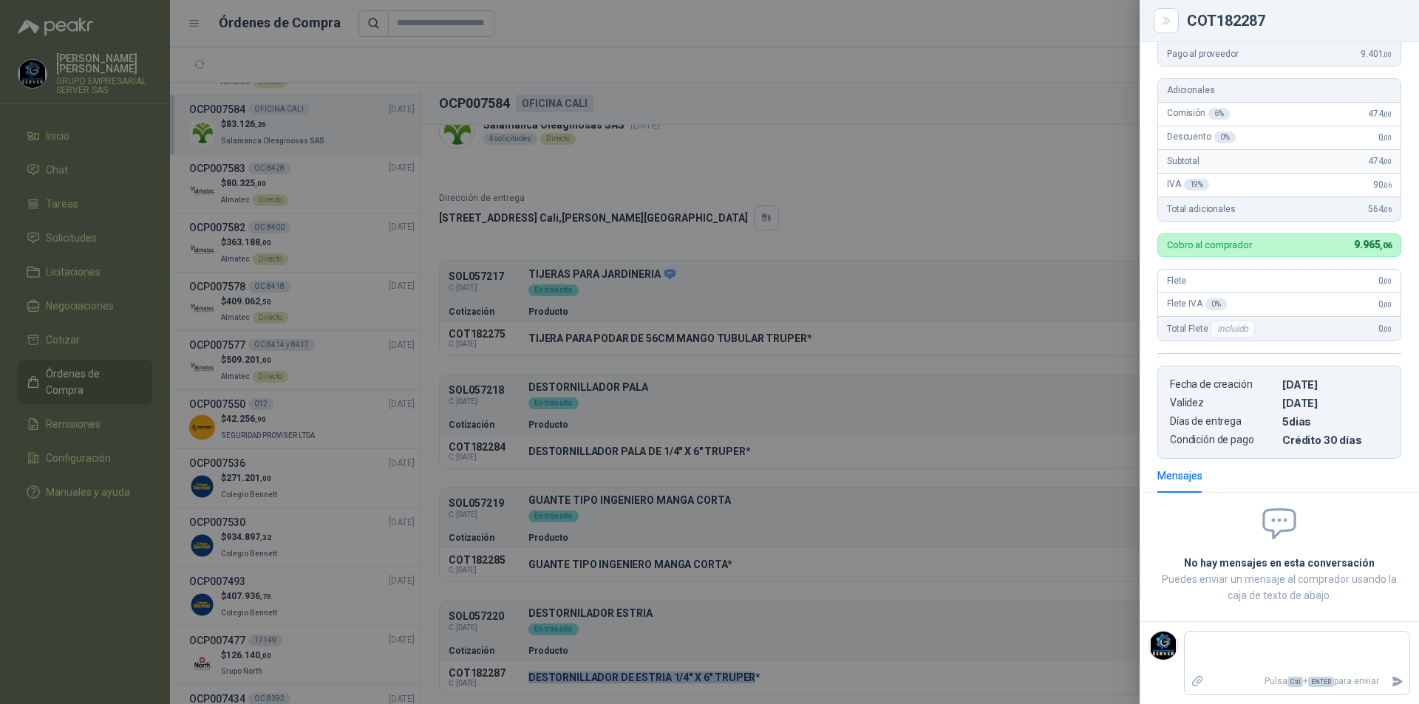
scroll to position [0, 0]
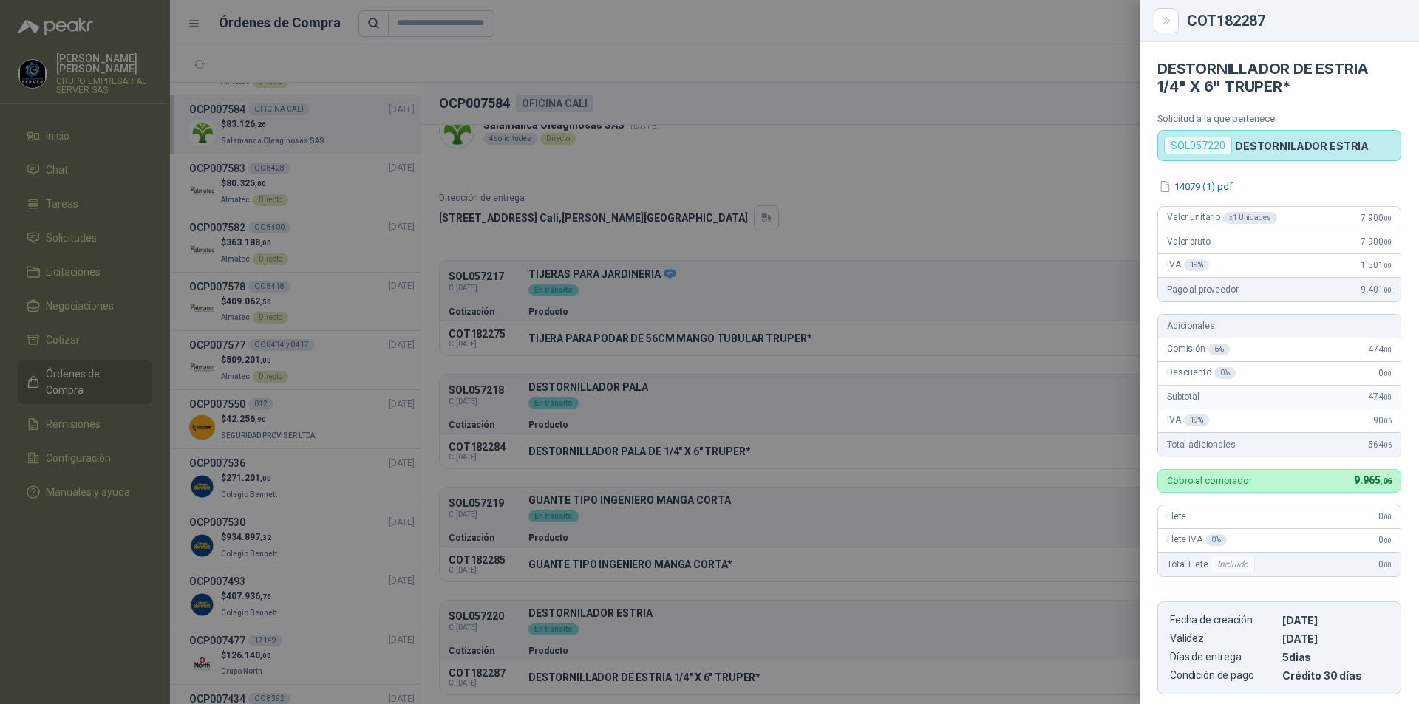
click at [1018, 251] on div at bounding box center [709, 352] width 1419 height 704
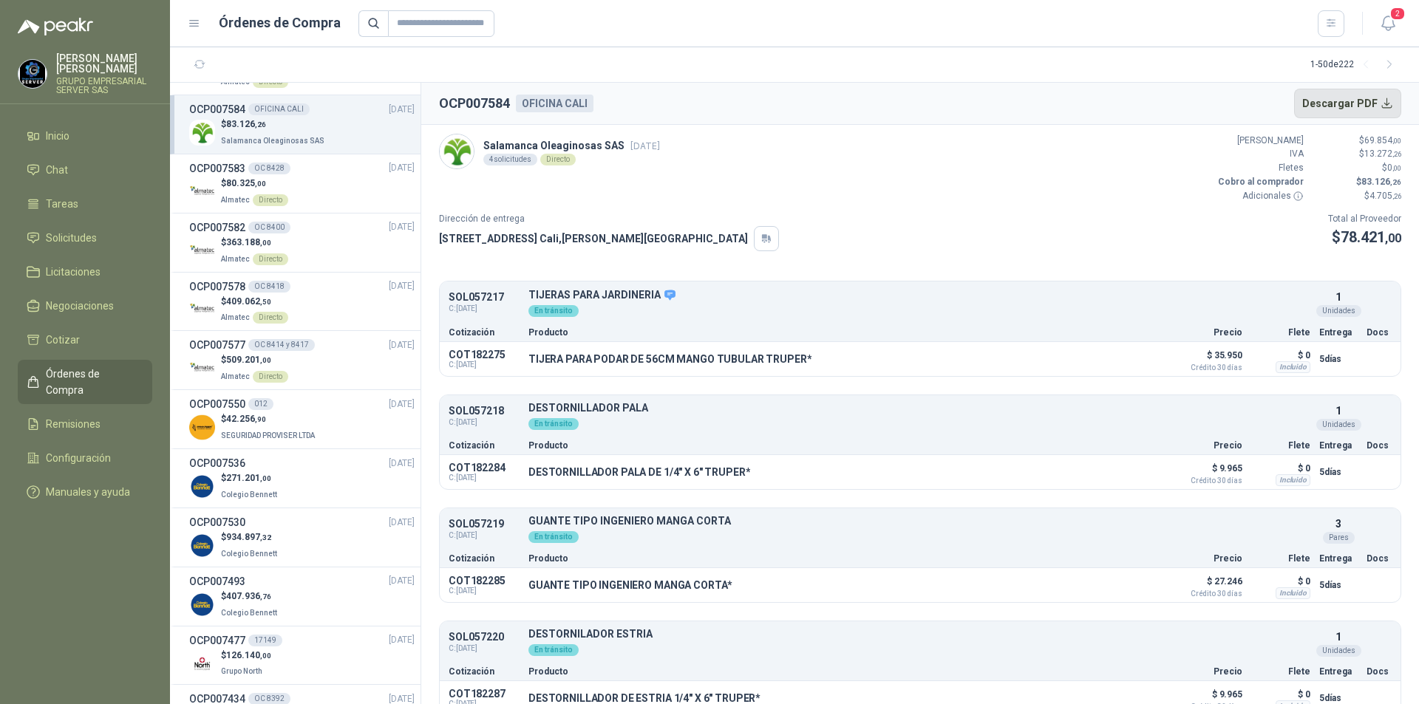
click at [1326, 103] on button "Descargar PDF" at bounding box center [1348, 104] width 108 height 30
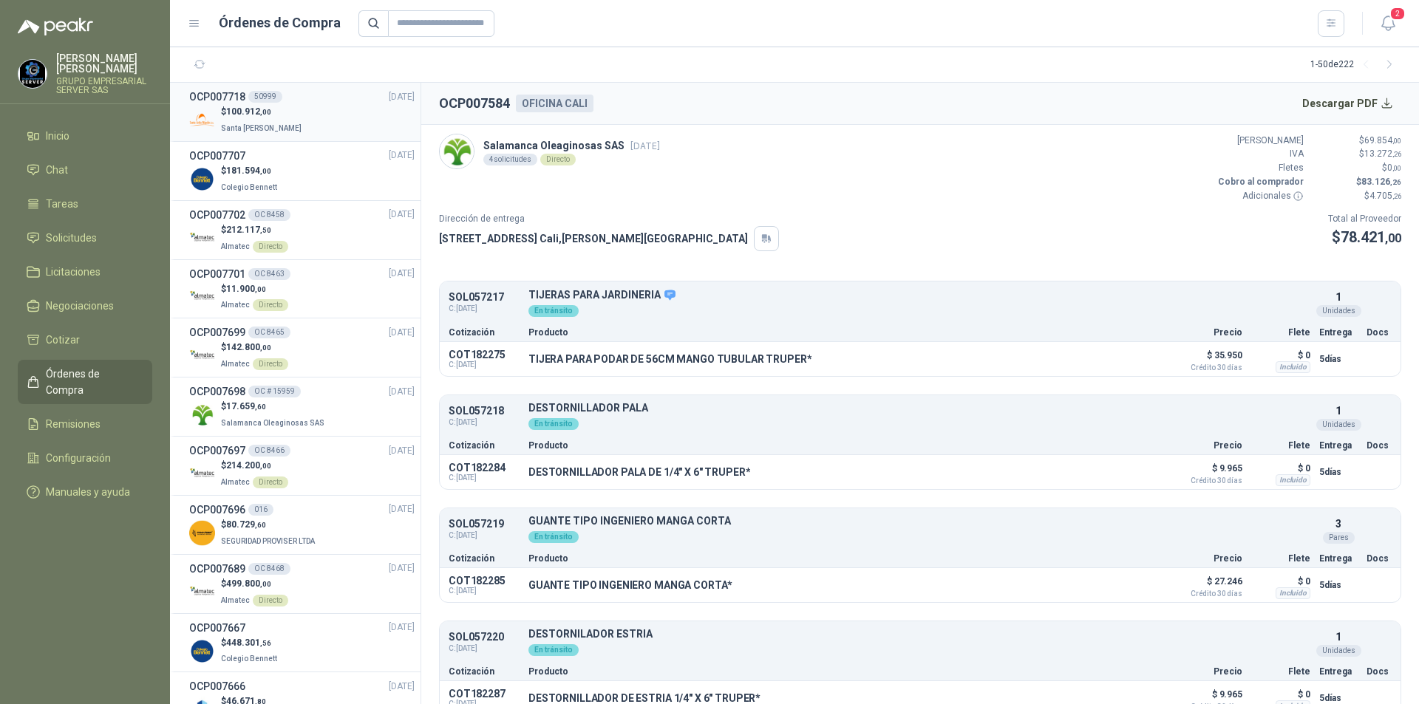
click at [342, 108] on div "$ 100.912 ,00 Santa [PERSON_NAME]" at bounding box center [301, 120] width 225 height 30
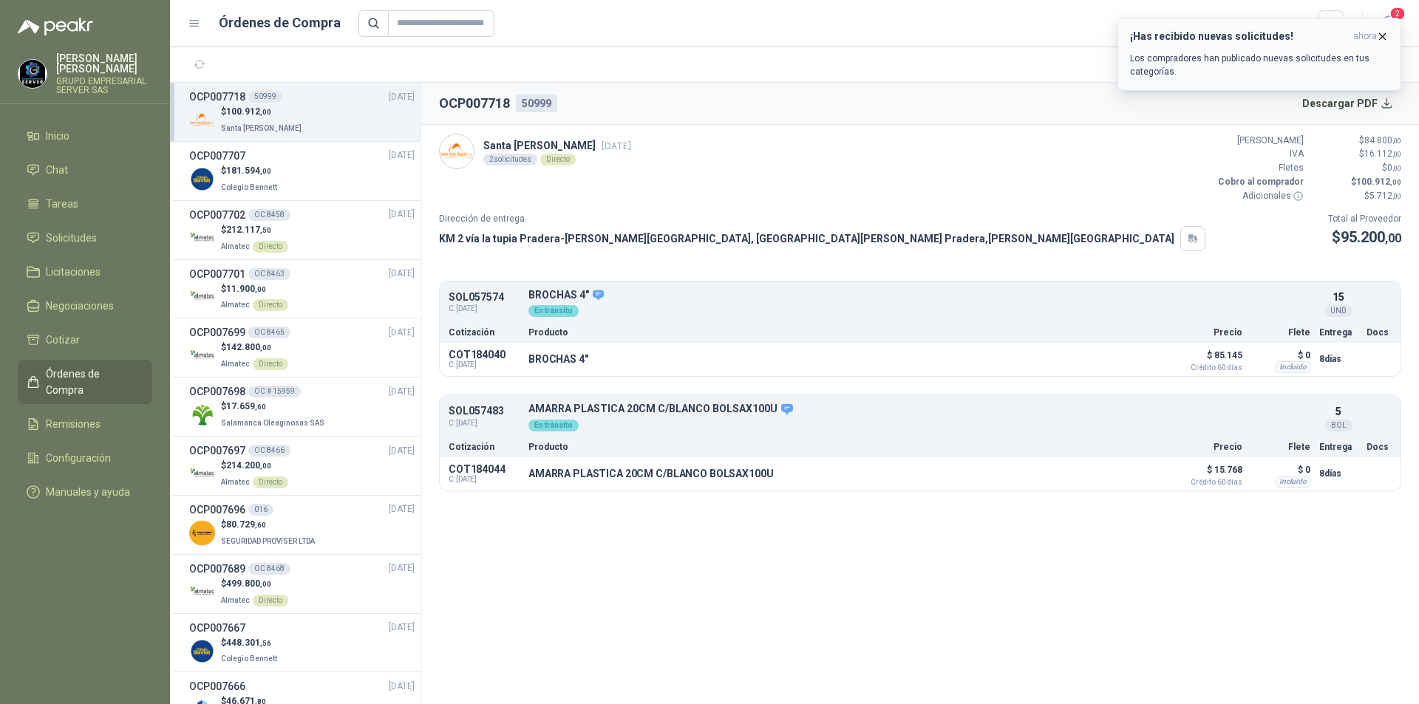
click at [1388, 39] on icon "button" at bounding box center [1382, 36] width 13 height 13
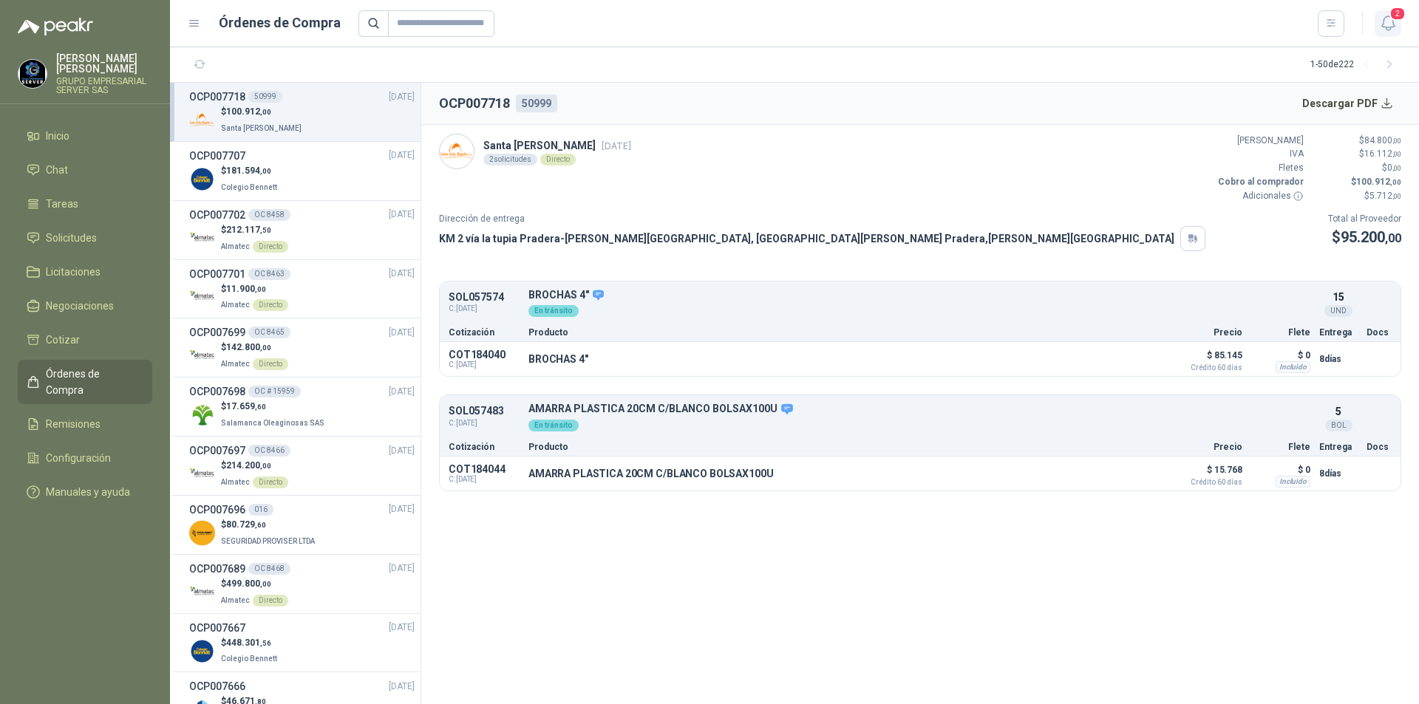
click at [1405, 11] on span "2" at bounding box center [1398, 14] width 16 height 14
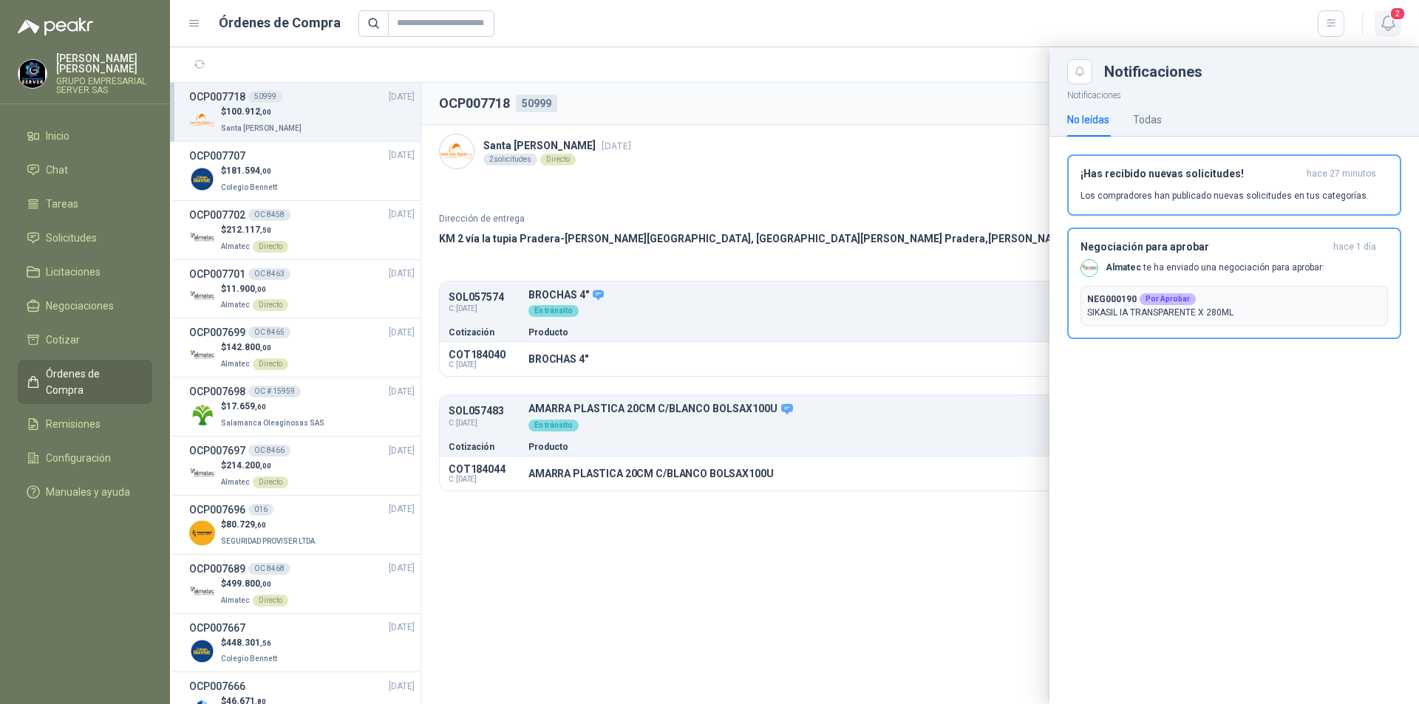
click at [1405, 11] on span "2" at bounding box center [1398, 14] width 16 height 14
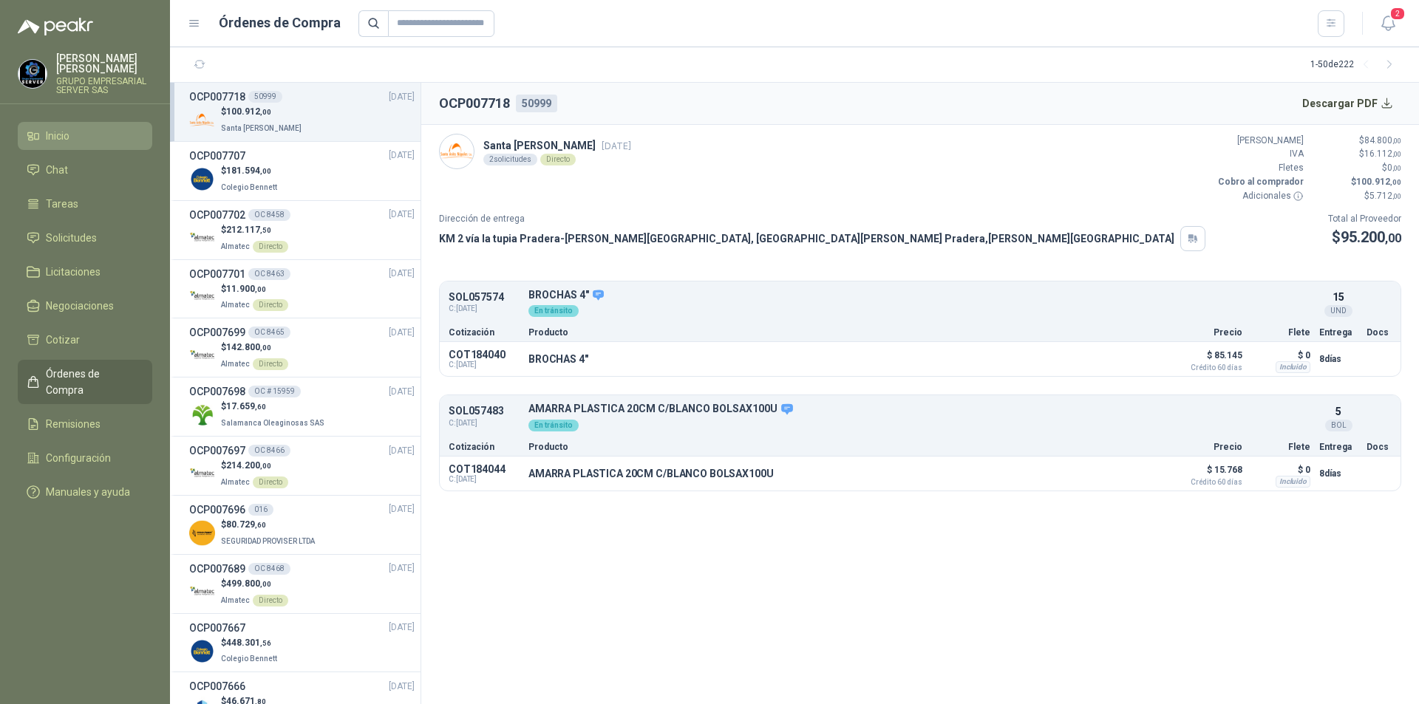
click at [71, 137] on li "Inicio" at bounding box center [85, 136] width 117 height 16
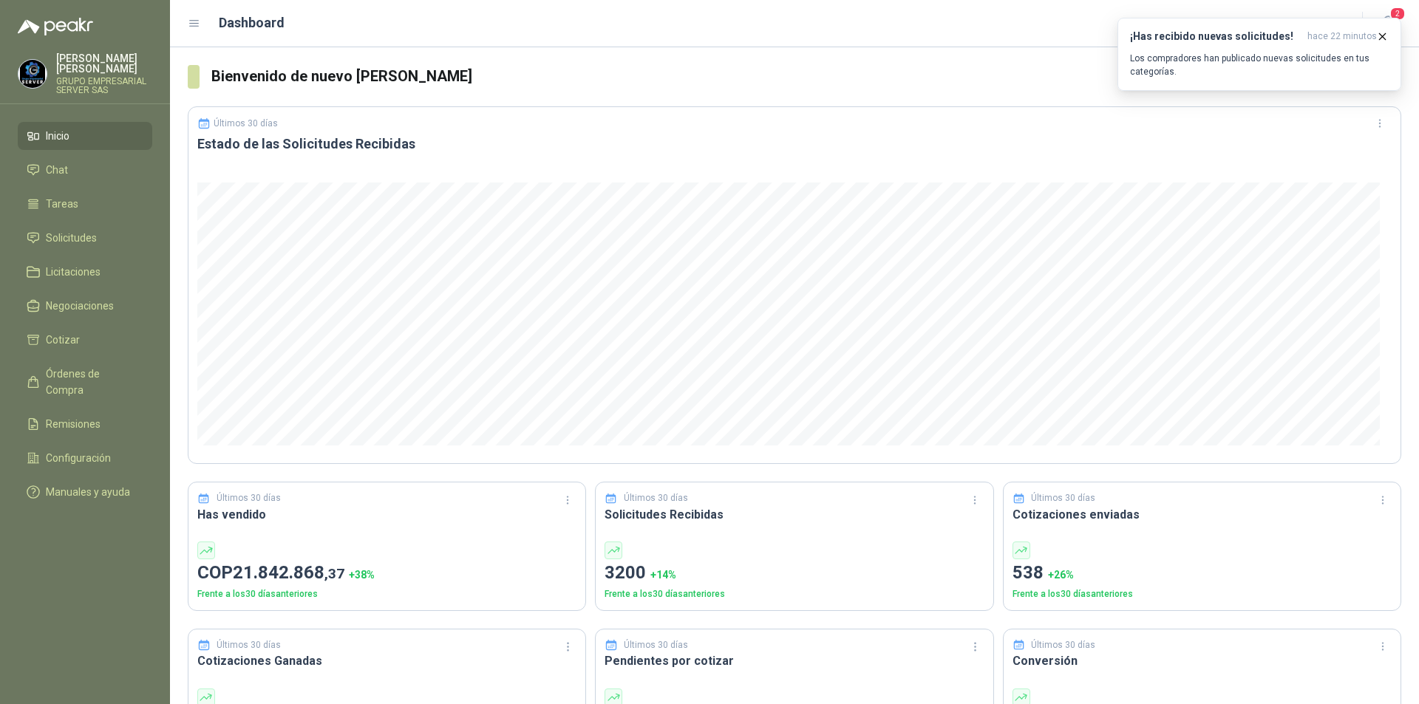
click at [64, 134] on span "Inicio" at bounding box center [58, 136] width 24 height 16
